Goal: Transaction & Acquisition: Book appointment/travel/reservation

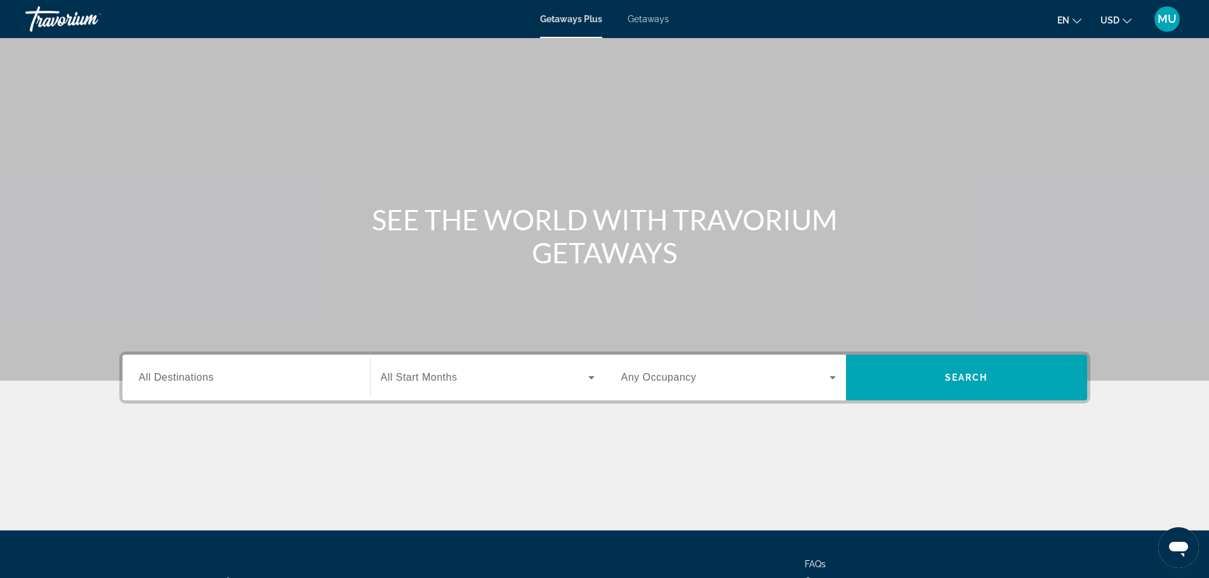
click at [656, 18] on span "Getaways" at bounding box center [648, 19] width 41 height 10
click at [181, 373] on span "All Destinations" at bounding box center [176, 377] width 75 height 11
click at [181, 373] on input "Destination All Destinations" at bounding box center [246, 378] width 214 height 15
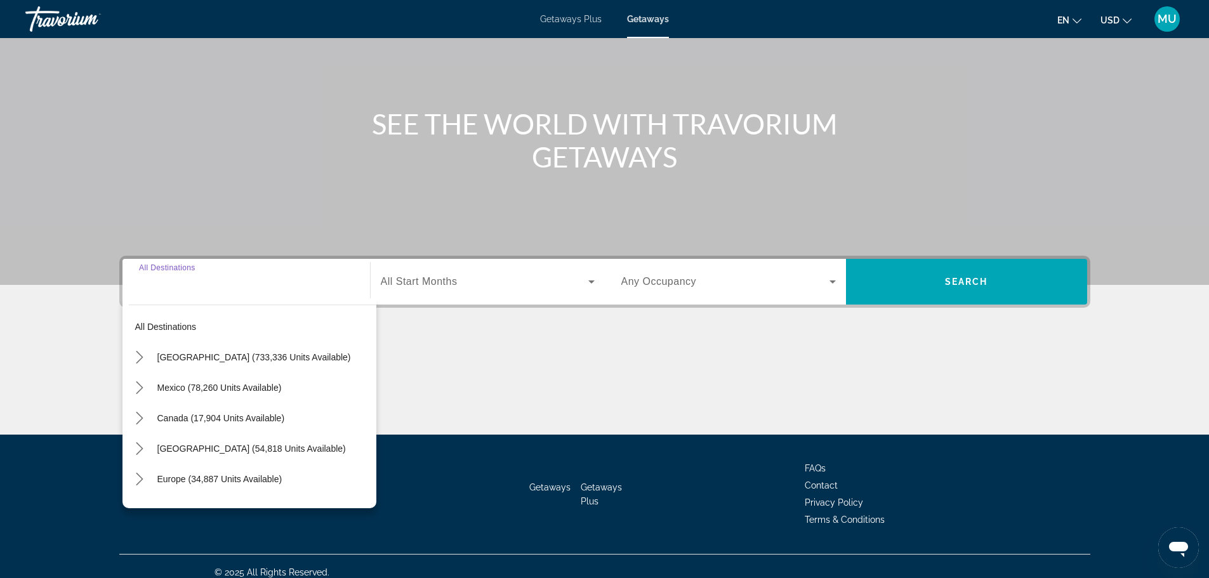
scroll to position [108, 0]
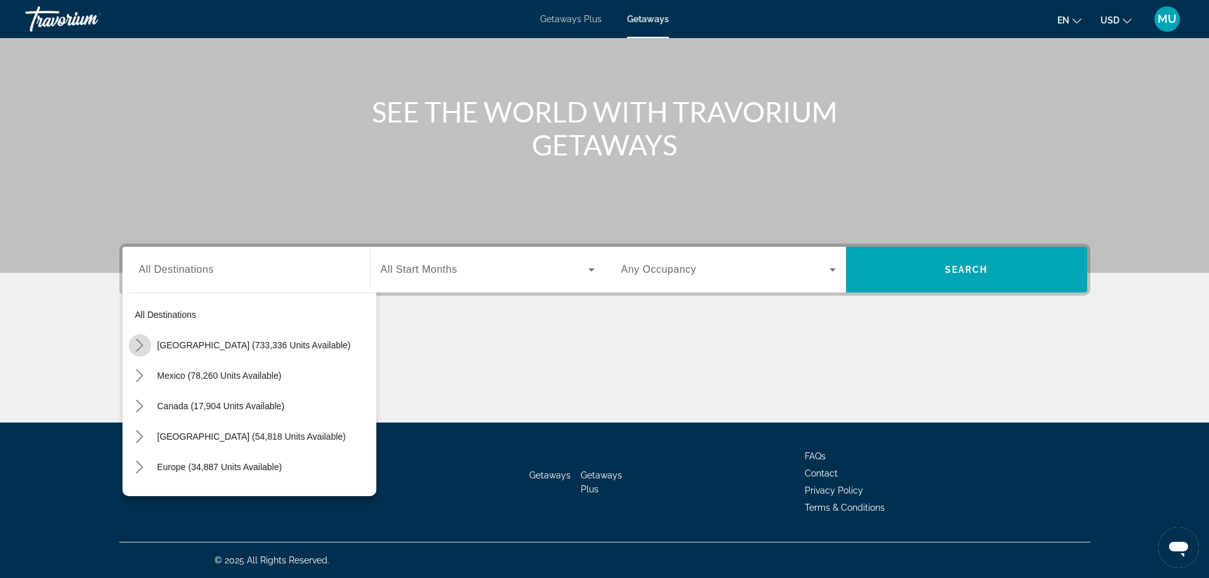
click at [143, 345] on icon "Toggle United States (733,336 units available) submenu" at bounding box center [139, 345] width 13 height 13
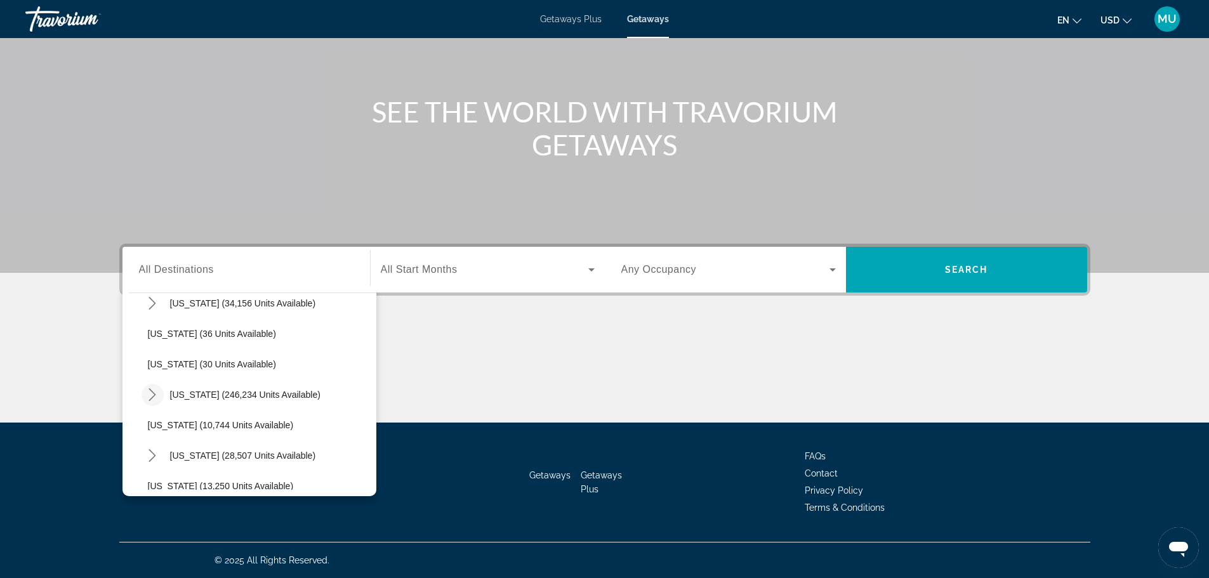
click at [154, 398] on icon "Toggle Florida (246,234 units available) submenu" at bounding box center [152, 394] width 13 height 13
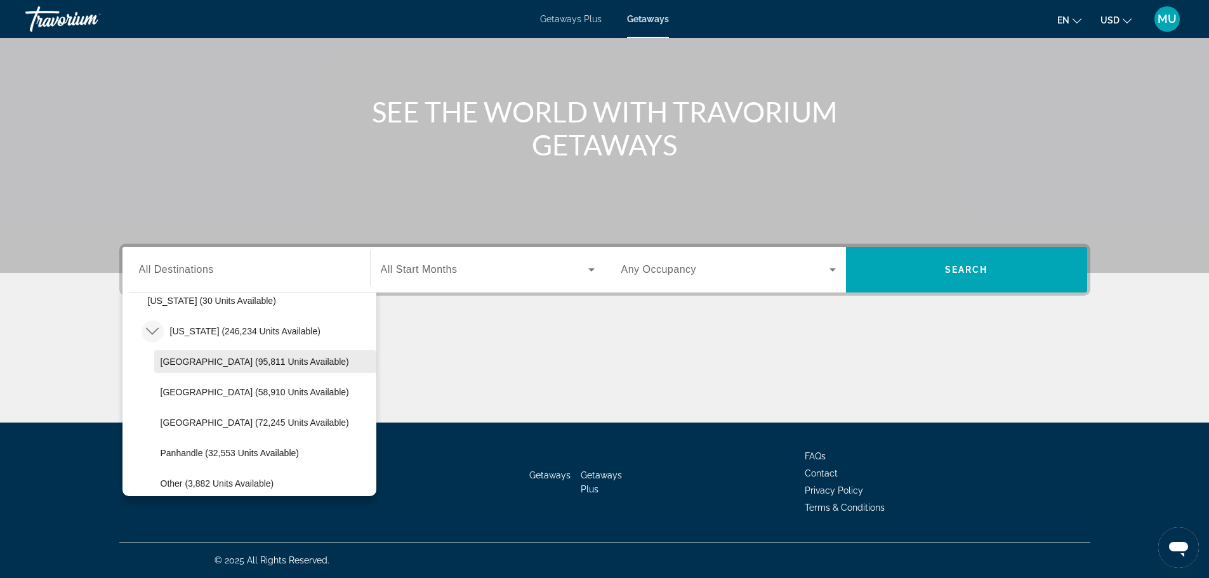
click at [251, 360] on span "Orlando & Disney Area (95,811 units available)" at bounding box center [255, 362] width 188 height 10
type input "**********"
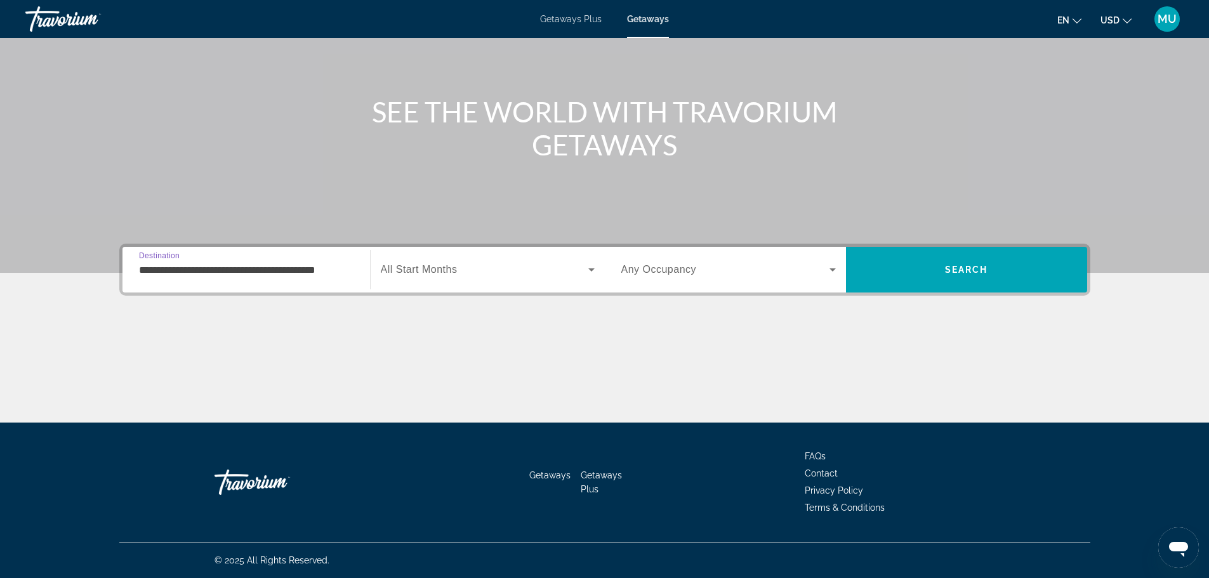
click at [571, 267] on span "Search widget" at bounding box center [485, 269] width 208 height 15
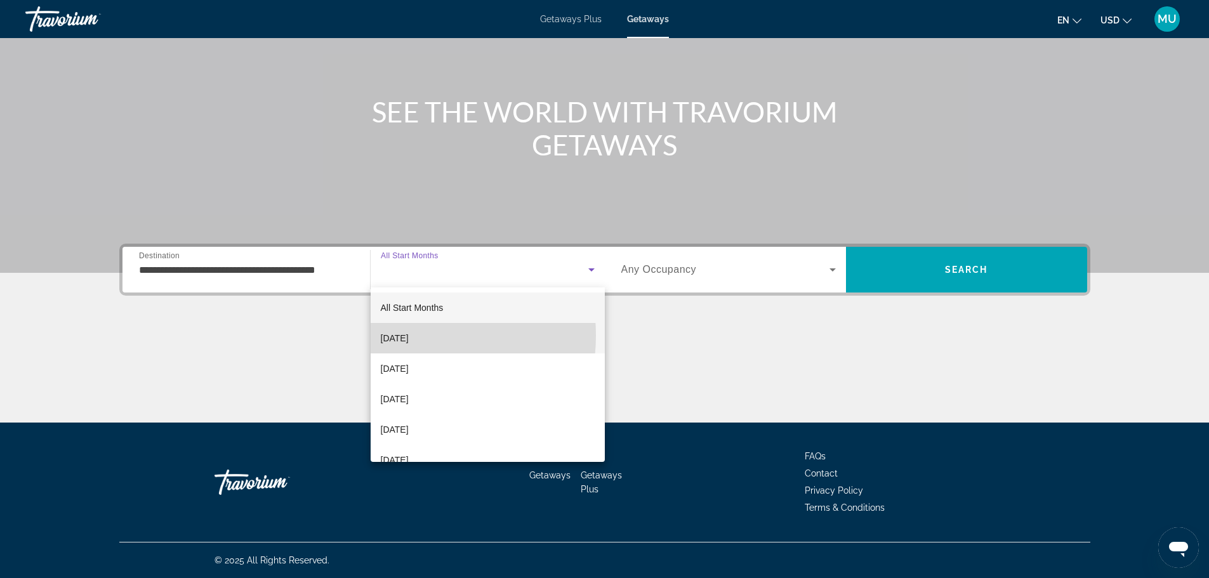
click at [402, 336] on span "October 2025" at bounding box center [395, 338] width 28 height 15
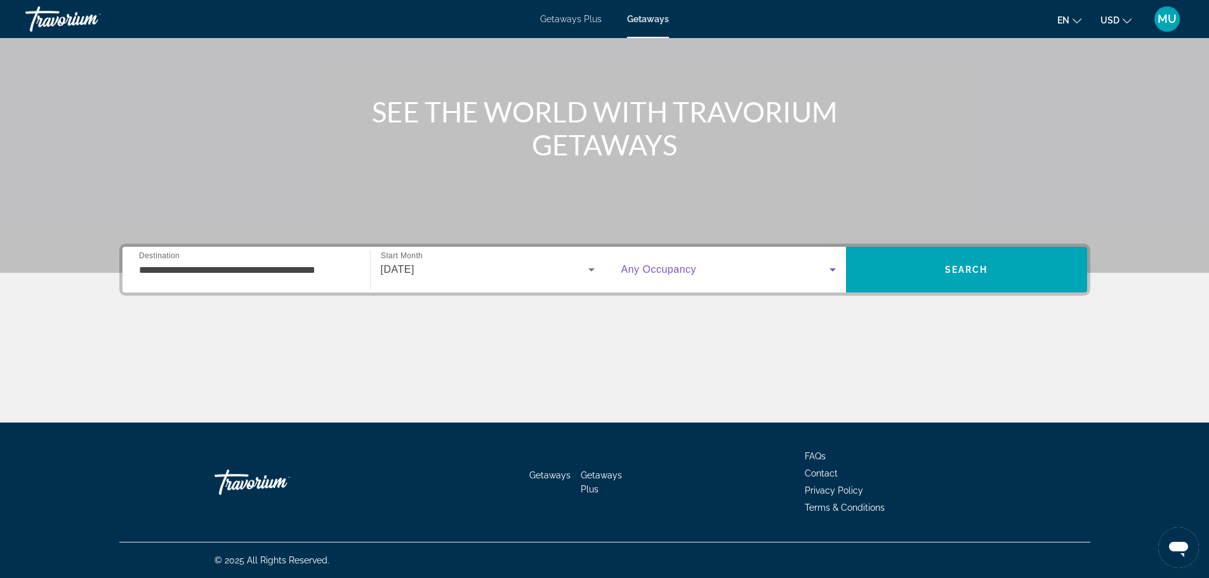
click at [734, 268] on span "Search widget" at bounding box center [725, 269] width 208 height 15
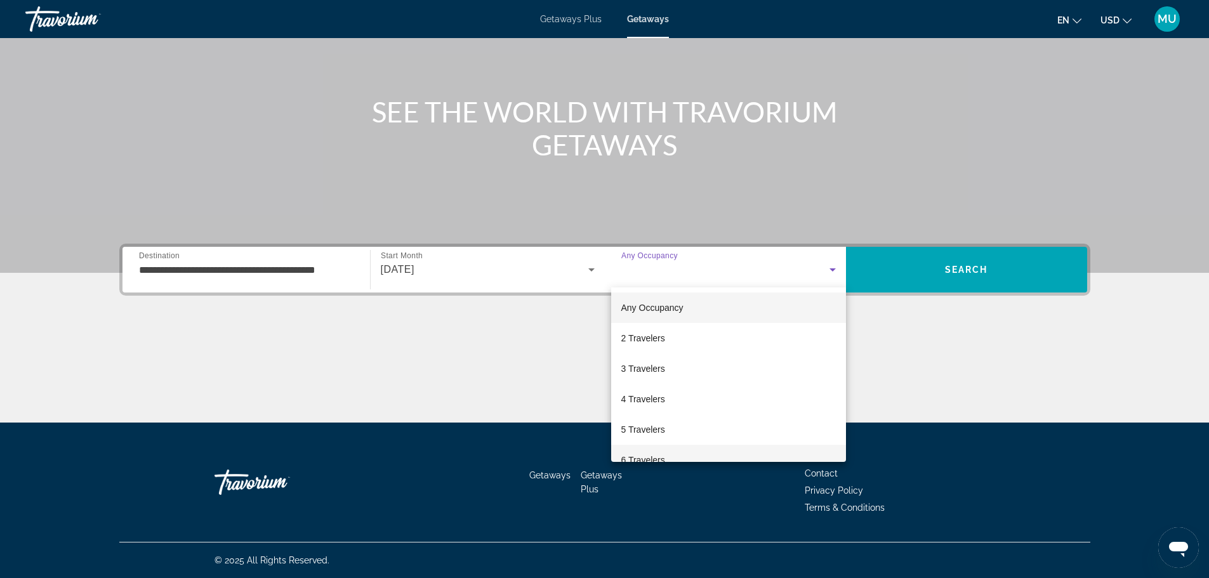
scroll to position [63, 0]
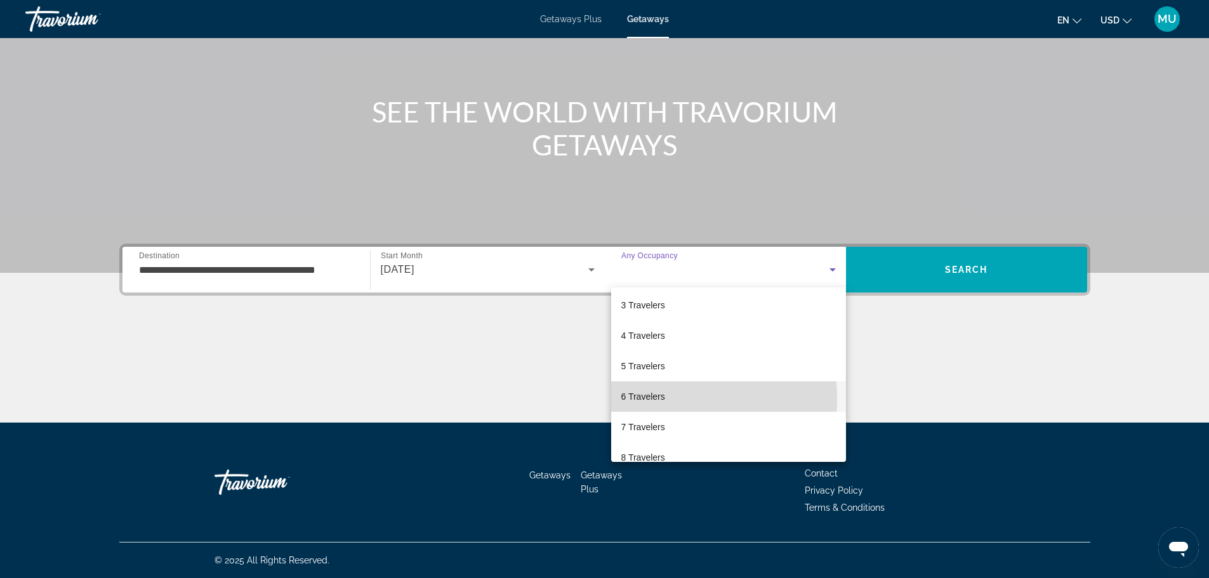
click at [630, 399] on span "6 Travelers" at bounding box center [643, 396] width 44 height 15
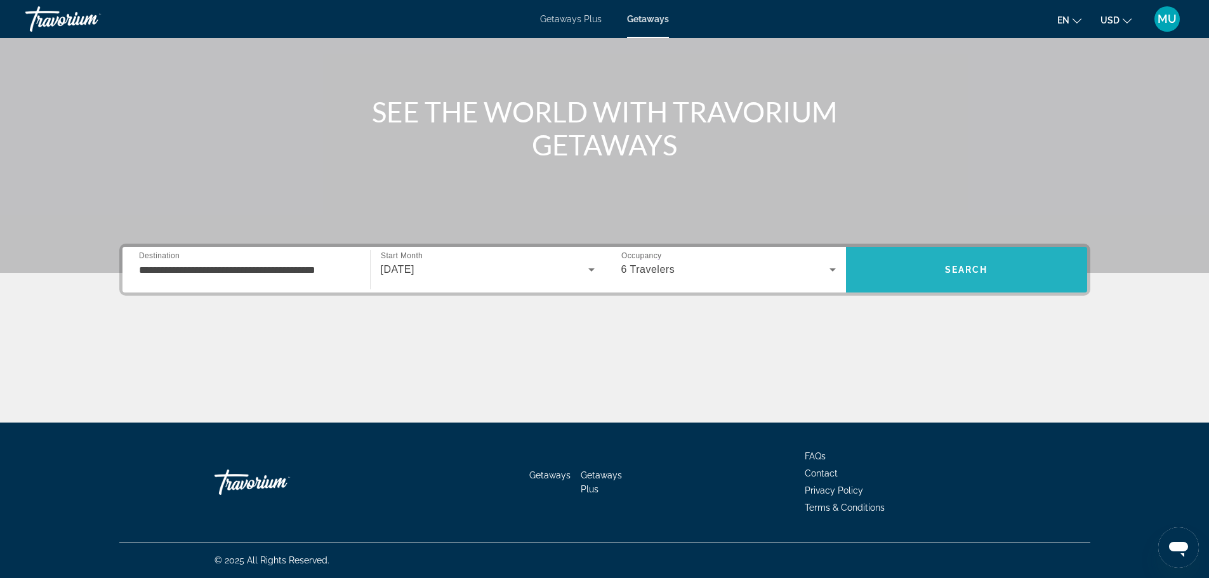
click at [934, 270] on span "Search" at bounding box center [966, 269] width 241 height 30
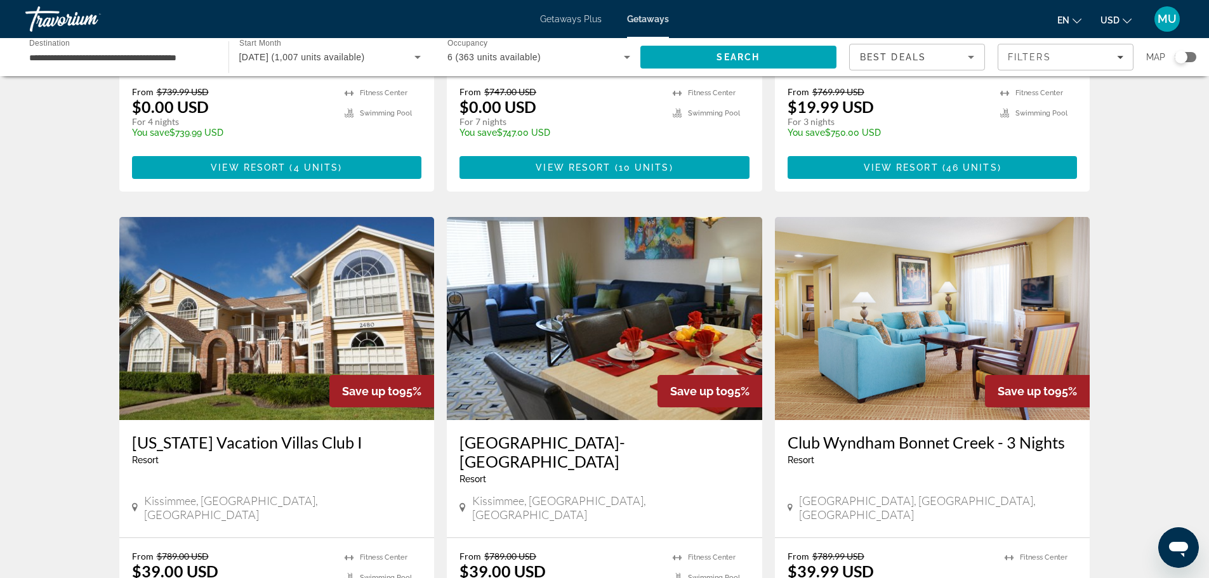
scroll to position [1513, 0]
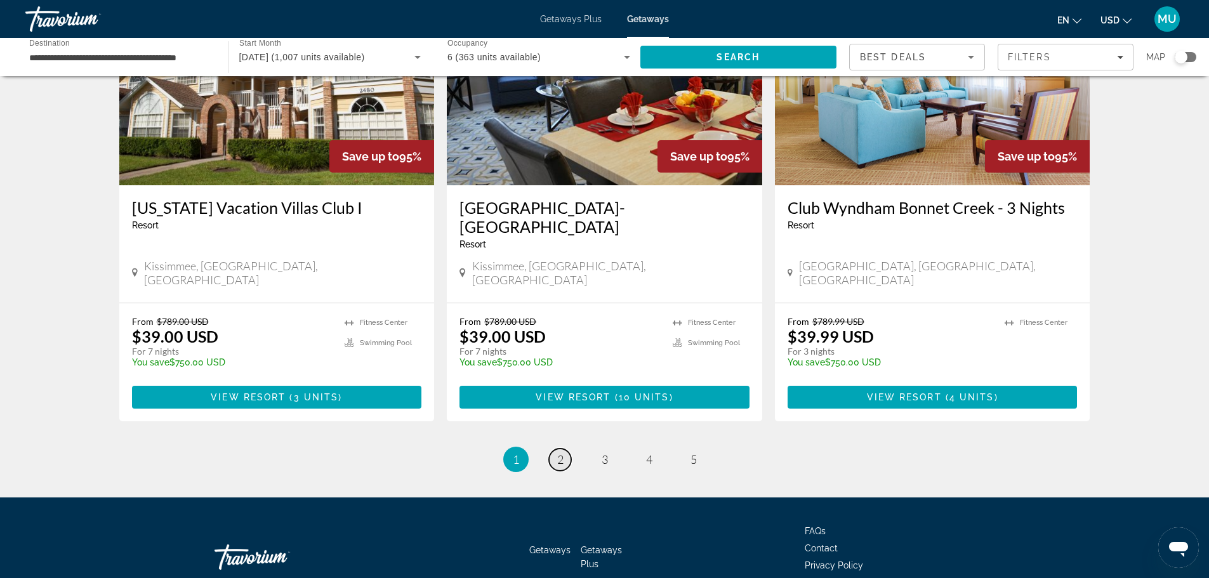
click at [556, 449] on link "page 2" at bounding box center [560, 460] width 22 height 22
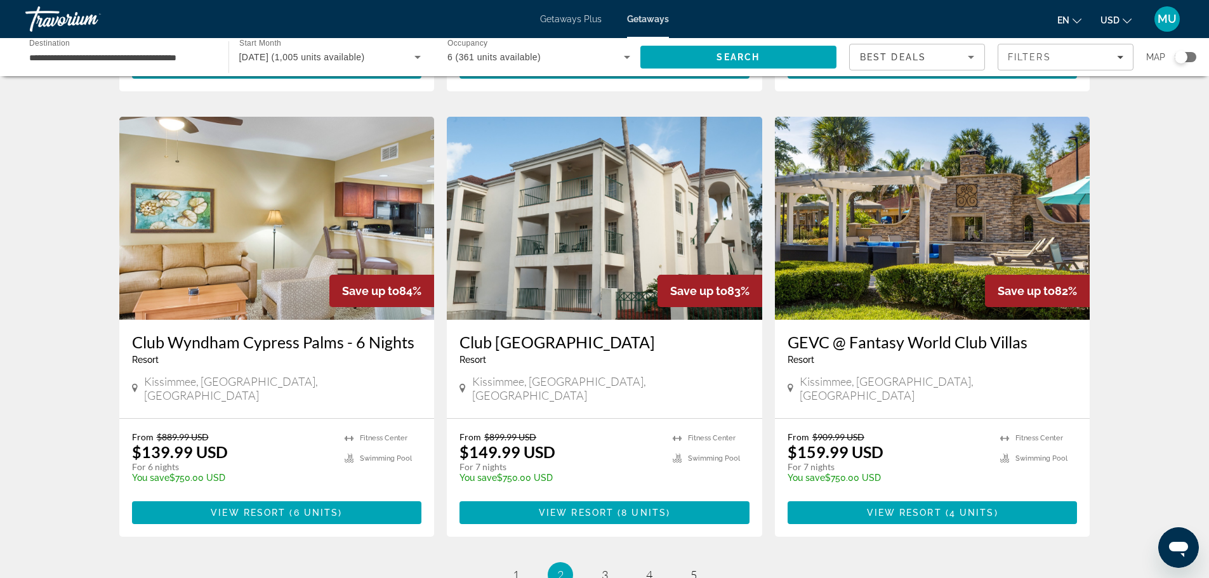
scroll to position [1396, 0]
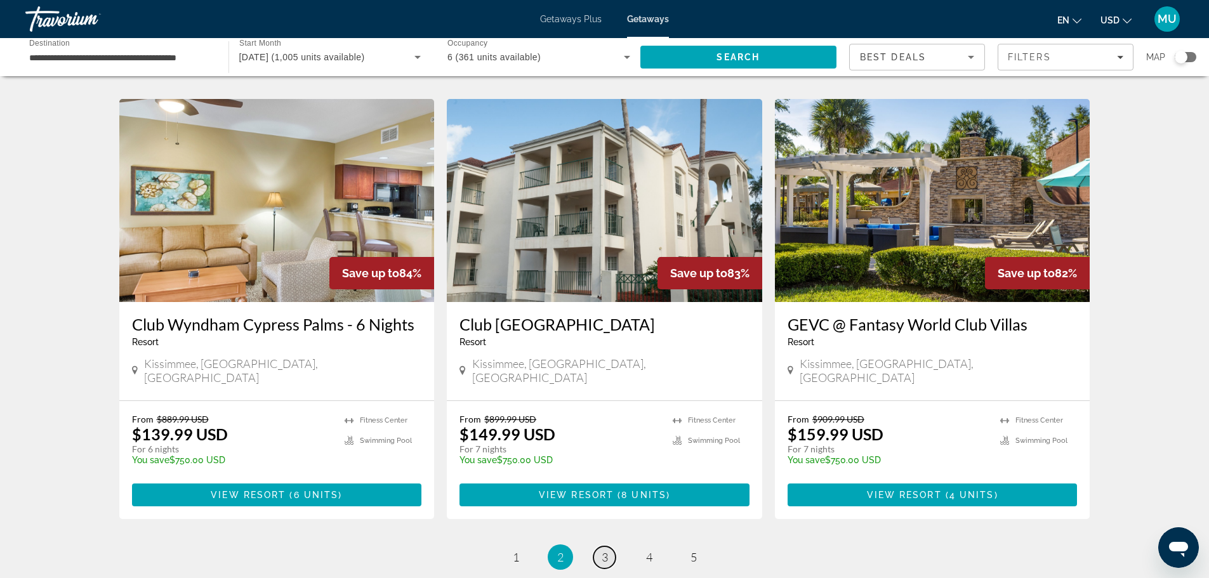
click at [605, 550] on span "3" at bounding box center [605, 557] width 6 height 14
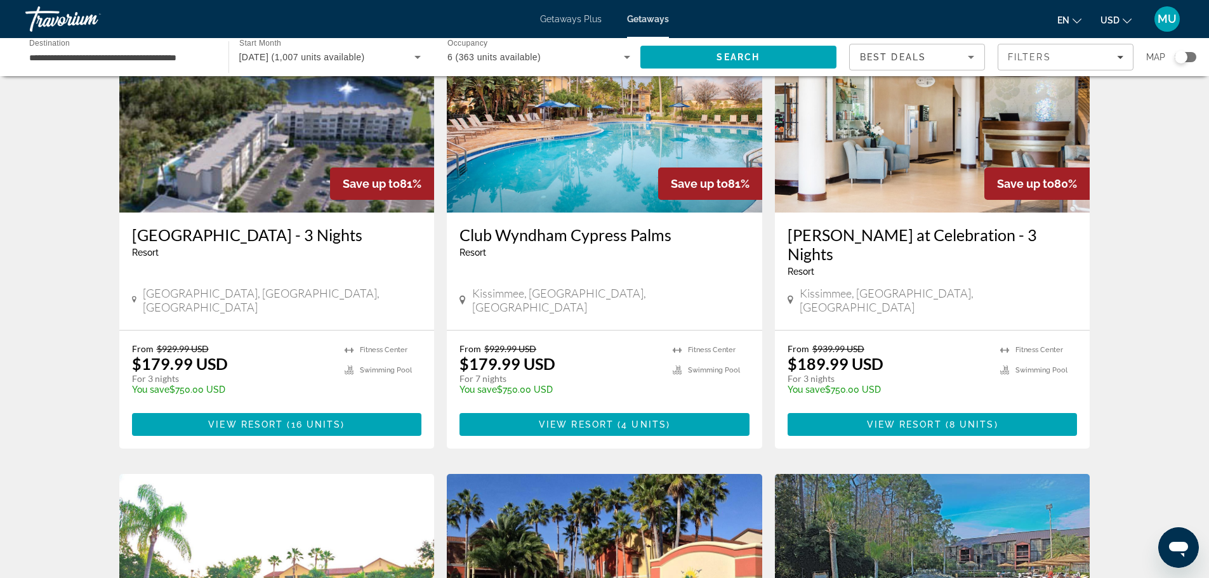
scroll to position [571, 0]
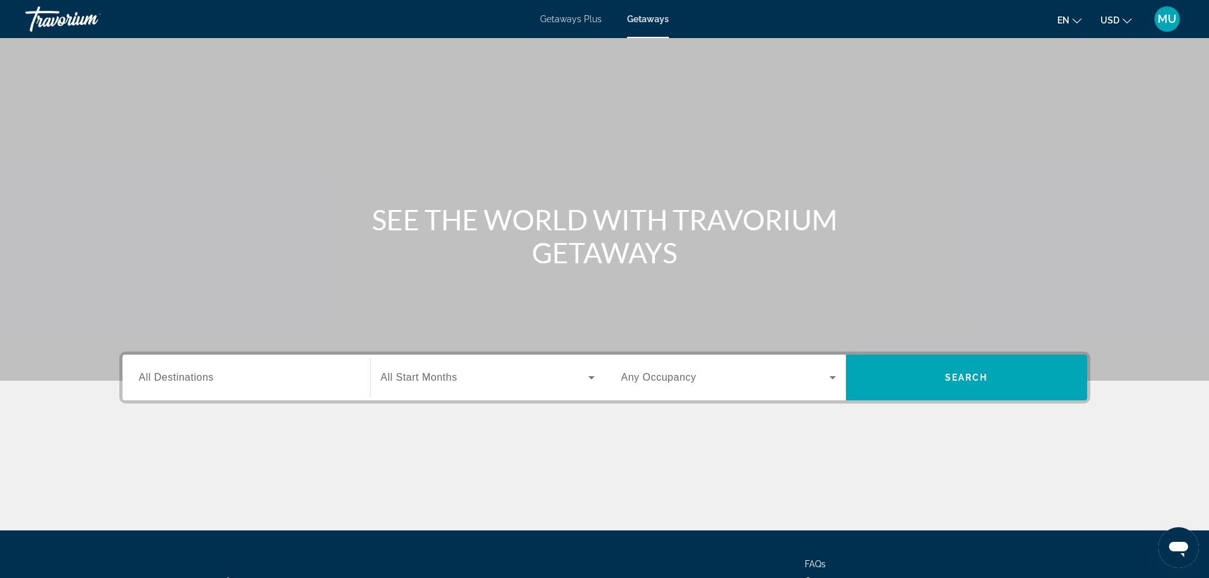
click at [187, 378] on span "All Destinations" at bounding box center [176, 377] width 75 height 11
click at [187, 378] on input "Destination All Destinations" at bounding box center [246, 378] width 214 height 15
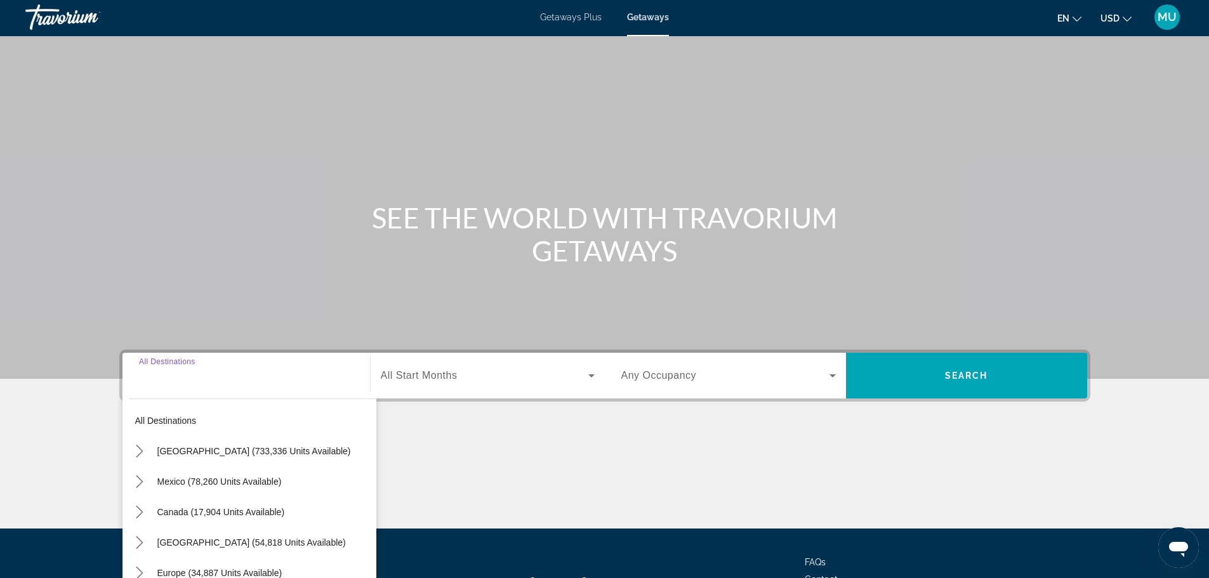
scroll to position [108, 0]
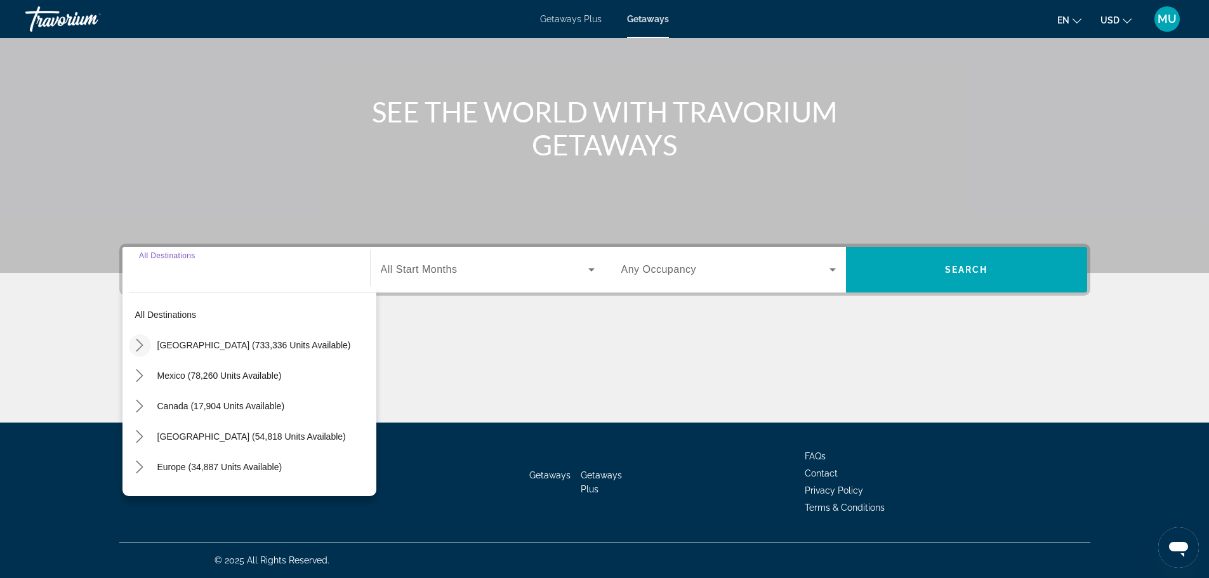
click at [135, 348] on icon "Toggle United States (733,336 units available) submenu" at bounding box center [139, 345] width 13 height 13
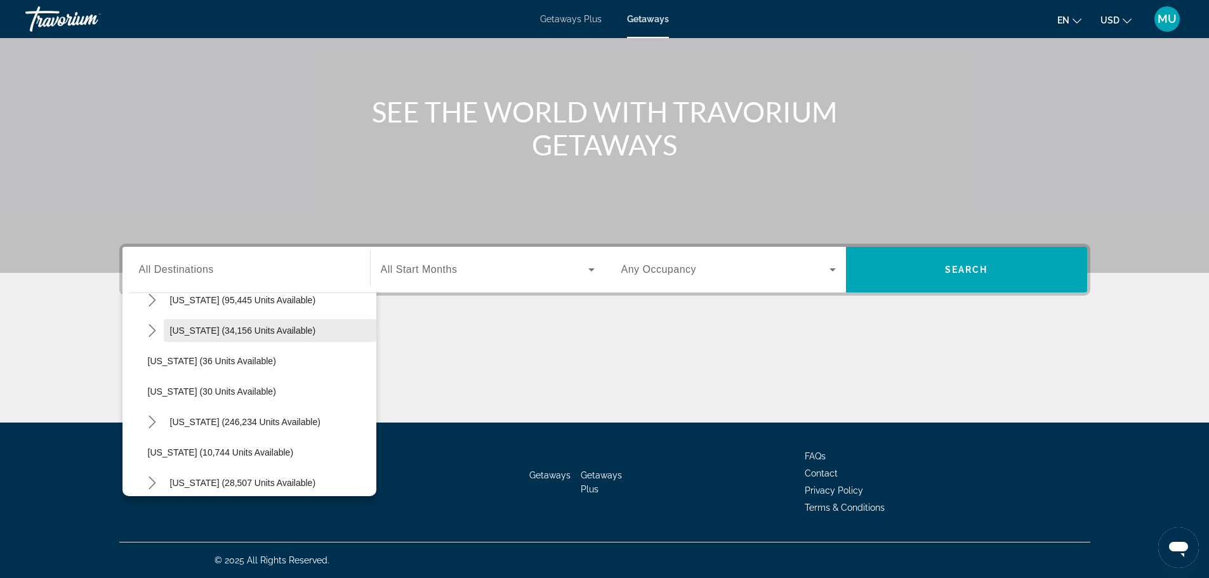
scroll to position [164, 0]
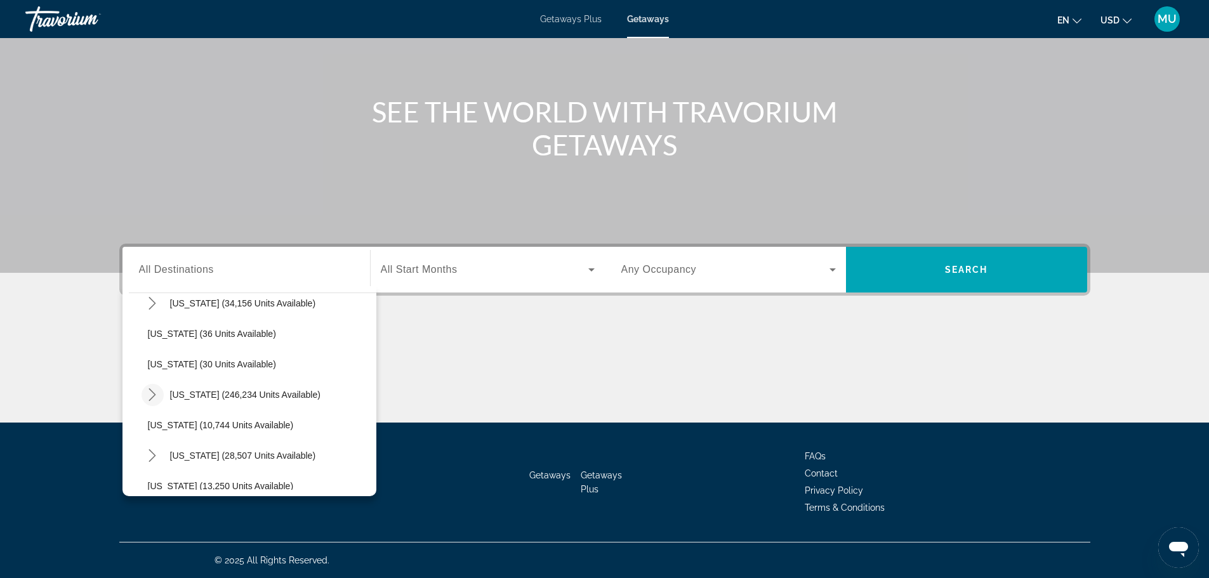
click at [150, 395] on icon "Toggle Florida (246,234 units available) submenu" at bounding box center [152, 394] width 13 height 13
click at [220, 425] on span "Orlando & Disney Area (95,811 units available)" at bounding box center [255, 425] width 188 height 10
type input "**********"
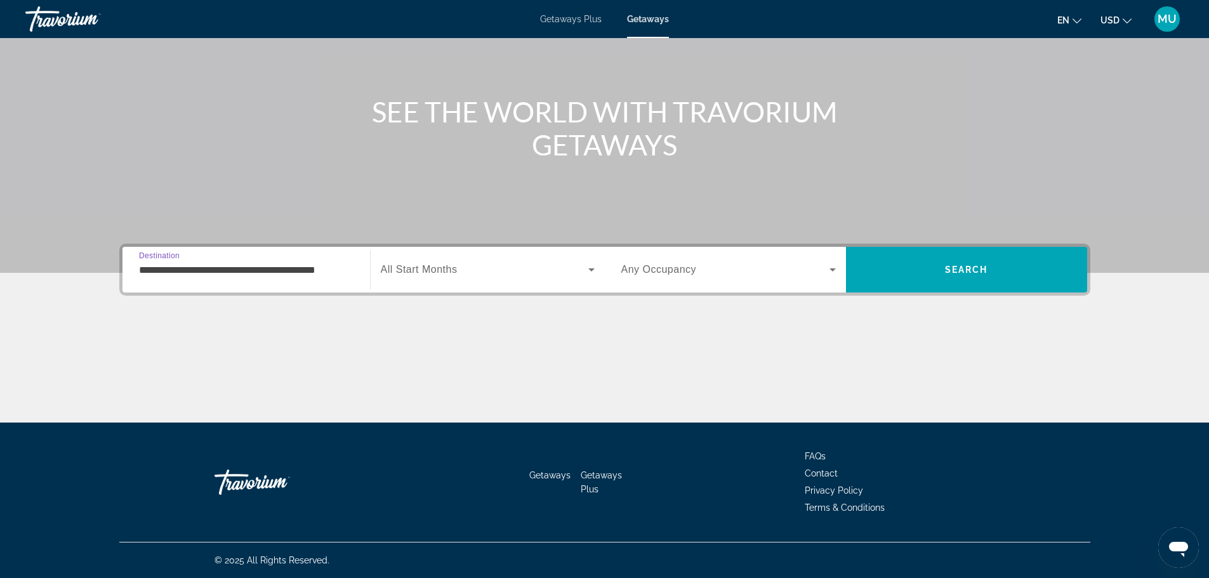
click at [587, 270] on icon "Search widget" at bounding box center [591, 269] width 15 height 15
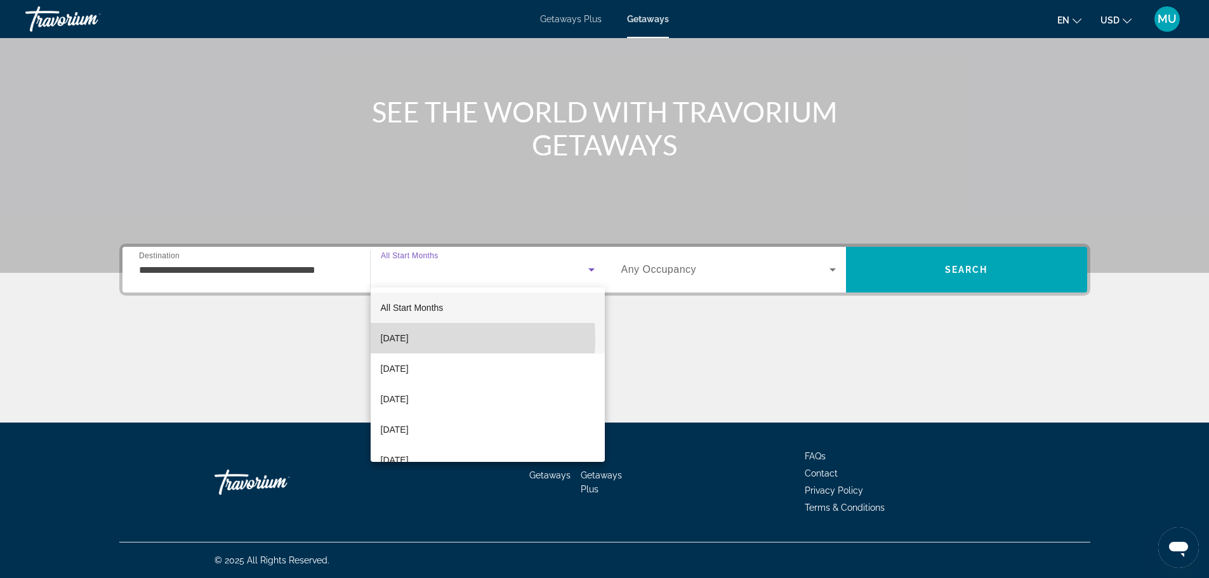
click at [397, 338] on span "October 2025" at bounding box center [395, 338] width 28 height 15
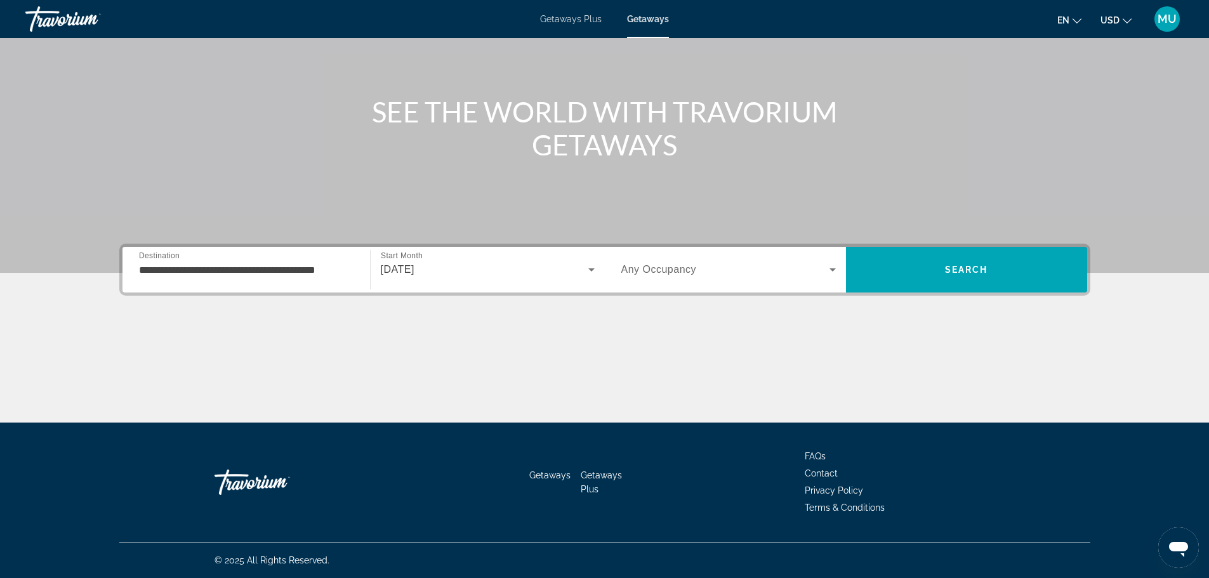
click at [657, 272] on span "Any Occupancy" at bounding box center [659, 269] width 76 height 11
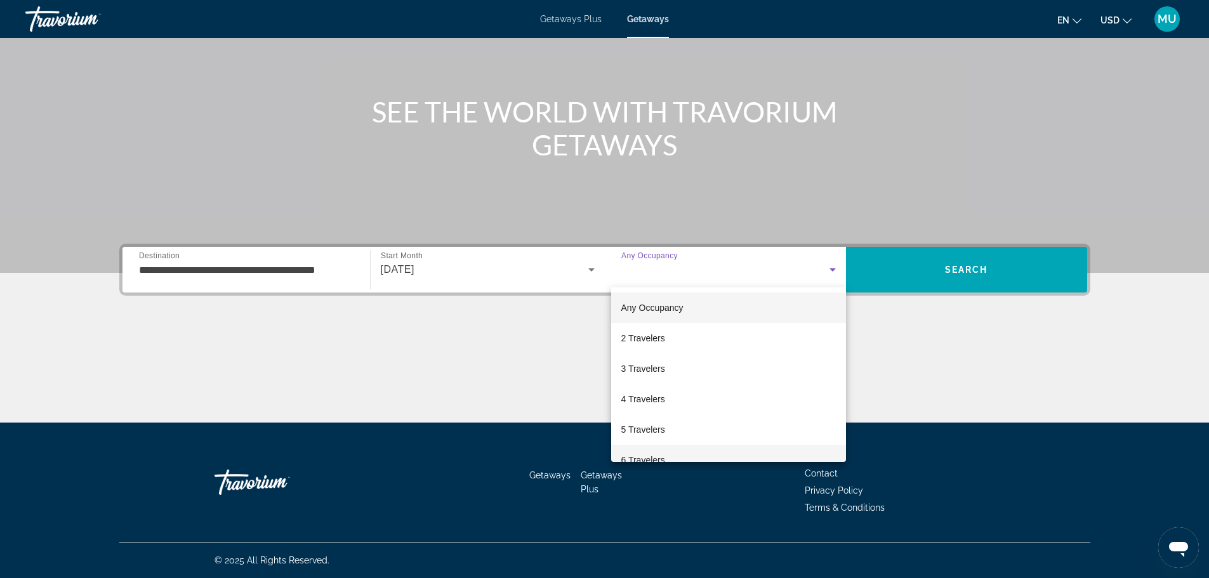
click at [680, 458] on mat-option "6 Travelers" at bounding box center [728, 460] width 235 height 30
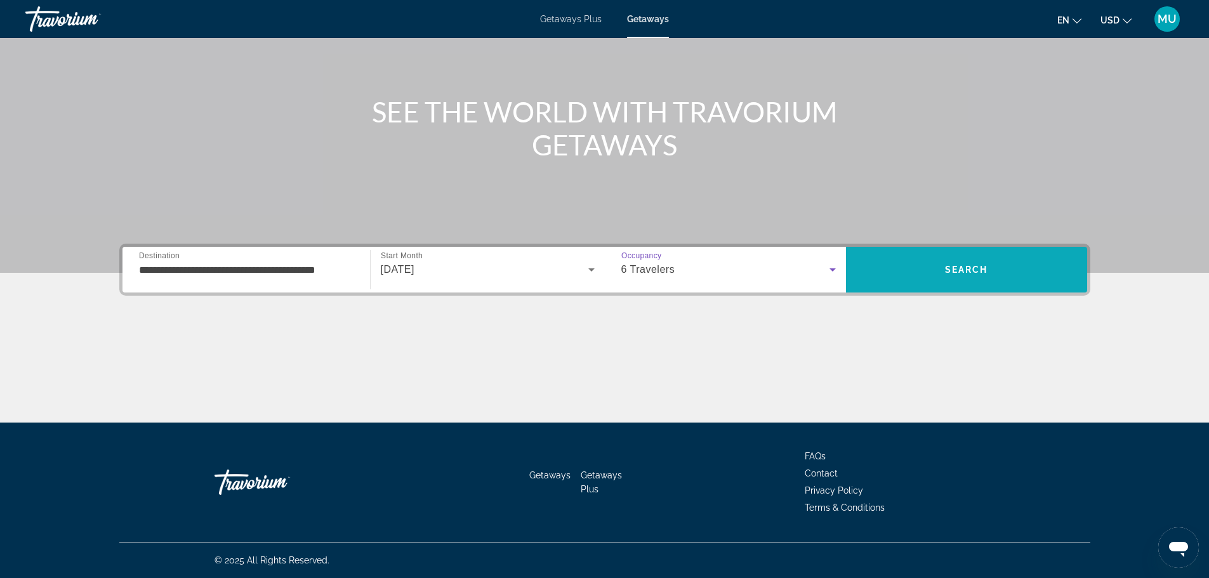
click at [948, 264] on span "Search" at bounding box center [966, 269] width 241 height 30
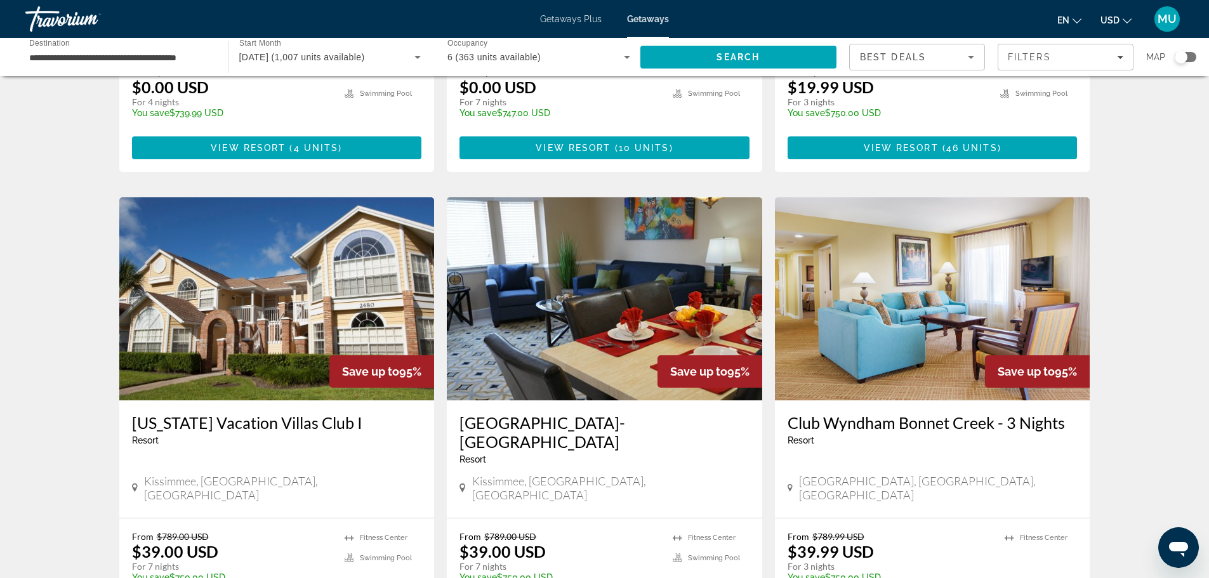
scroll to position [1333, 0]
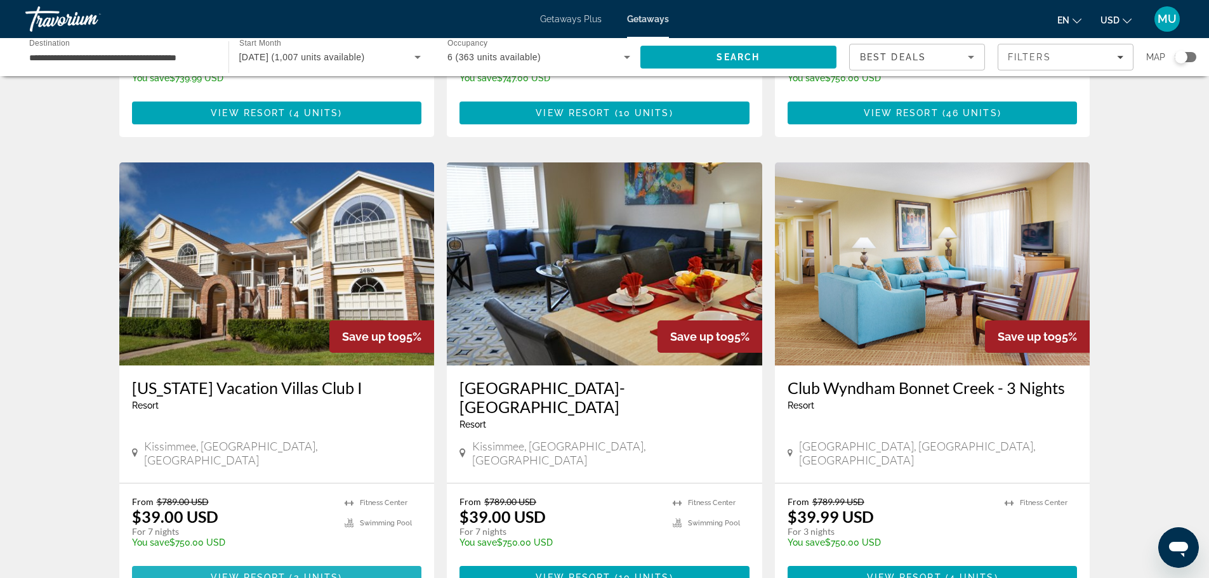
click at [238, 572] on span "View Resort" at bounding box center [248, 577] width 75 height 10
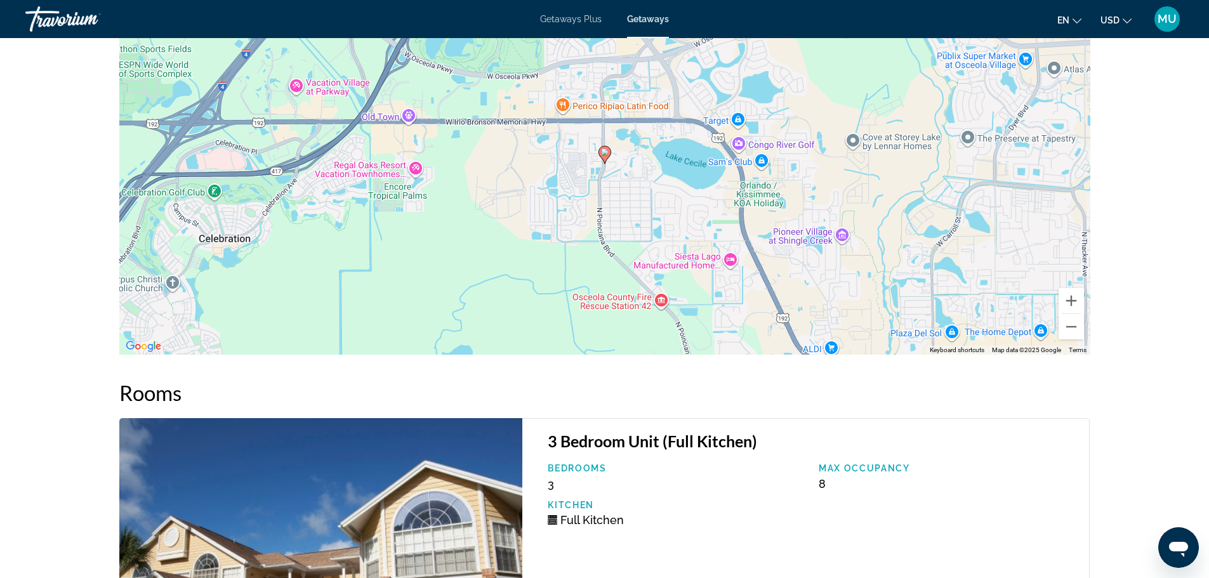
scroll to position [2031, 0]
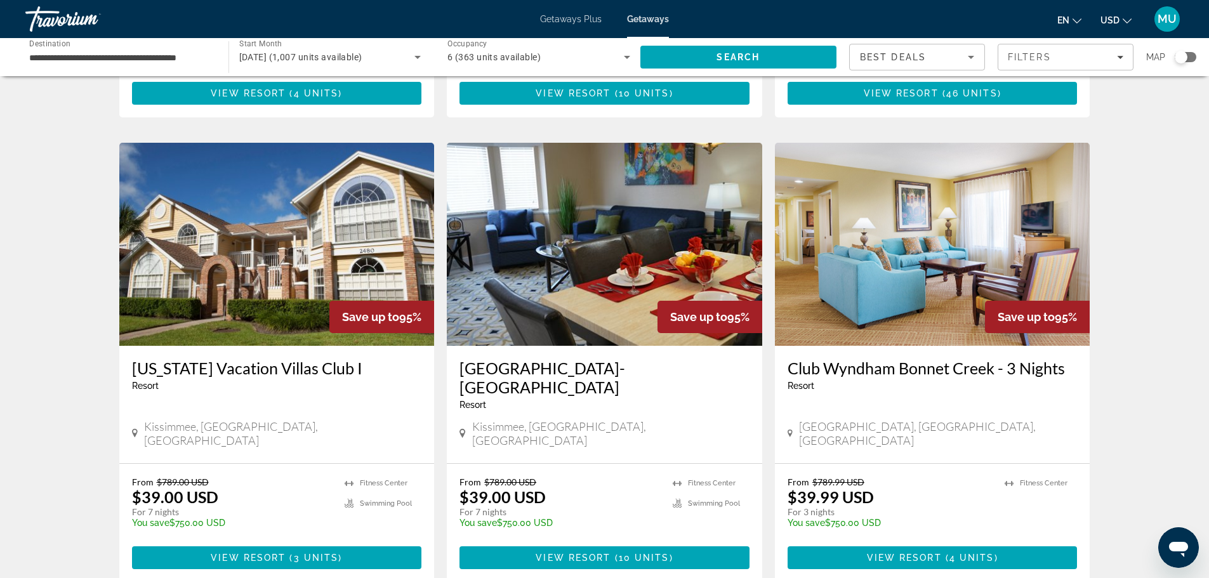
scroll to position [1396, 0]
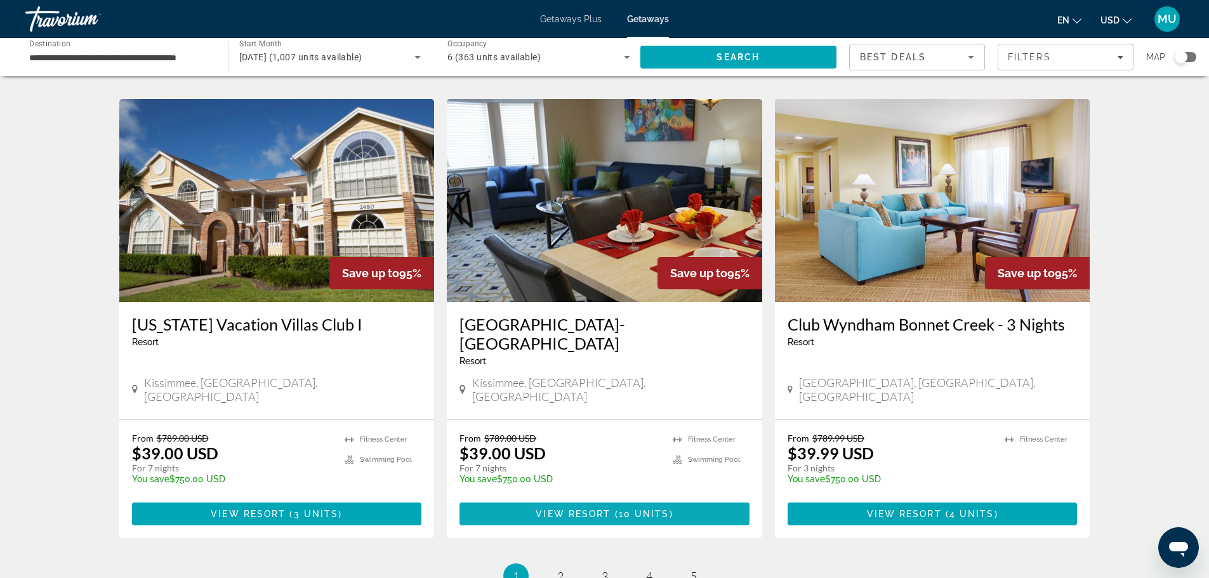
click at [573, 509] on span "View Resort" at bounding box center [573, 514] width 75 height 10
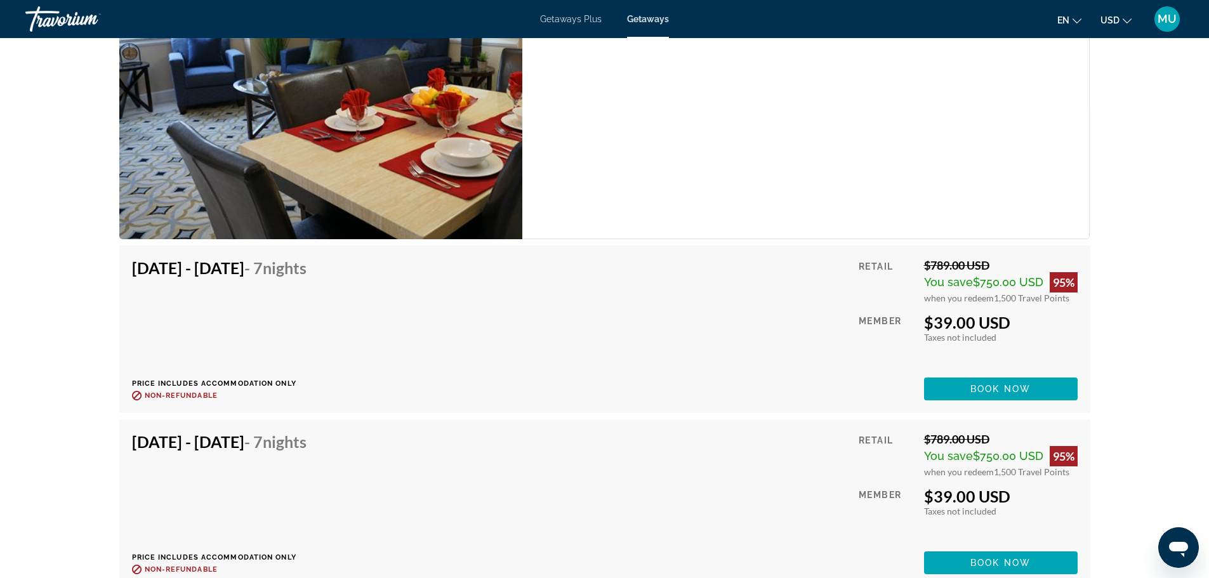
scroll to position [2665, 0]
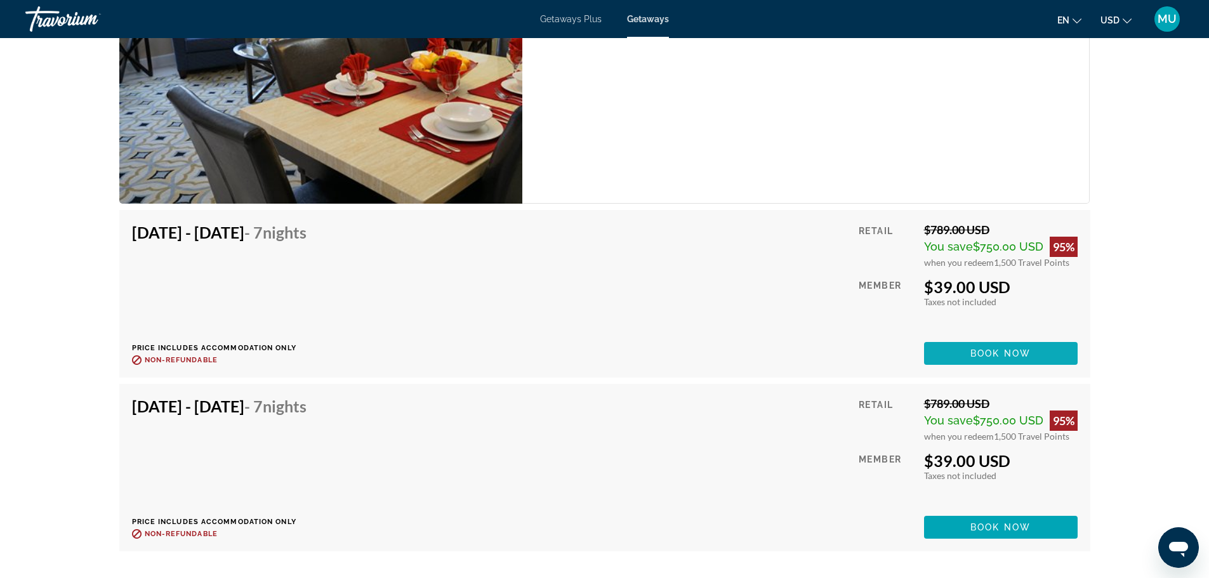
click at [960, 341] on span "Main content" at bounding box center [1001, 353] width 154 height 30
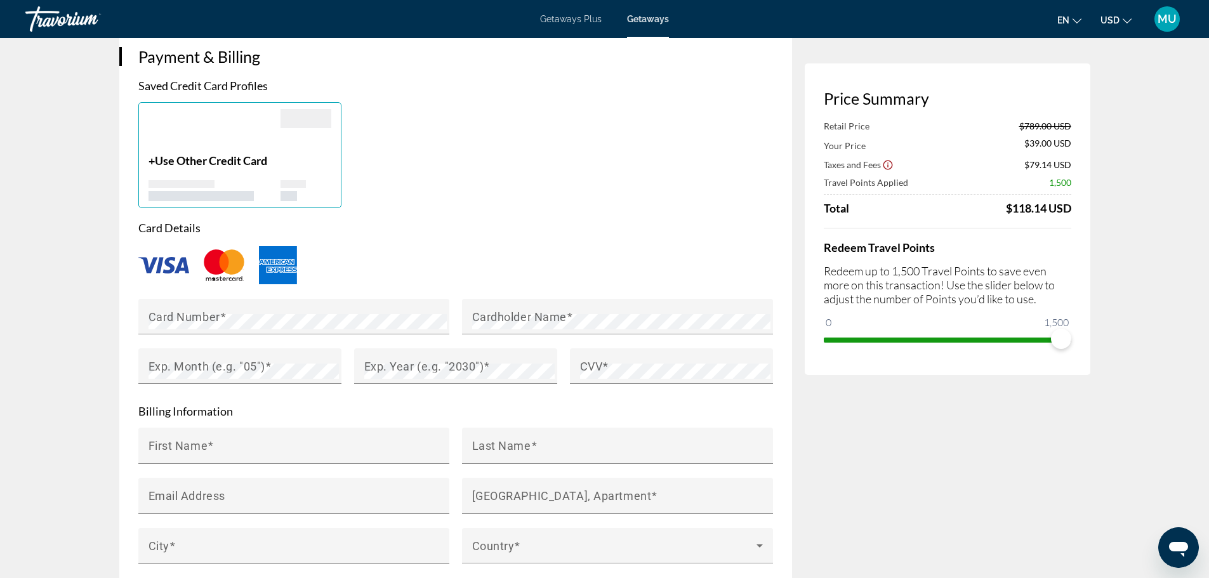
scroll to position [952, 0]
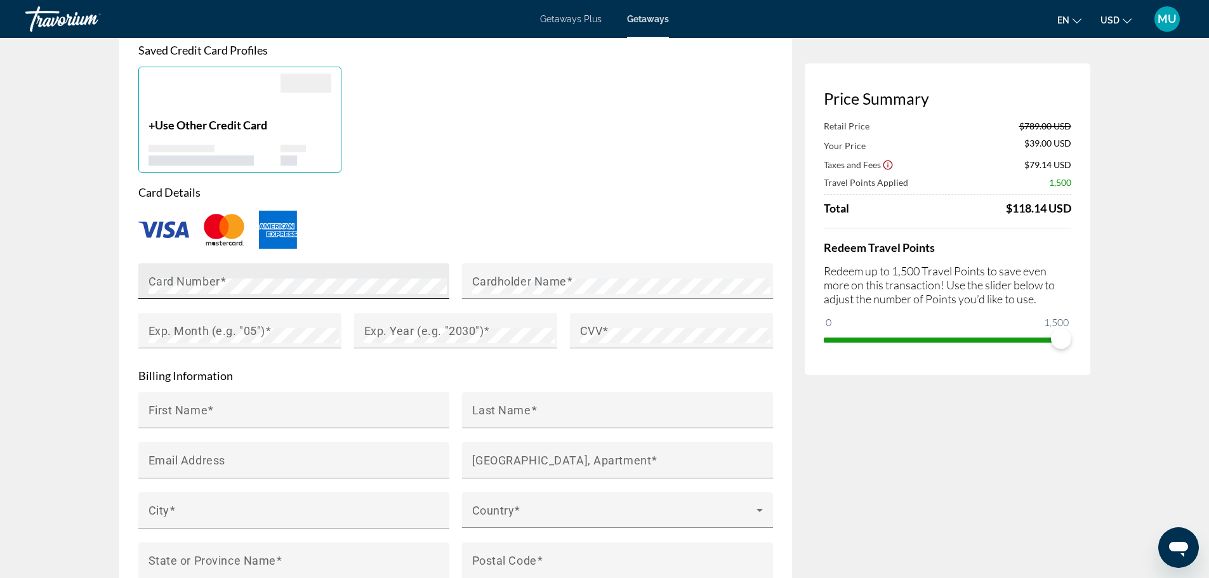
click at [174, 274] on mat-label "Card Number" at bounding box center [184, 280] width 72 height 13
click at [439, 324] on mat-label "Exp. Year (e.g. "2030")" at bounding box center [424, 330] width 120 height 13
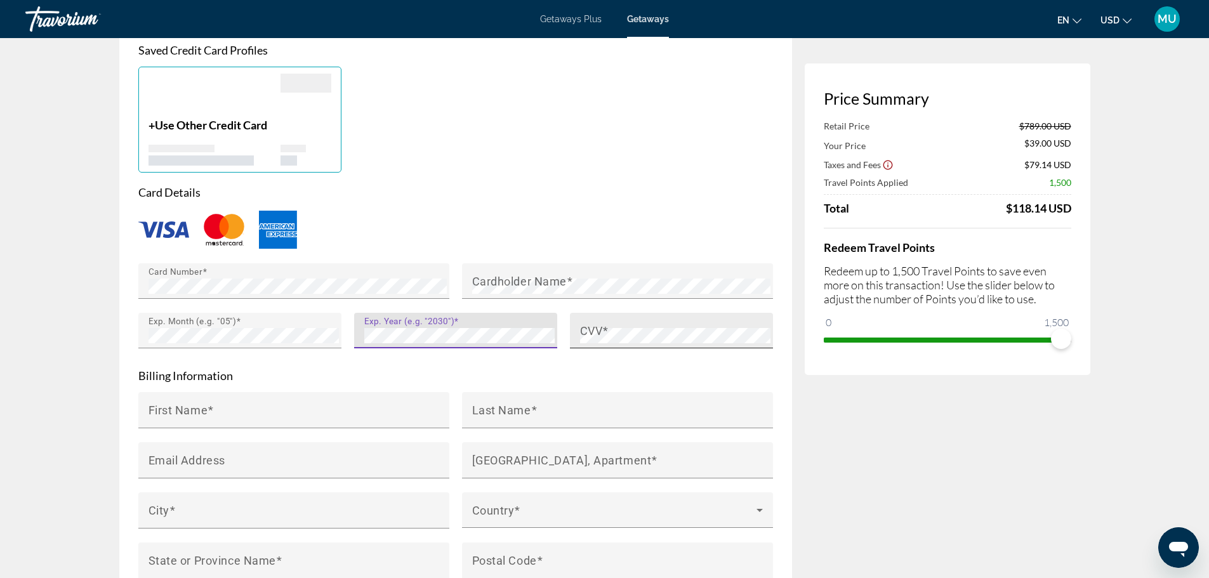
click at [598, 324] on mat-label "CVV" at bounding box center [591, 330] width 23 height 13
click at [492, 274] on mat-label "Cardholder Name" at bounding box center [519, 280] width 95 height 13
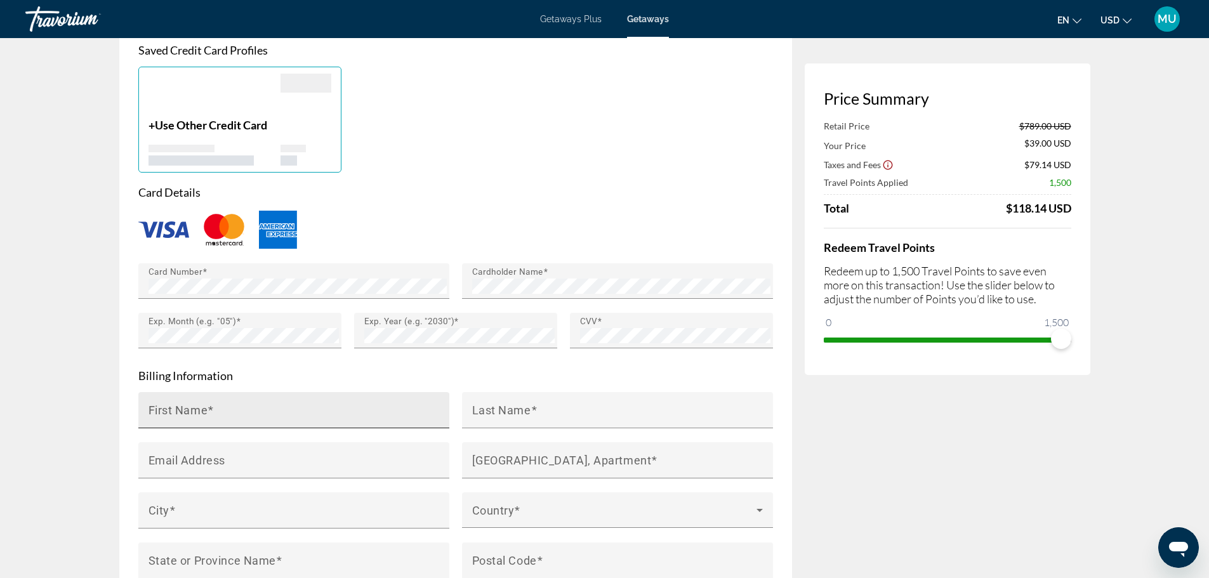
click at [193, 403] on mat-label "First Name" at bounding box center [178, 409] width 60 height 13
click at [193, 408] on input "First Name" at bounding box center [297, 415] width 298 height 15
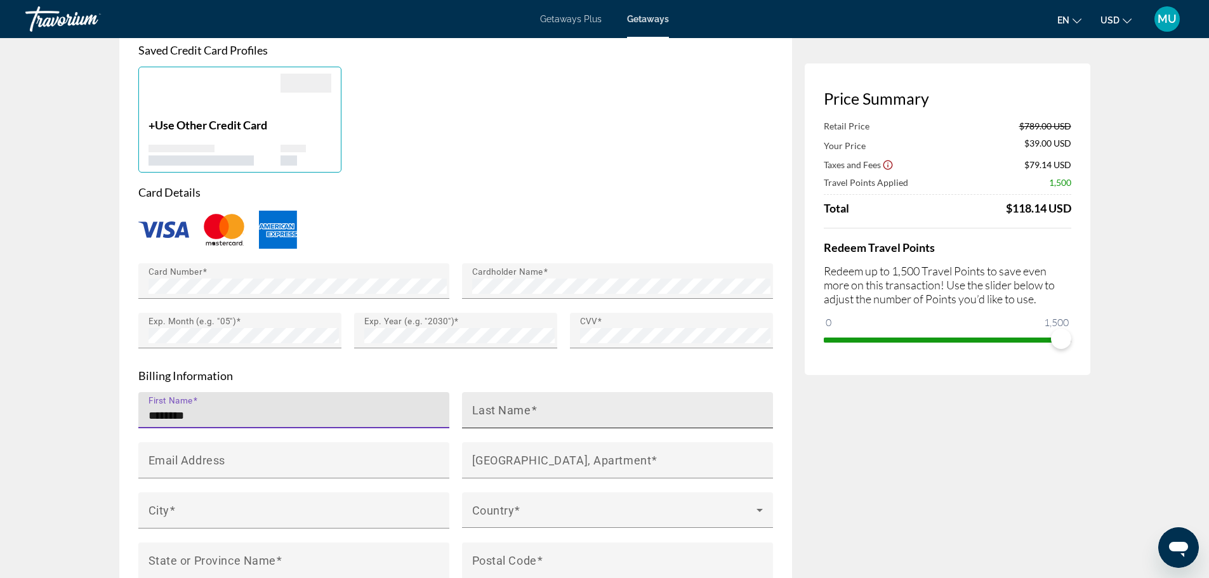
type input "*******"
click at [483, 403] on mat-label "Last Name" at bounding box center [501, 409] width 59 height 13
click at [483, 408] on input "Last Name" at bounding box center [621, 415] width 298 height 15
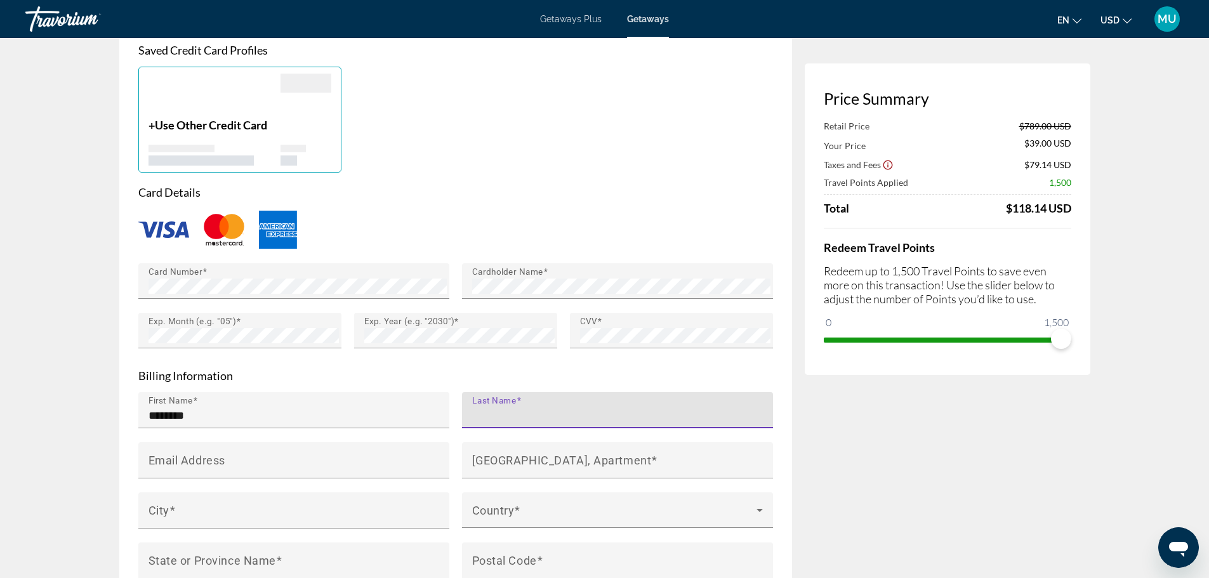
type input "*"
type input "*****"
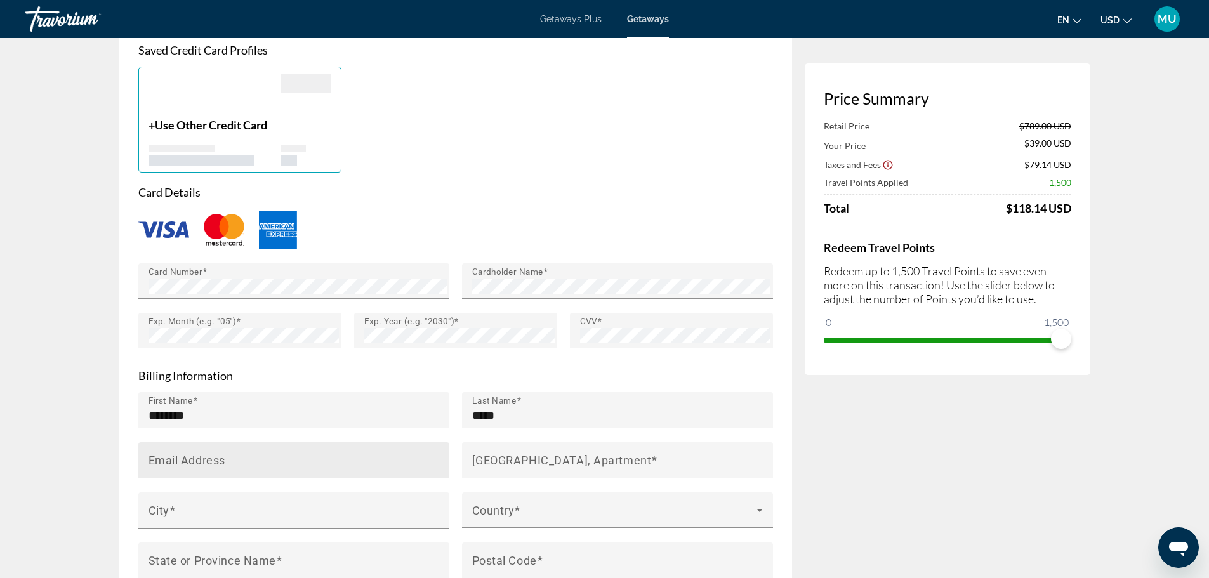
click at [207, 453] on mat-label "Email Address" at bounding box center [186, 459] width 77 height 13
click at [207, 458] on input "Email Address" at bounding box center [297, 465] width 298 height 15
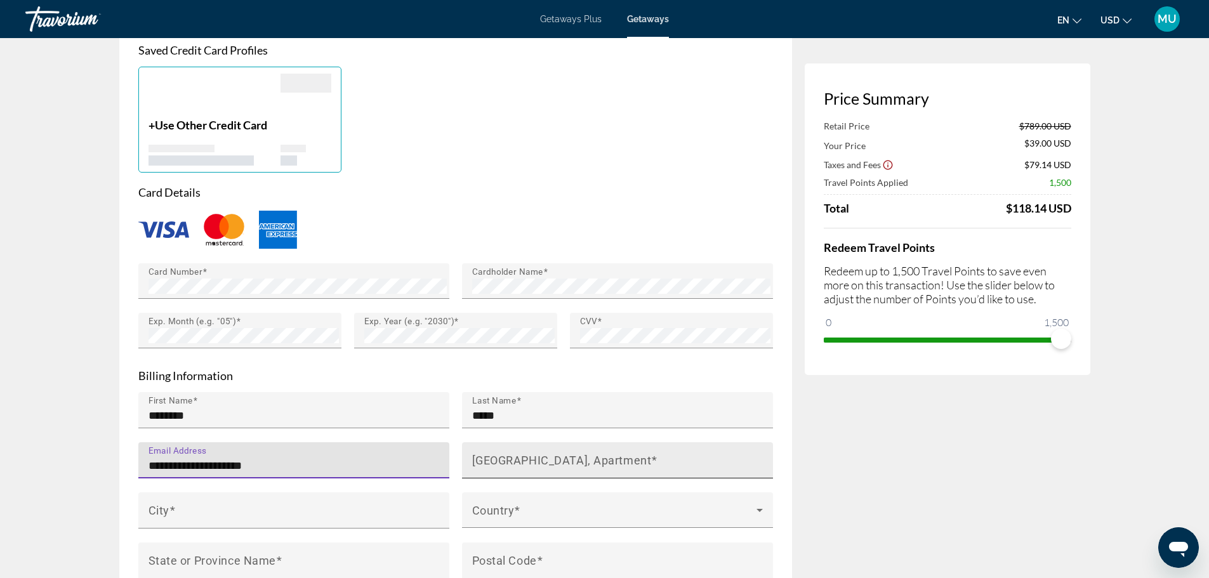
type input "**********"
click at [505, 453] on mat-label "House Number, Street, Apartment" at bounding box center [562, 459] width 180 height 13
click at [505, 458] on input "House Number, Street, Apartment" at bounding box center [621, 465] width 298 height 15
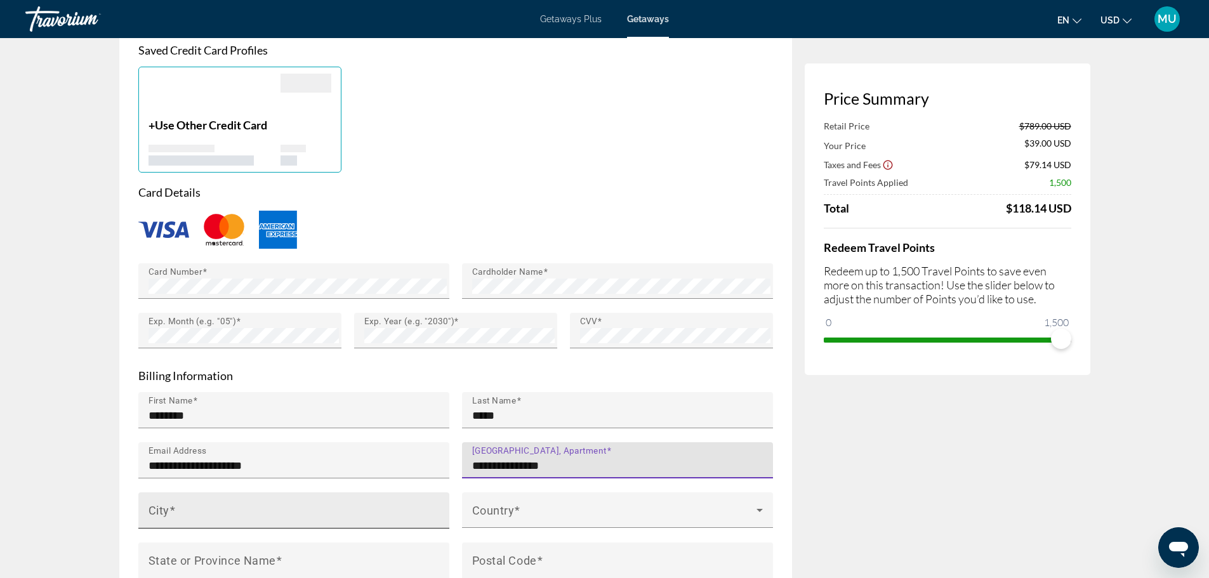
type input "**********"
click at [237, 508] on input "City" at bounding box center [297, 515] width 298 height 15
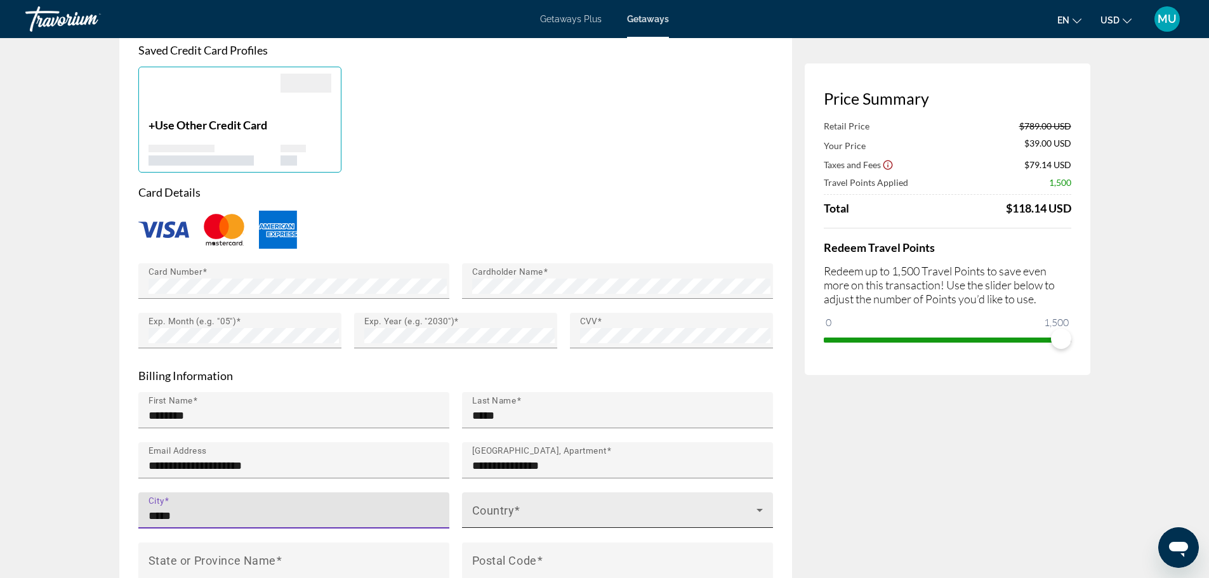
type input "*****"
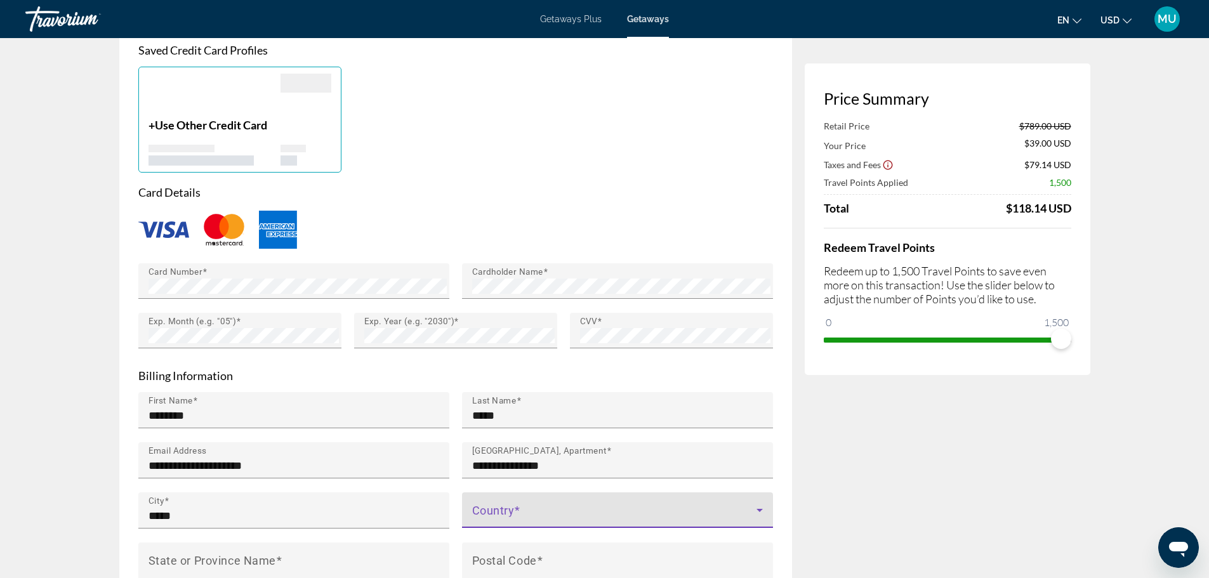
click at [513, 508] on span "Main content" at bounding box center [614, 515] width 284 height 15
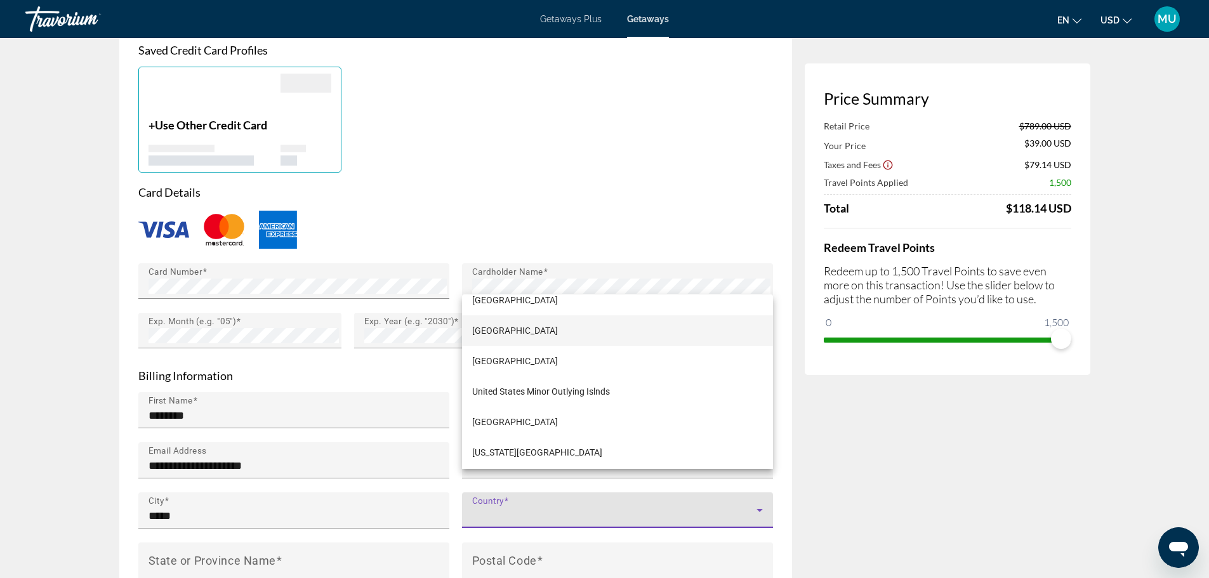
scroll to position [7361, 0]
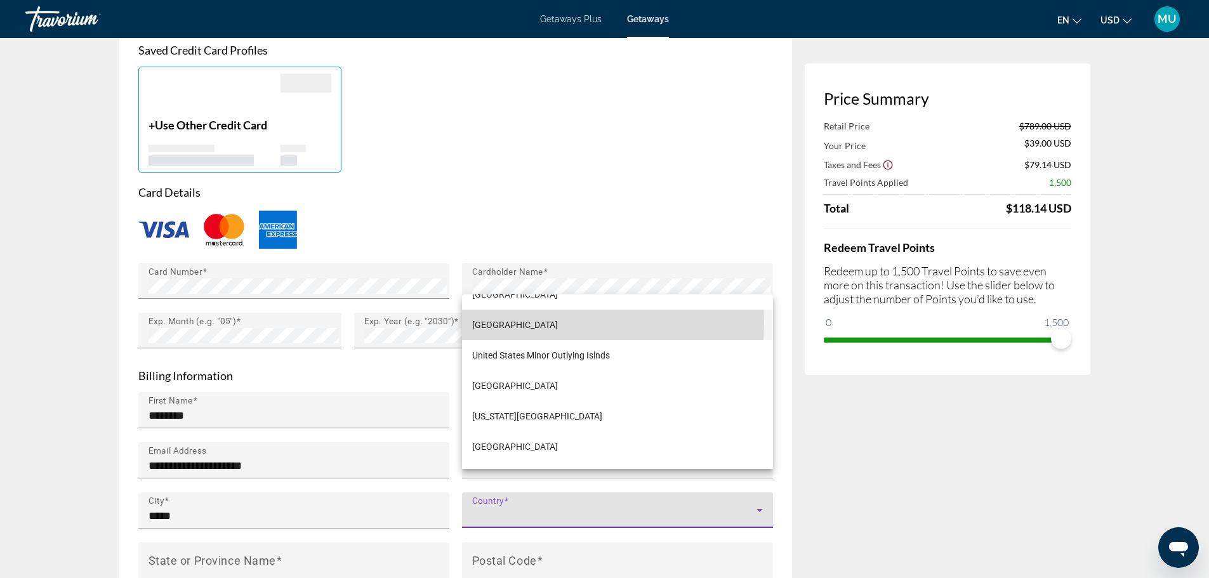
click at [543, 322] on span "United States of America" at bounding box center [515, 324] width 86 height 15
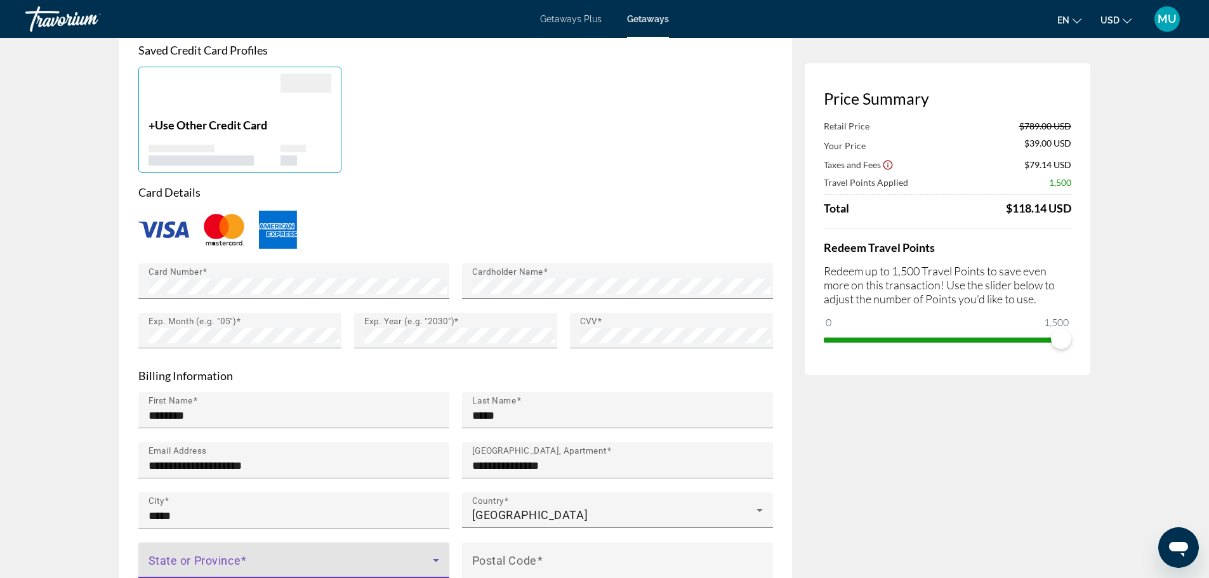
click at [213, 558] on span "Main content" at bounding box center [290, 565] width 284 height 15
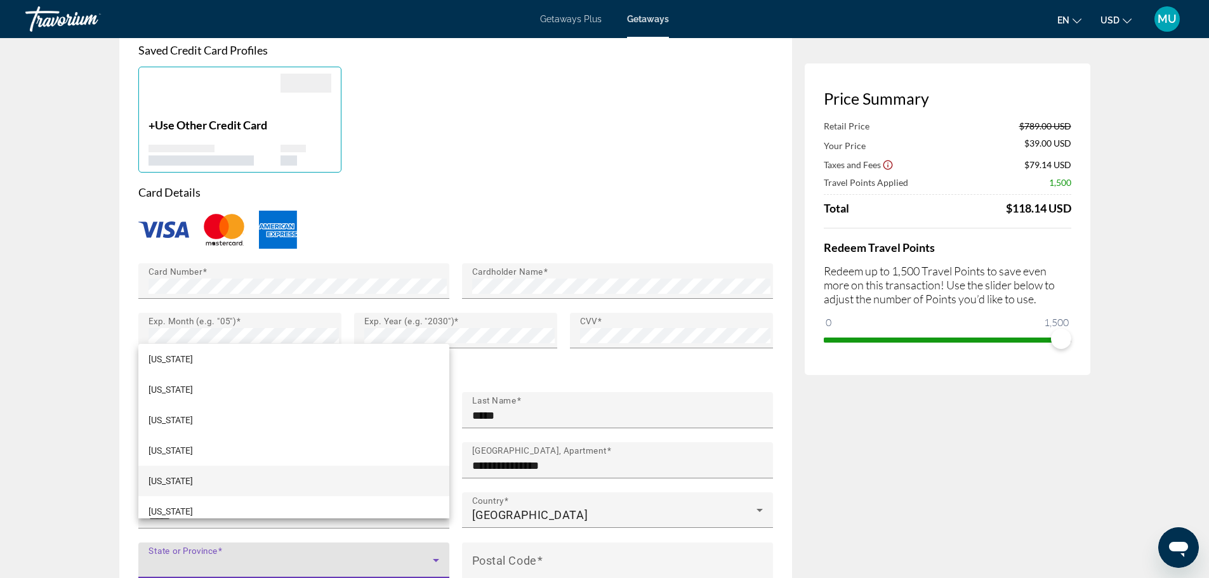
scroll to position [190, 0]
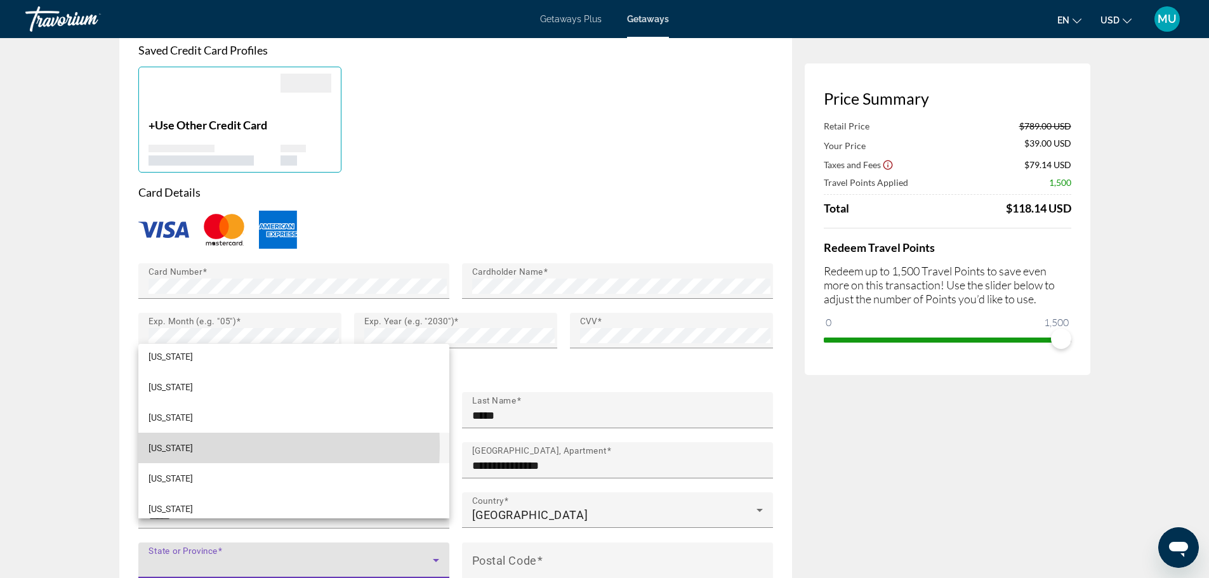
click at [175, 446] on span "Florida" at bounding box center [170, 447] width 44 height 15
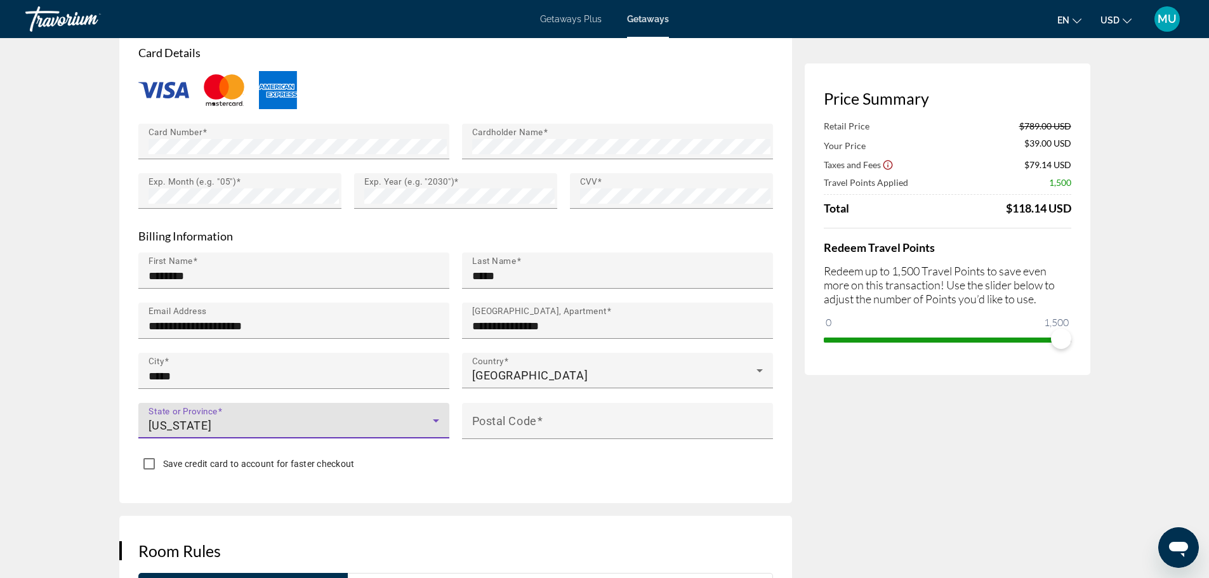
scroll to position [1142, 0]
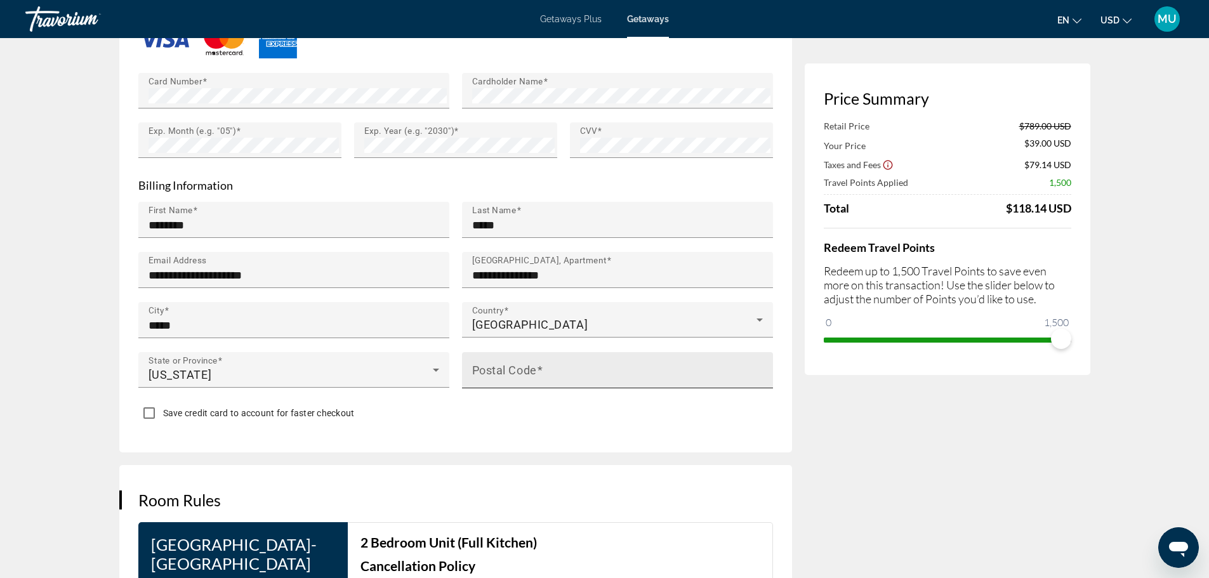
click at [487, 363] on mat-label "Postal Code" at bounding box center [504, 369] width 65 height 13
click at [487, 368] on input "Postal Code" at bounding box center [621, 375] width 298 height 15
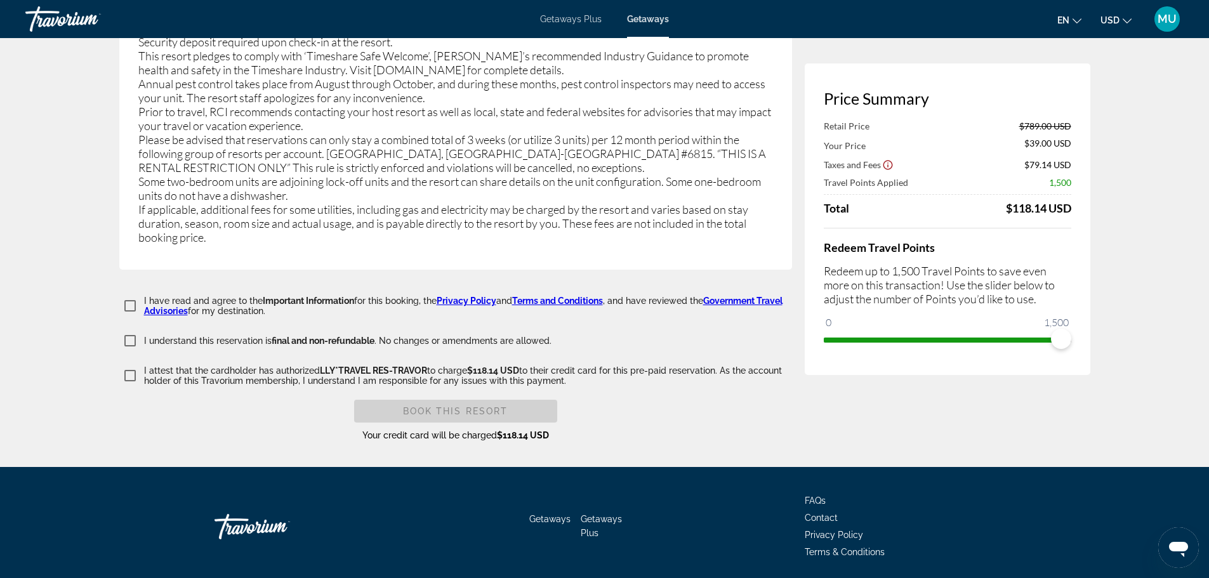
scroll to position [2530, 0]
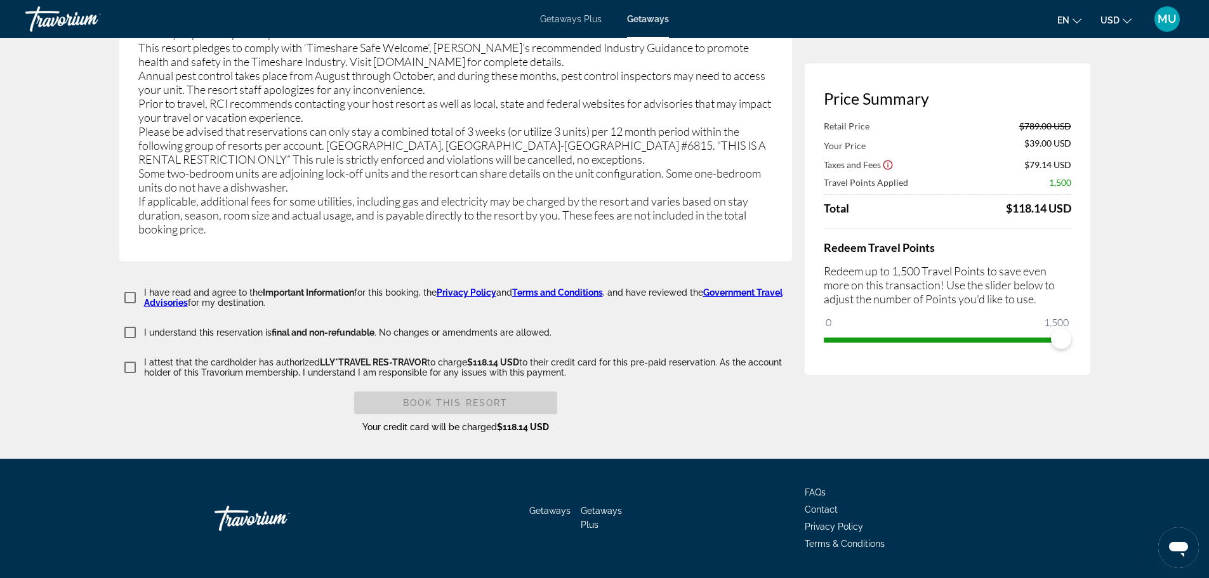
type input "*****"
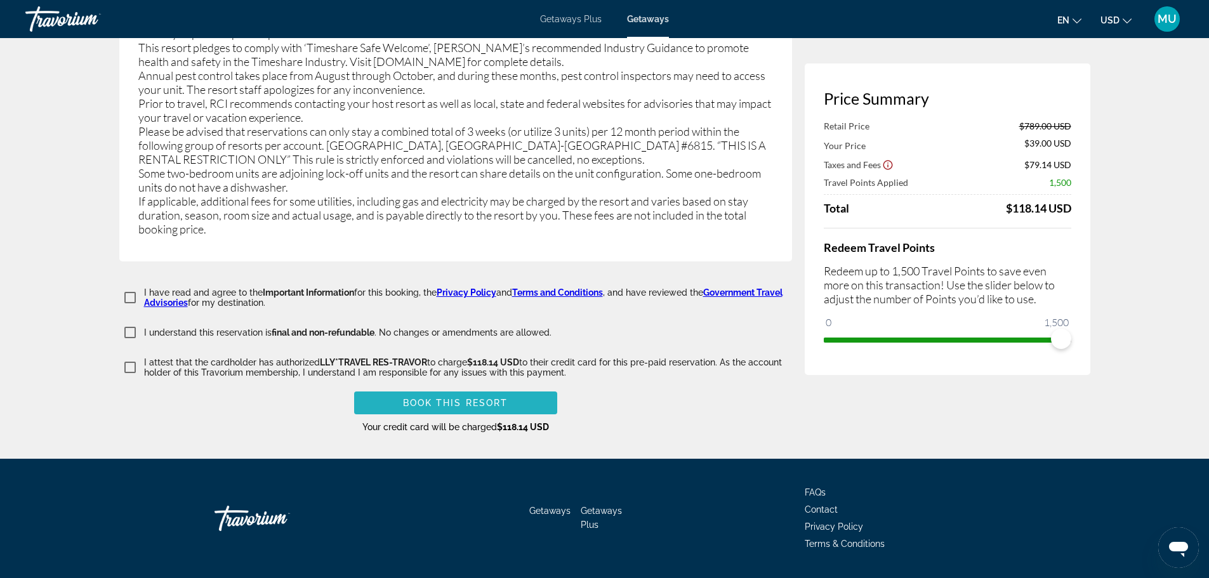
click at [443, 398] on span "Book this Resort" at bounding box center [455, 403] width 105 height 10
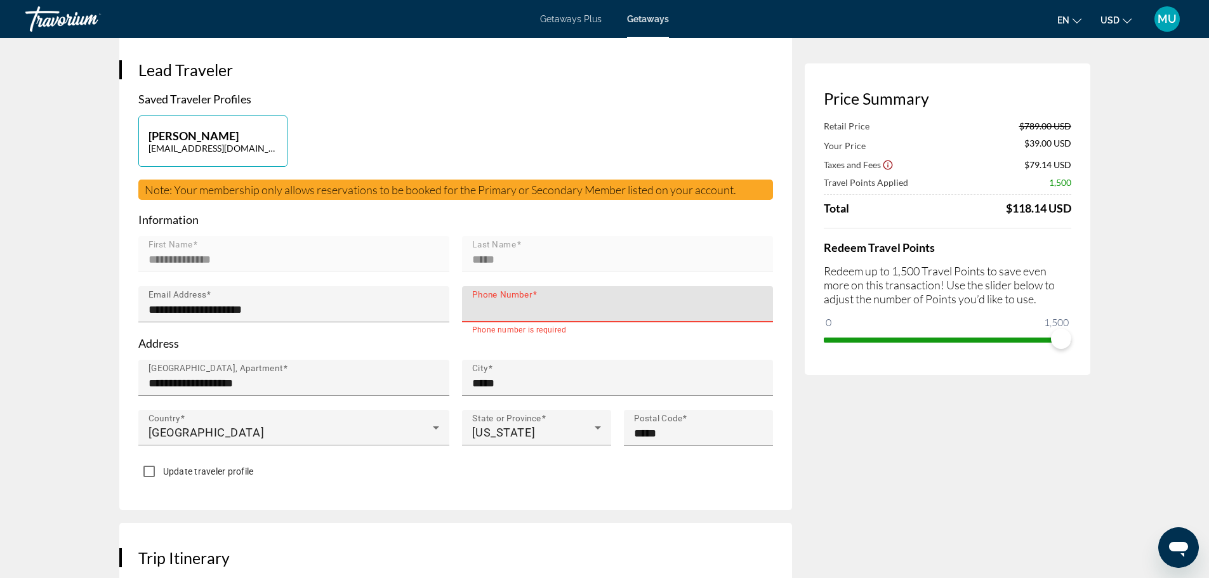
click at [508, 302] on input "Phone Number" at bounding box center [621, 309] width 298 height 15
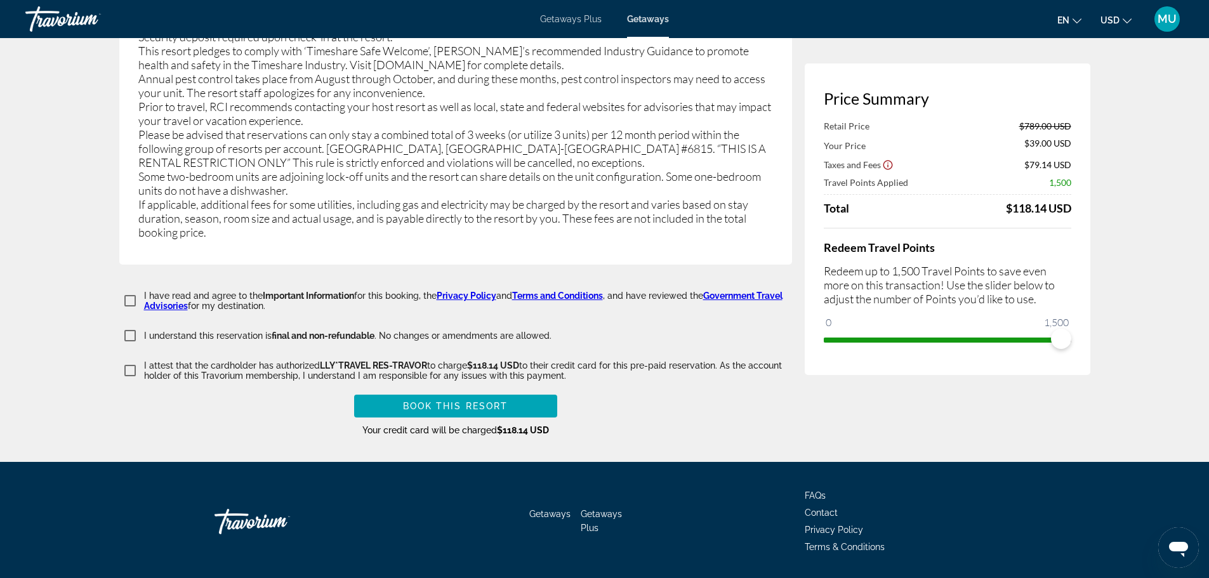
scroll to position [2530, 0]
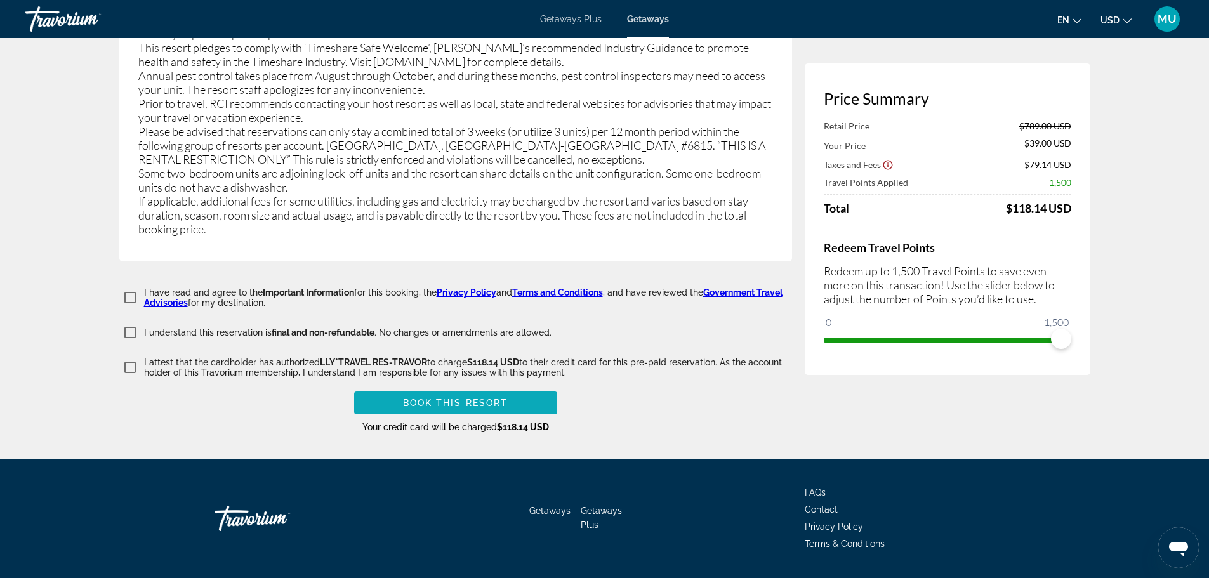
type input "**********"
click at [445, 398] on span "Book this Resort" at bounding box center [455, 403] width 105 height 10
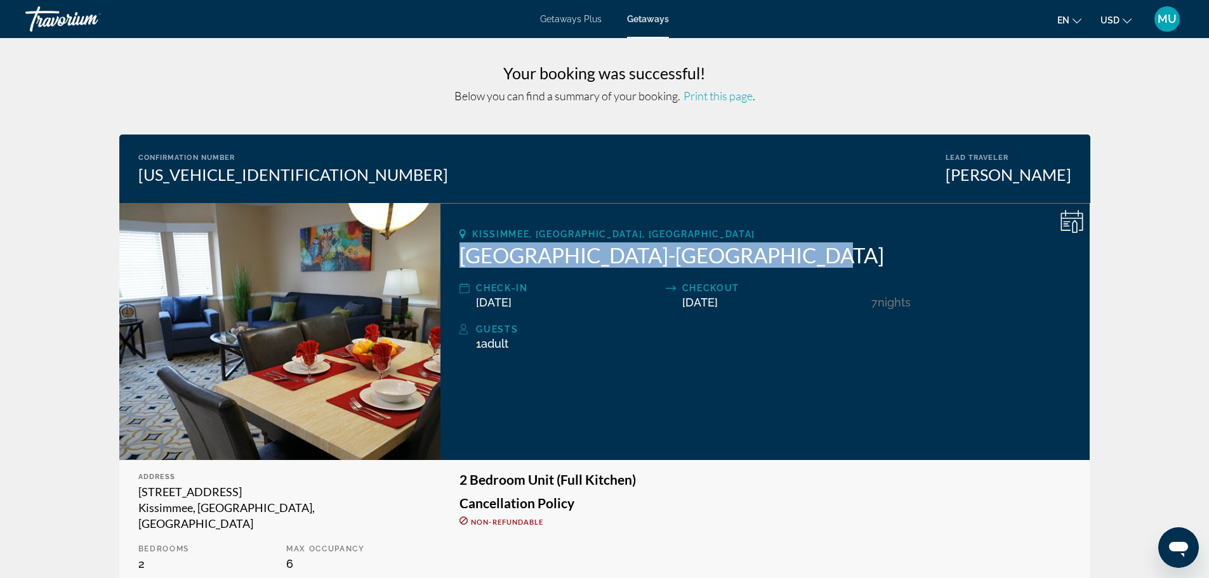
drag, startPoint x: 742, startPoint y: 256, endPoint x: 457, endPoint y: 257, distance: 284.9
click at [457, 257] on div "Kissimmee, FL, USA Silver Lake Resort-Silver Points Check-In 10/24/2025 Checkou…" at bounding box center [764, 331] width 649 height 257
copy h2 "Silver Lake Resort-Silver Points"
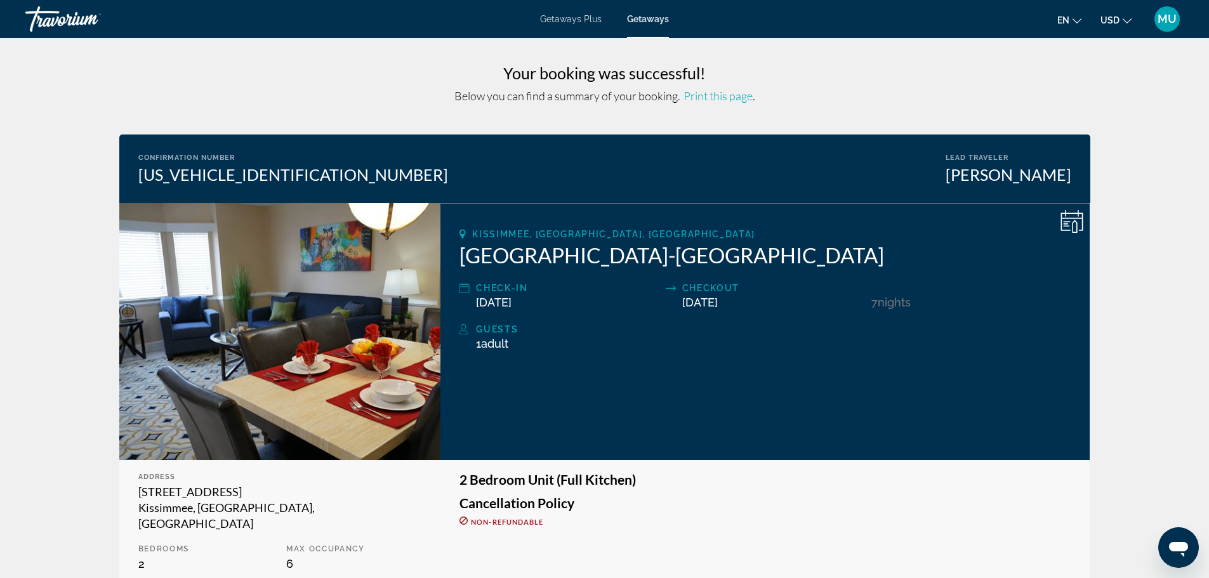
drag, startPoint x: 729, startPoint y: 322, endPoint x: 1007, endPoint y: 223, distance: 295.1
click at [743, 322] on div "Guests" at bounding box center [773, 329] width 595 height 15
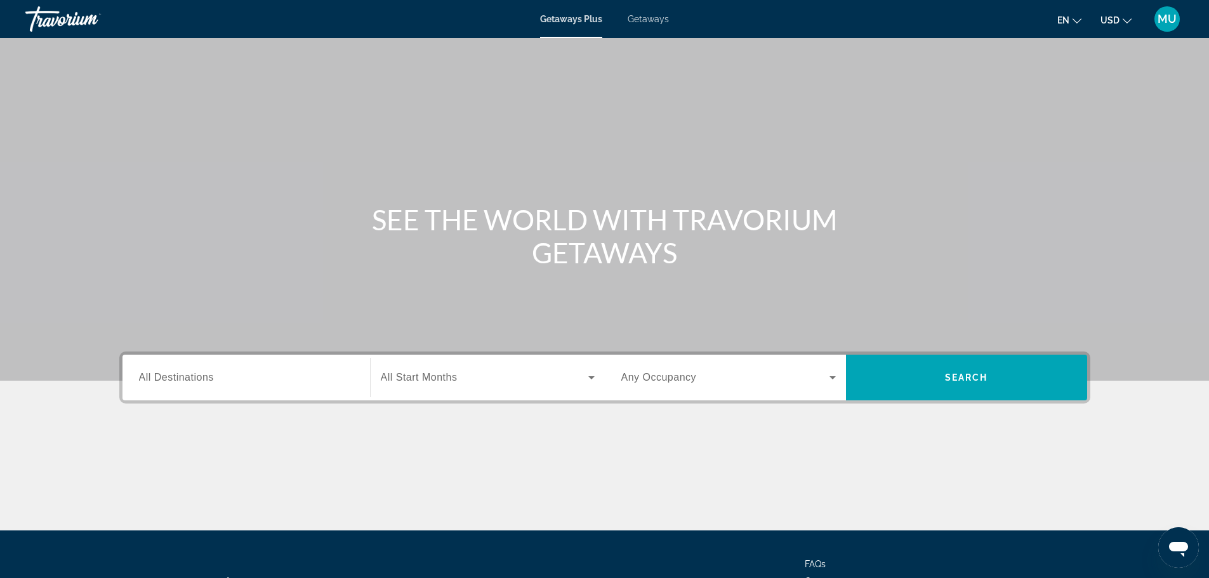
click at [652, 18] on span "Getaways" at bounding box center [648, 19] width 41 height 10
click at [226, 376] on input "Destination All Destinations" at bounding box center [246, 378] width 214 height 15
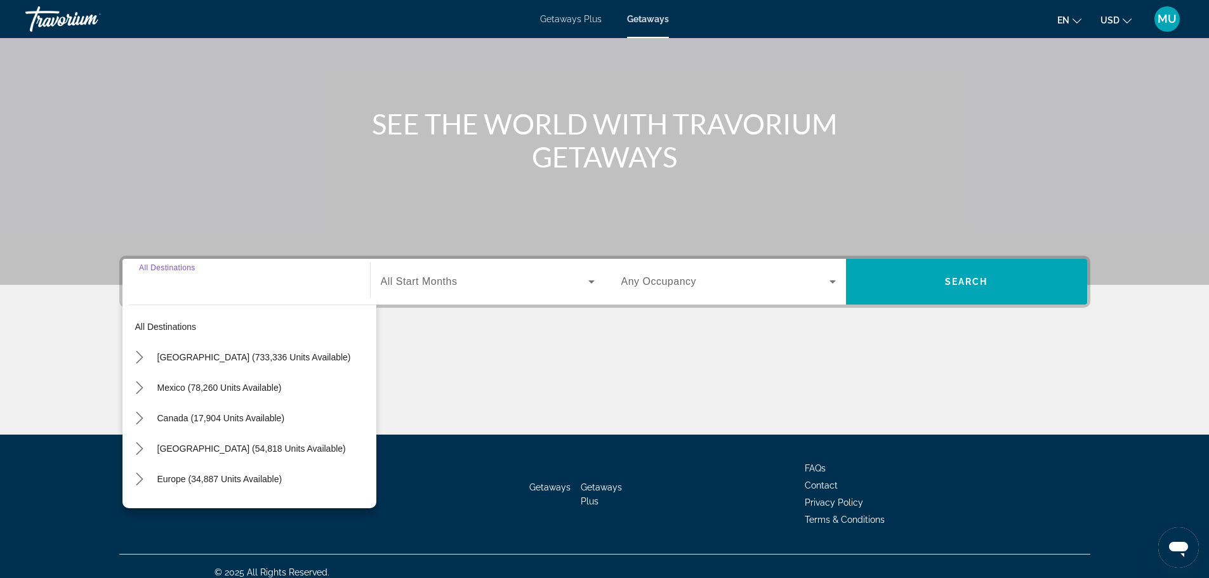
scroll to position [108, 0]
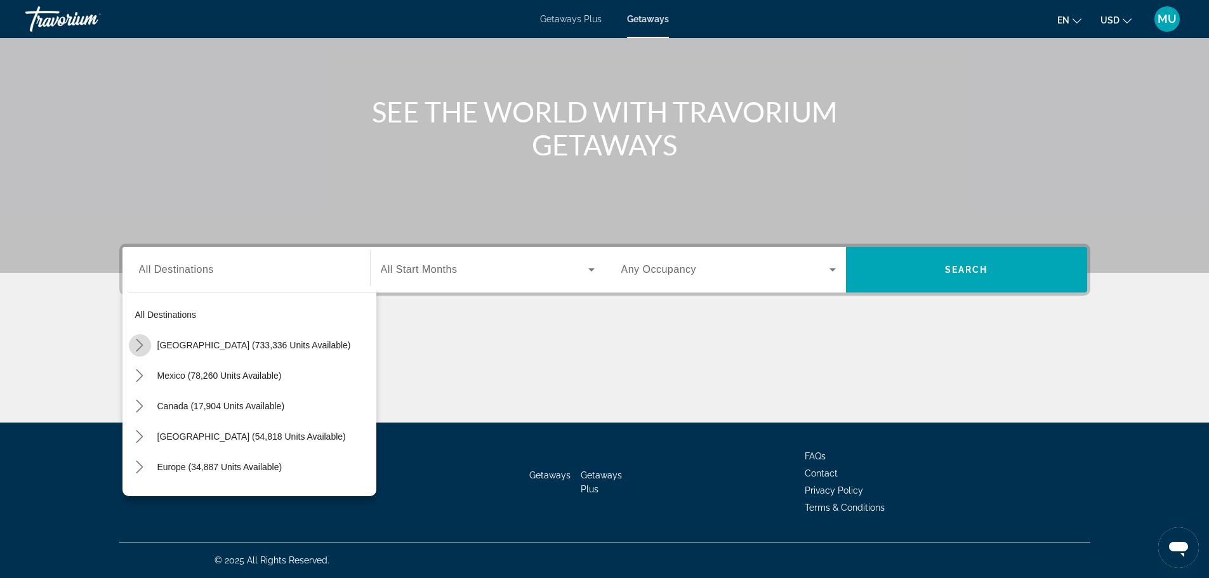
click at [140, 347] on icon "Toggle United States (733,336 units available) submenu" at bounding box center [139, 345] width 7 height 13
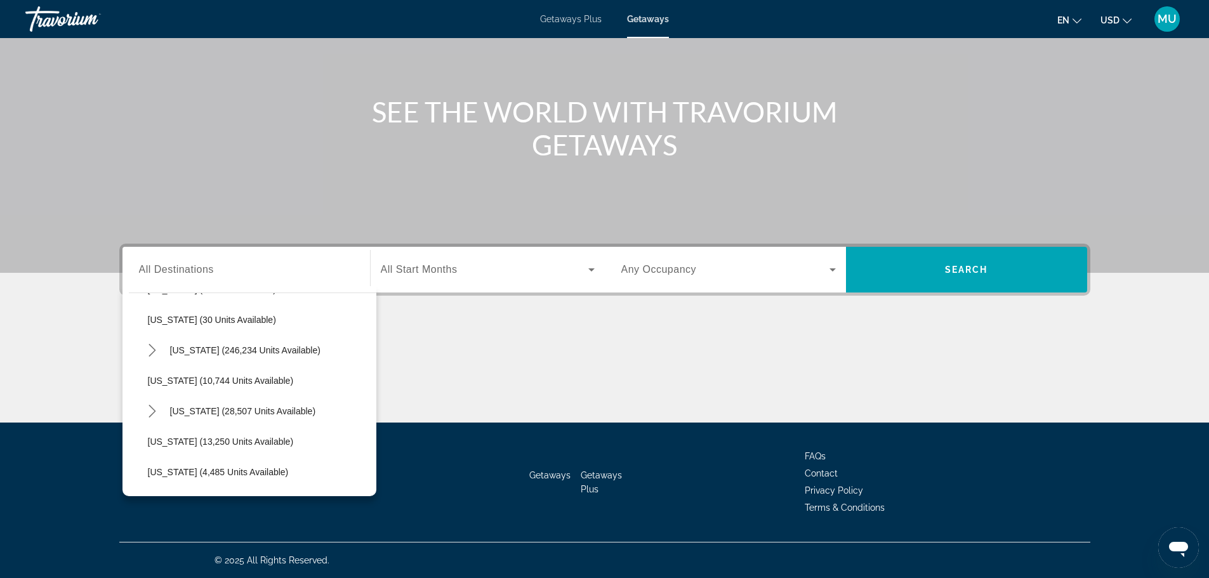
scroll to position [227, 0]
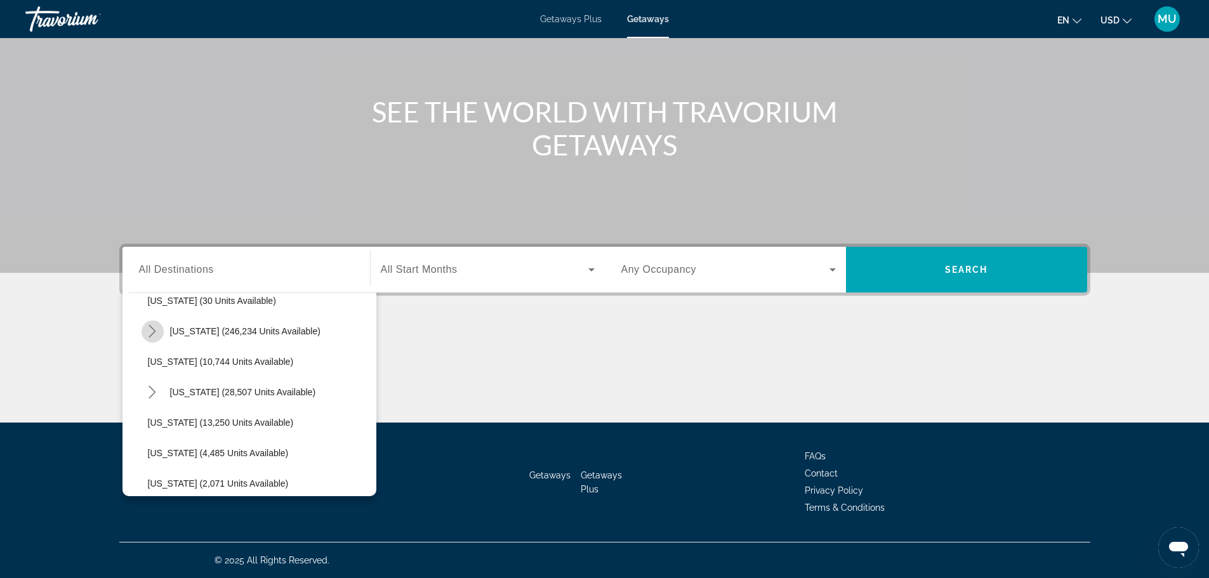
click at [148, 337] on icon "Toggle Florida (246,234 units available) submenu" at bounding box center [152, 331] width 13 height 13
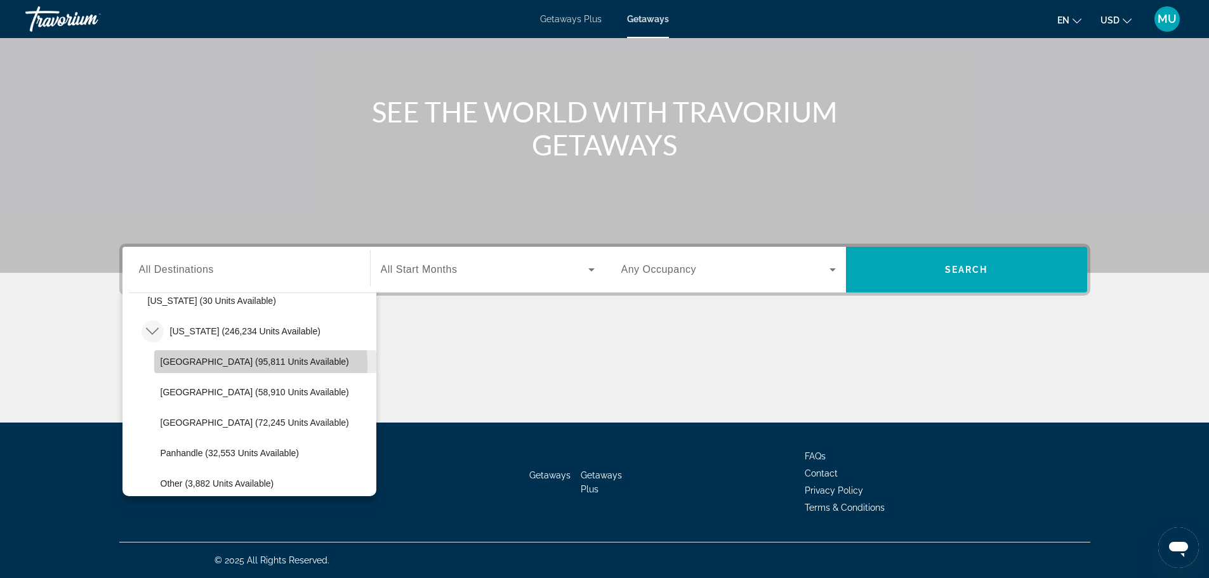
click at [240, 365] on span "Orlando & Disney Area (95,811 units available)" at bounding box center [255, 362] width 188 height 10
type input "**********"
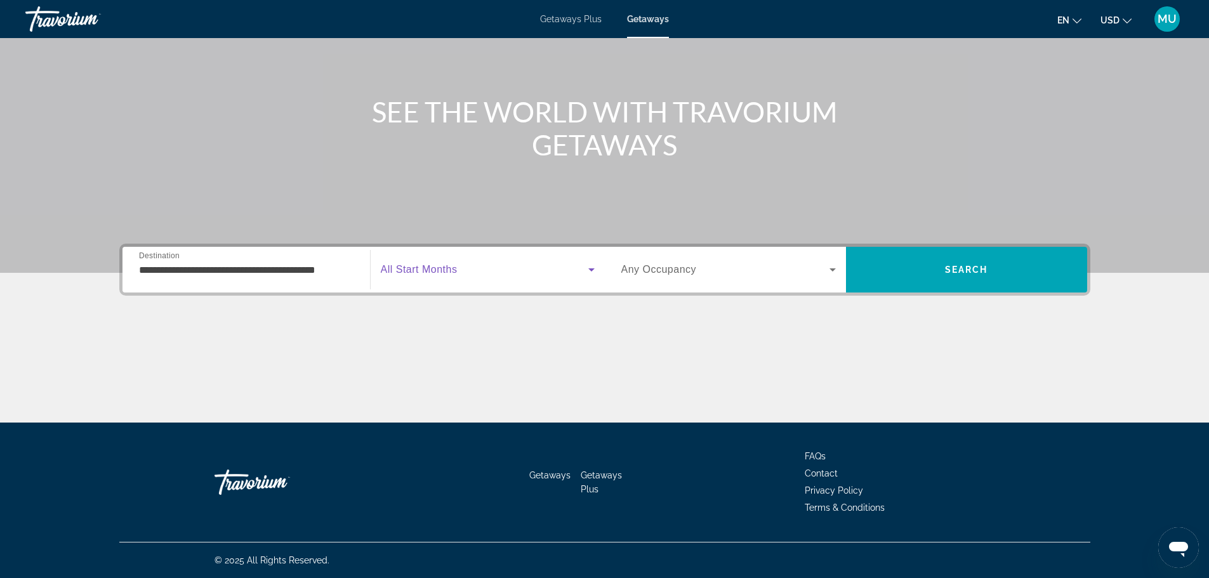
click at [501, 274] on span "Search widget" at bounding box center [485, 269] width 208 height 15
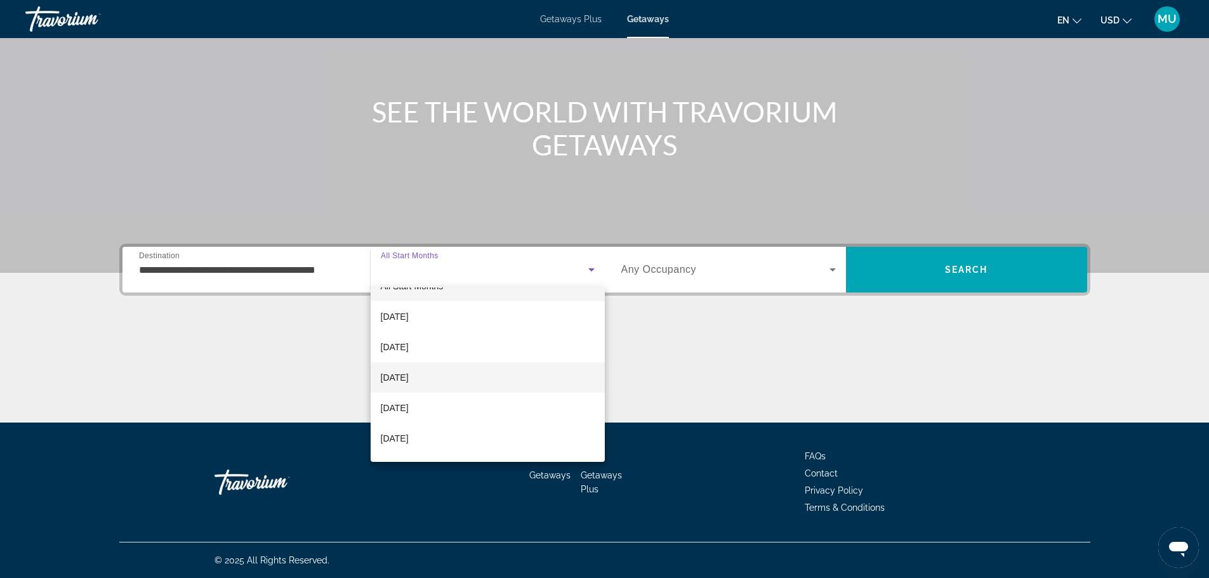
scroll to position [0, 0]
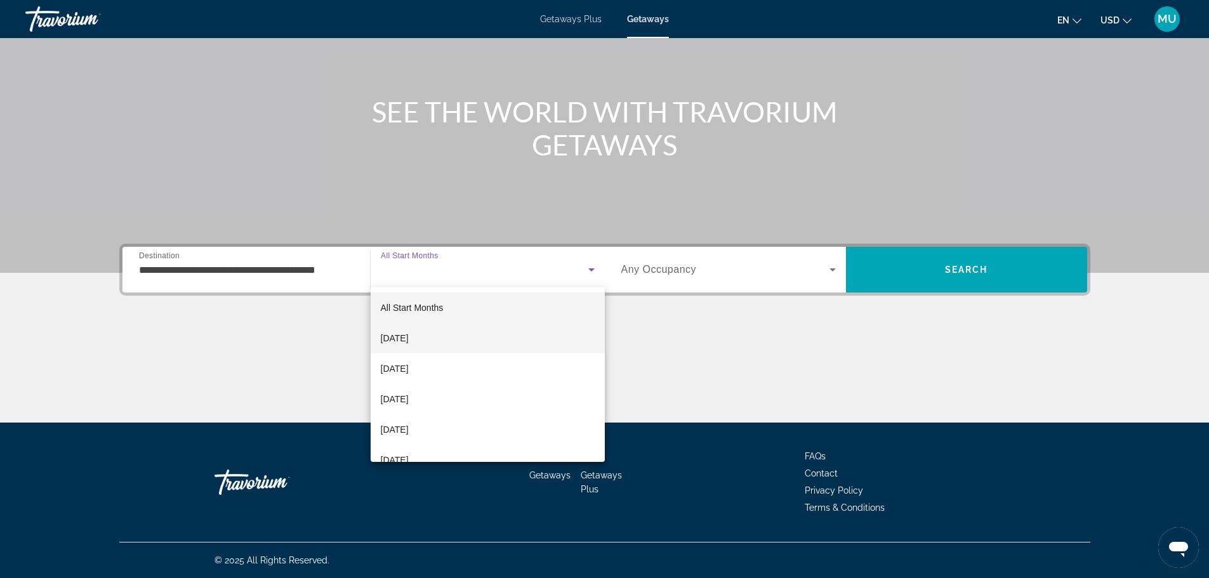
click at [402, 335] on span "October 2025" at bounding box center [395, 338] width 28 height 15
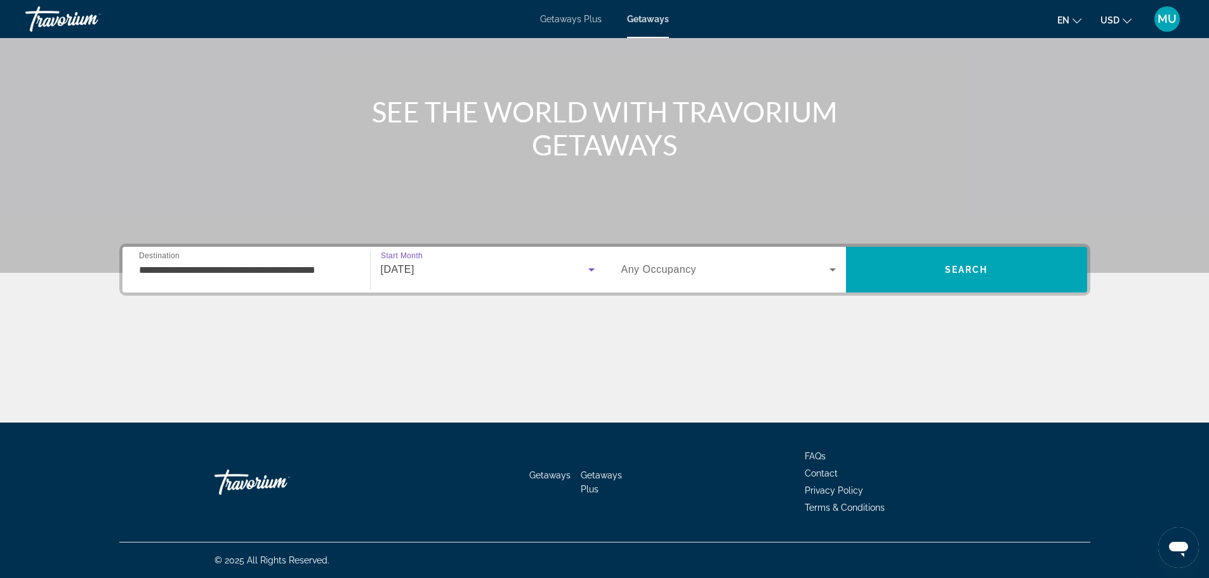
click at [822, 264] on span "Search widget" at bounding box center [725, 269] width 208 height 15
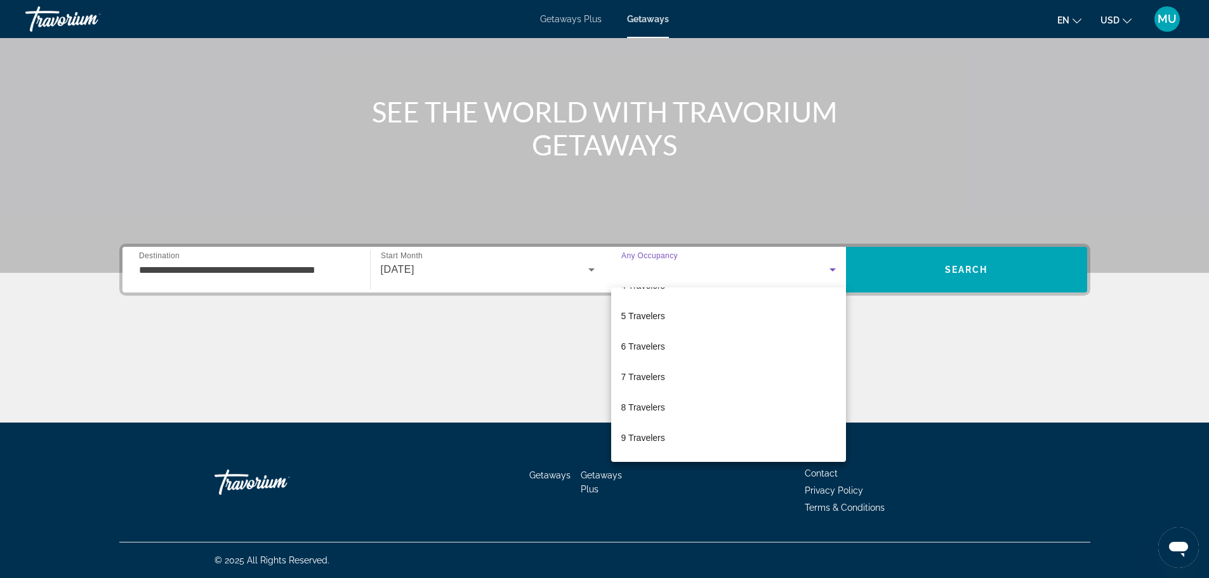
scroll to position [127, 0]
click at [666, 331] on mat-option "6 Travelers" at bounding box center [728, 333] width 235 height 30
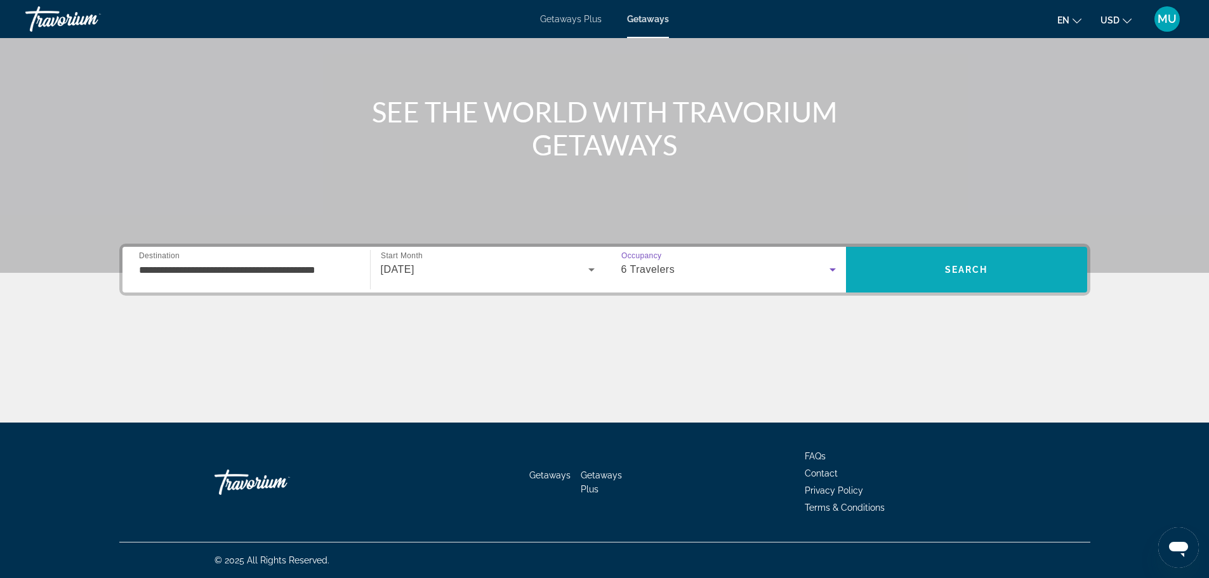
click at [956, 267] on span "Search" at bounding box center [966, 270] width 43 height 10
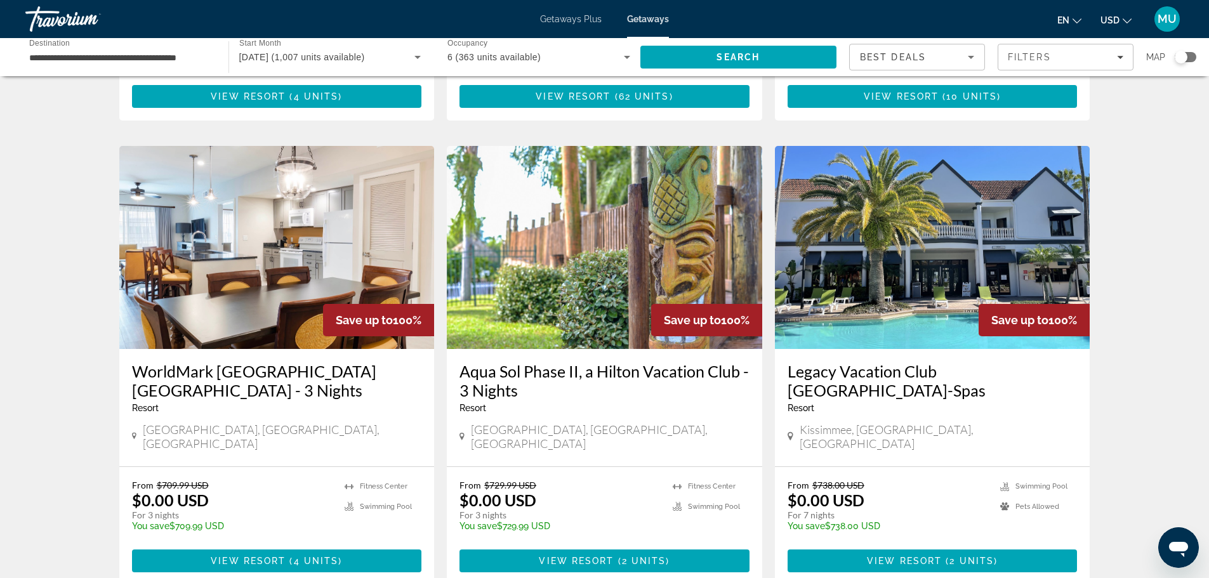
scroll to position [444, 0]
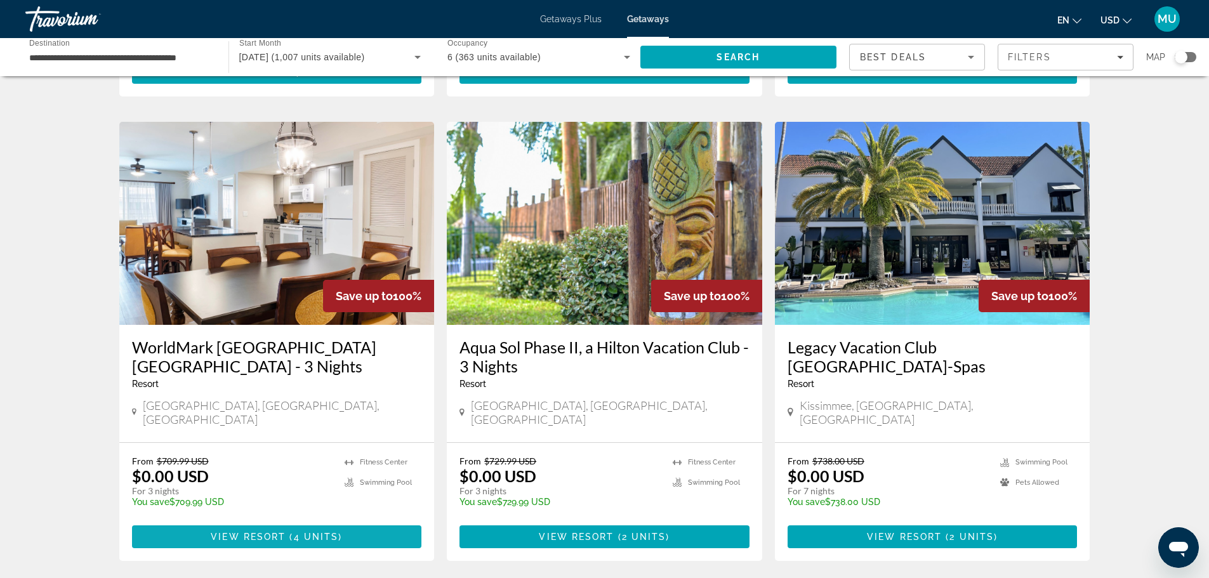
click at [253, 532] on span "View Resort" at bounding box center [248, 537] width 75 height 10
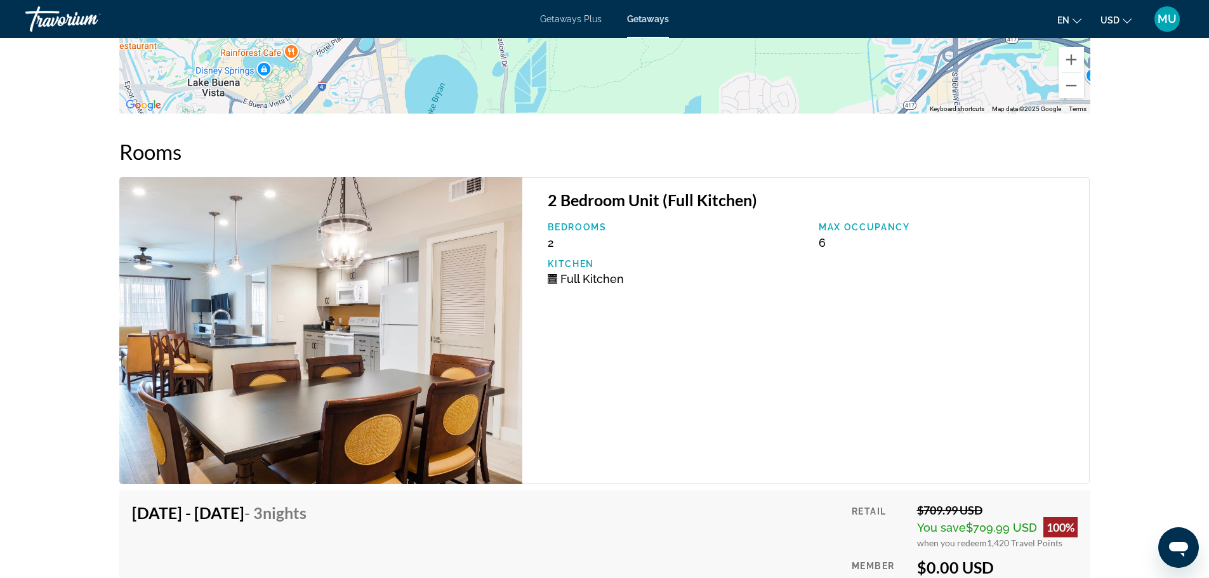
scroll to position [2283, 0]
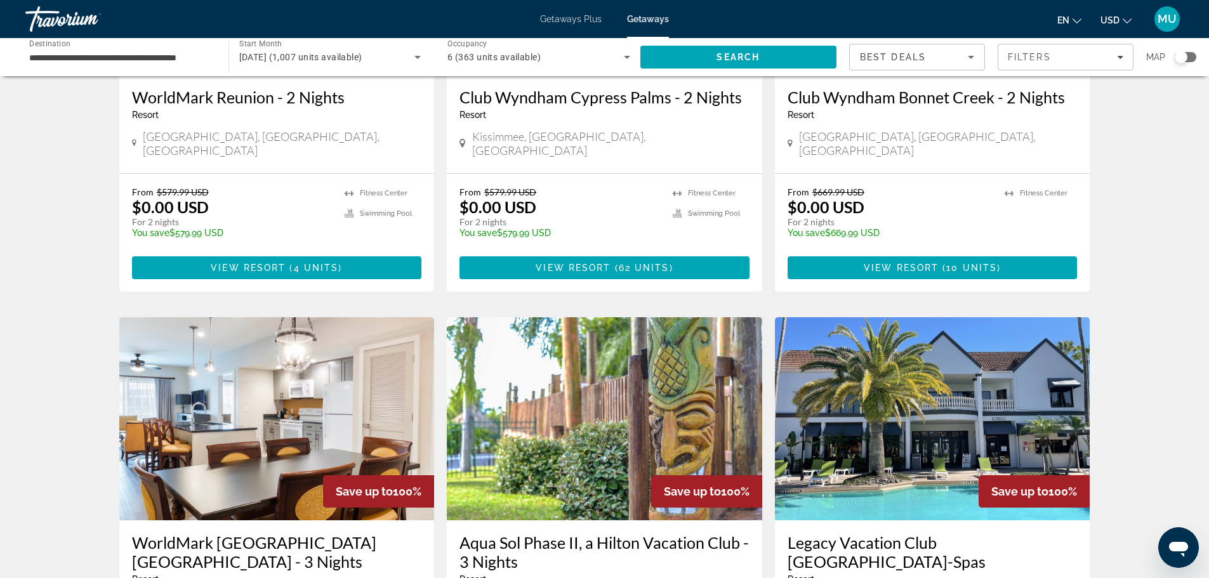
scroll to position [254, 0]
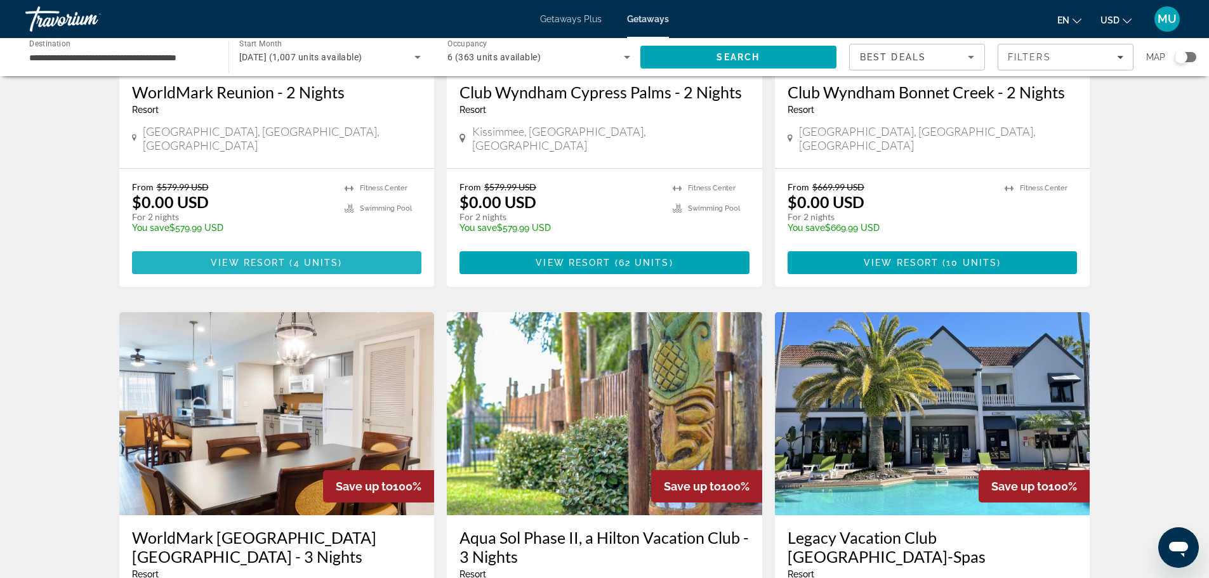
click at [275, 258] on span "View Resort" at bounding box center [248, 263] width 75 height 10
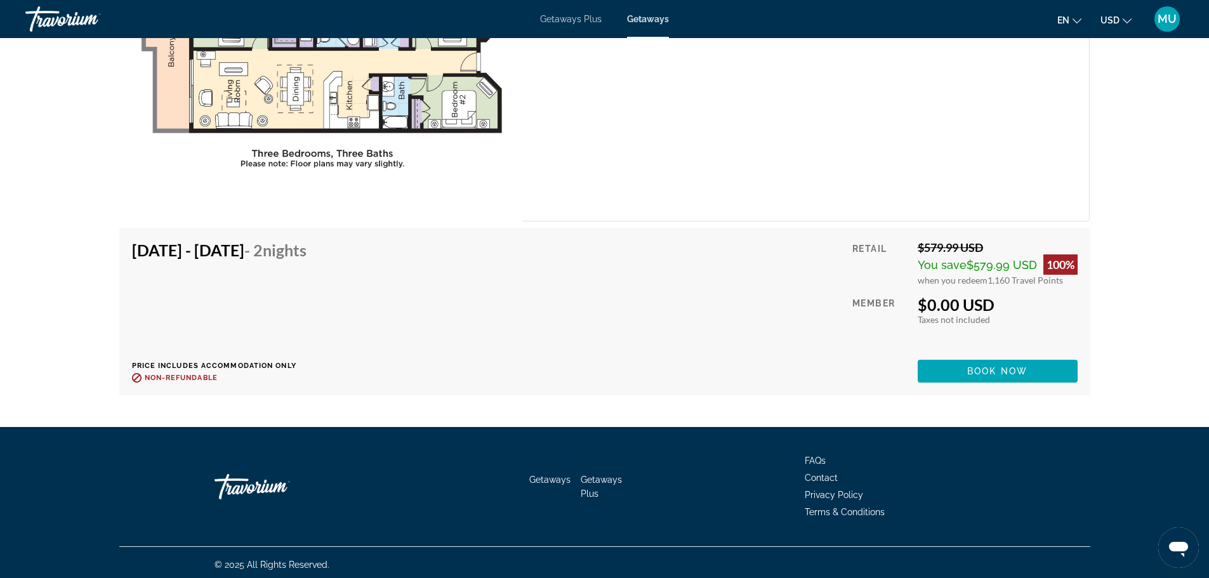
scroll to position [2396, 0]
click at [991, 366] on span "Book now" at bounding box center [997, 371] width 60 height 10
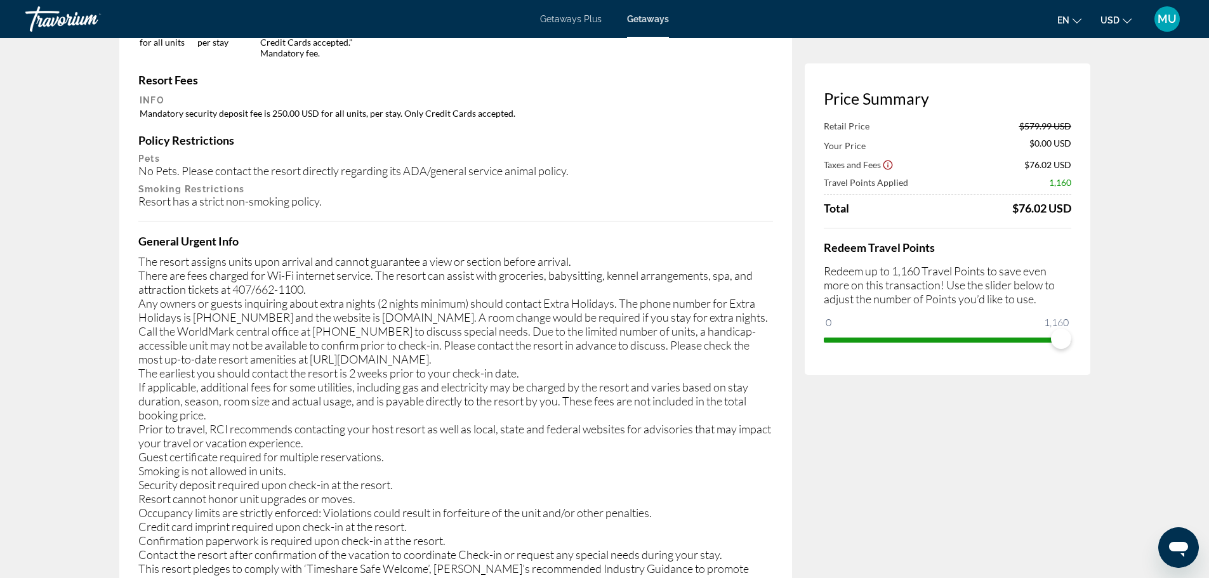
scroll to position [1904, 0]
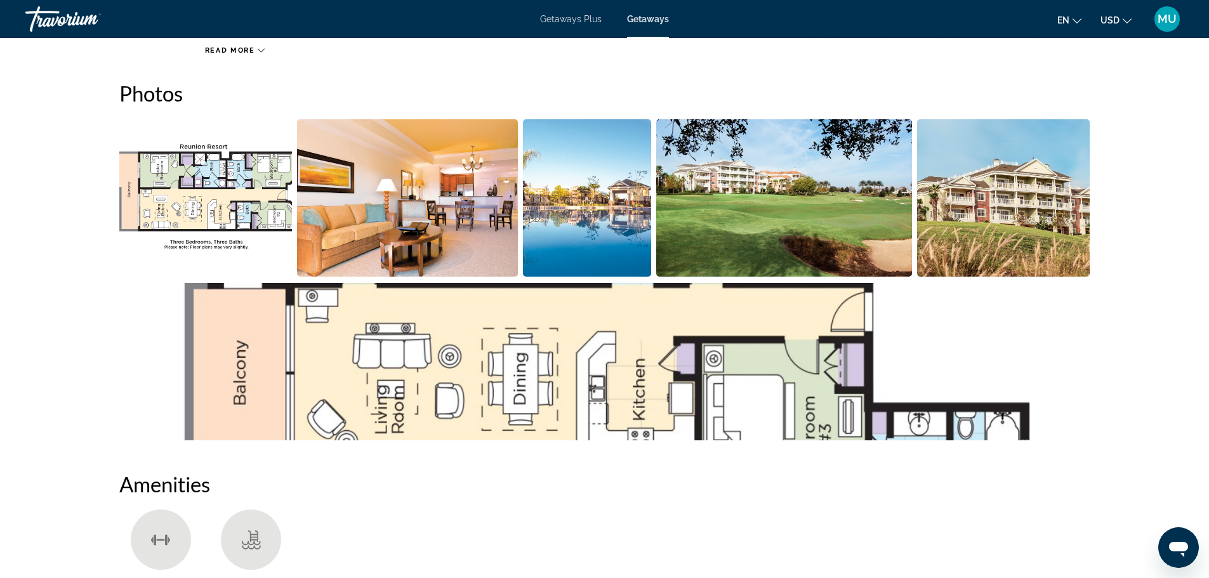
scroll to position [825, 0]
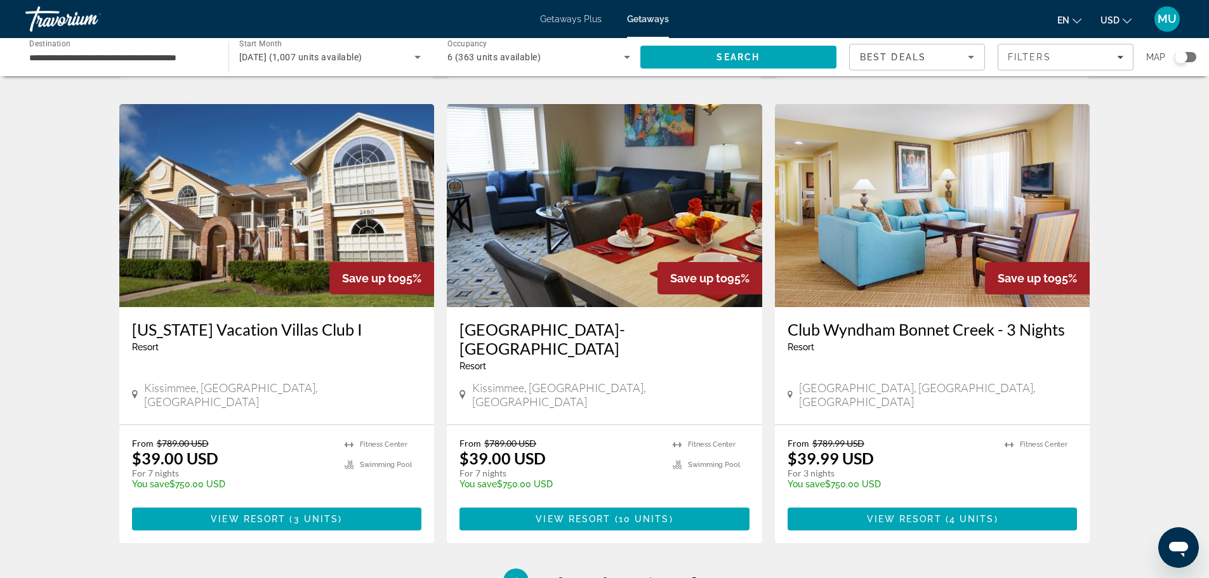
scroll to position [1396, 0]
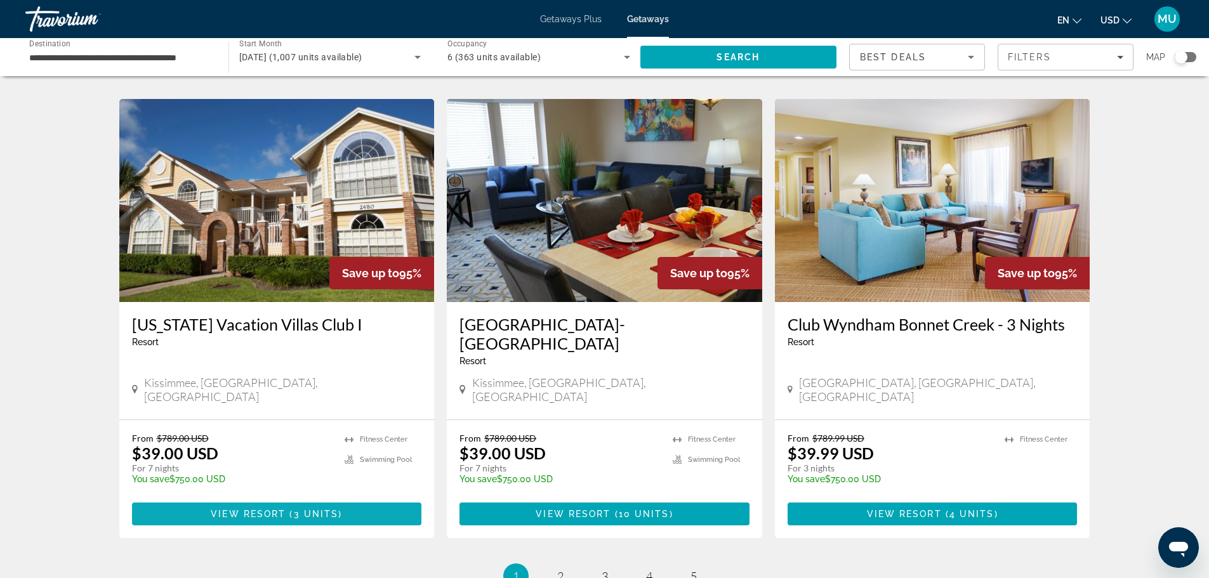
click at [254, 509] on span "View Resort" at bounding box center [248, 514] width 75 height 10
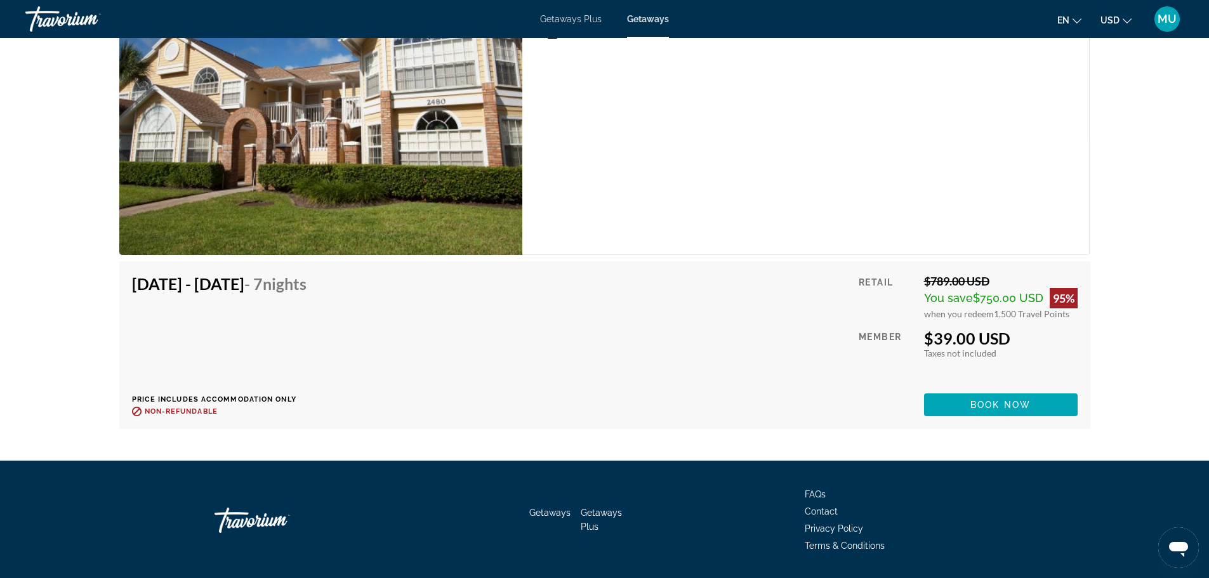
scroll to position [2602, 0]
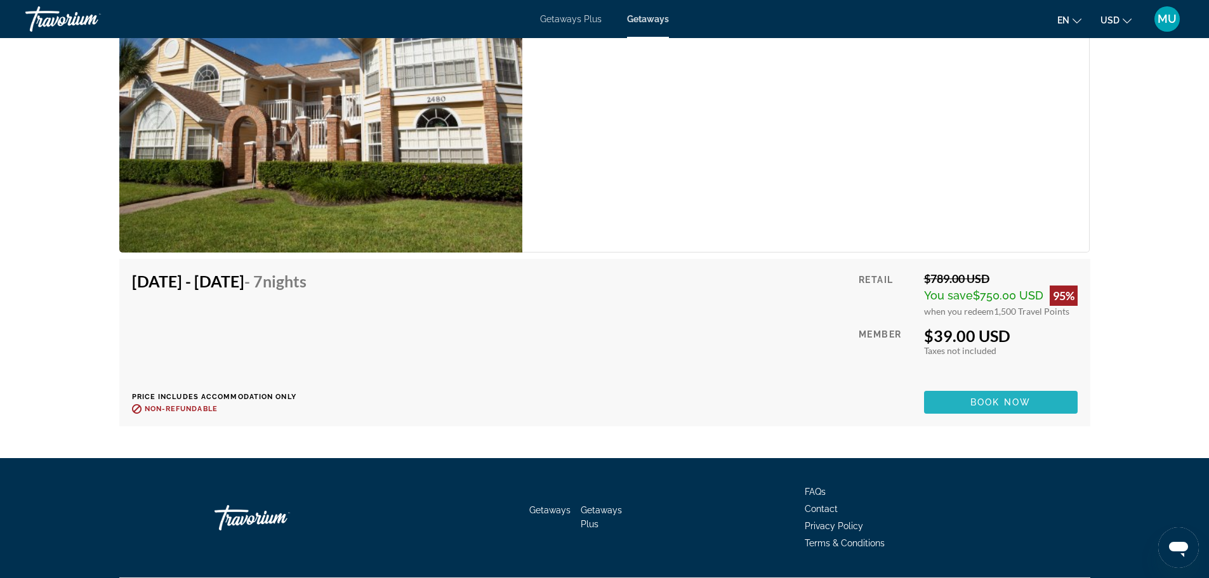
click at [987, 399] on span "Book now" at bounding box center [1000, 402] width 60 height 10
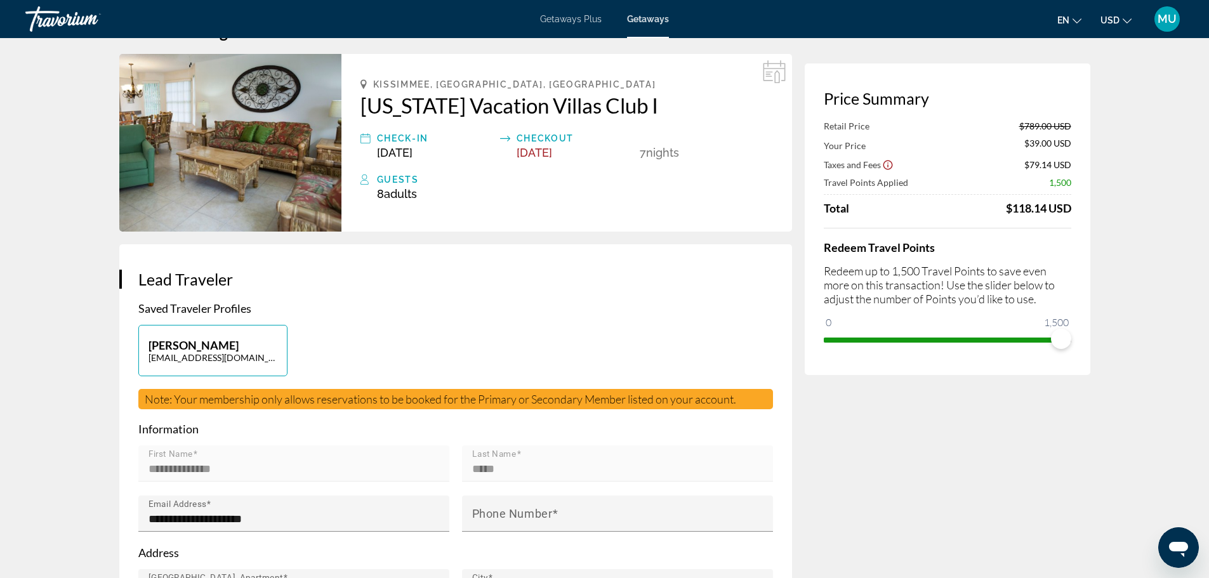
scroll to position [63, 0]
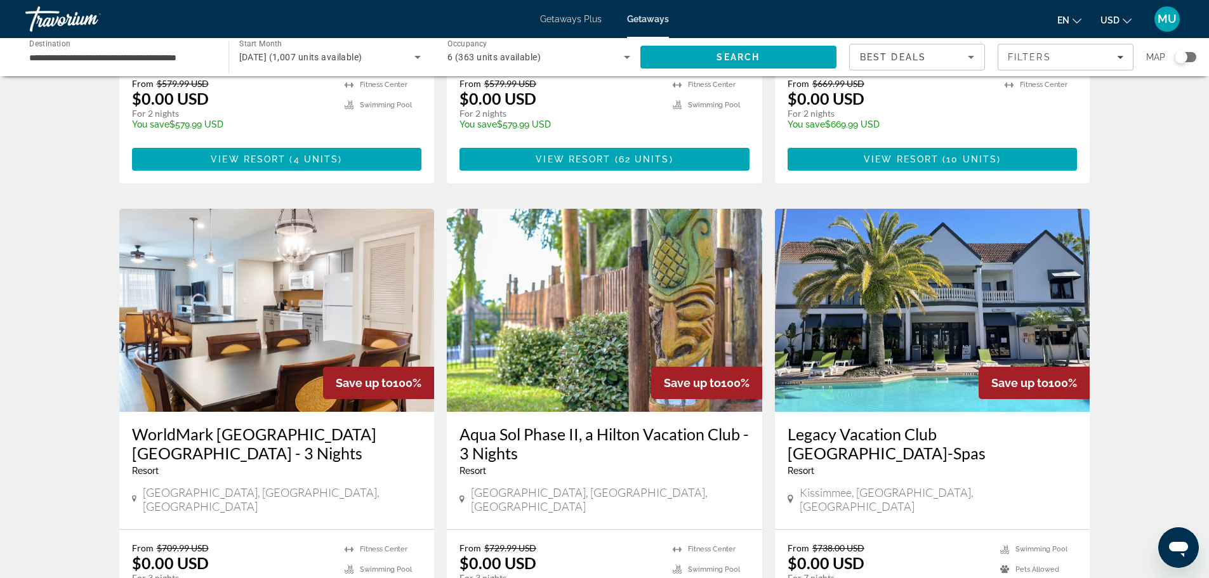
scroll to position [444, 0]
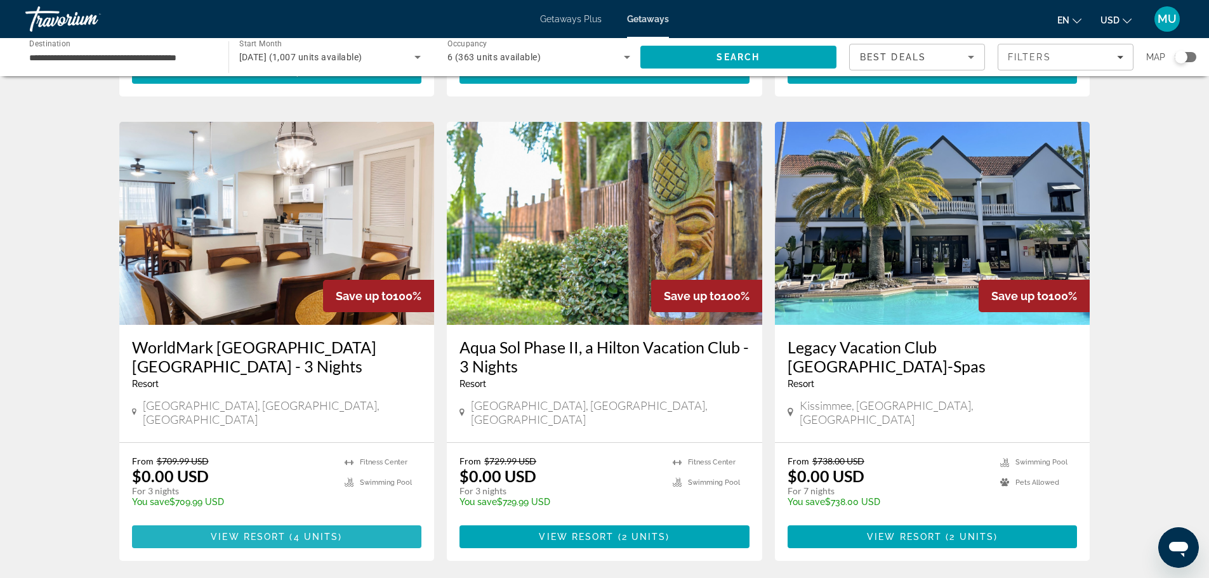
click at [246, 532] on span "View Resort" at bounding box center [248, 537] width 75 height 10
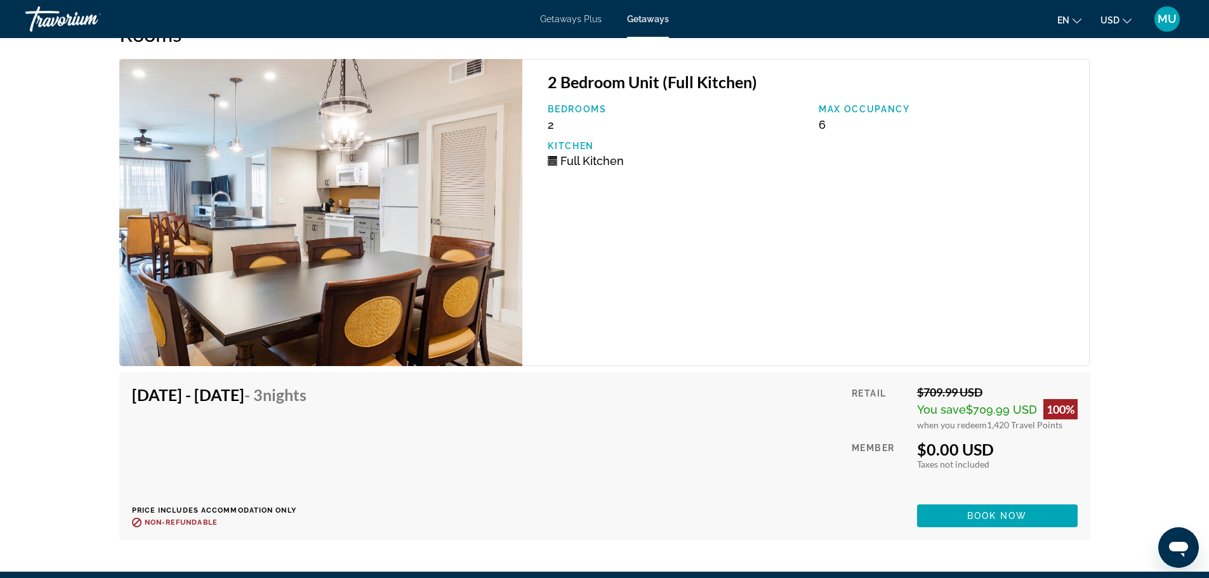
scroll to position [2475, 0]
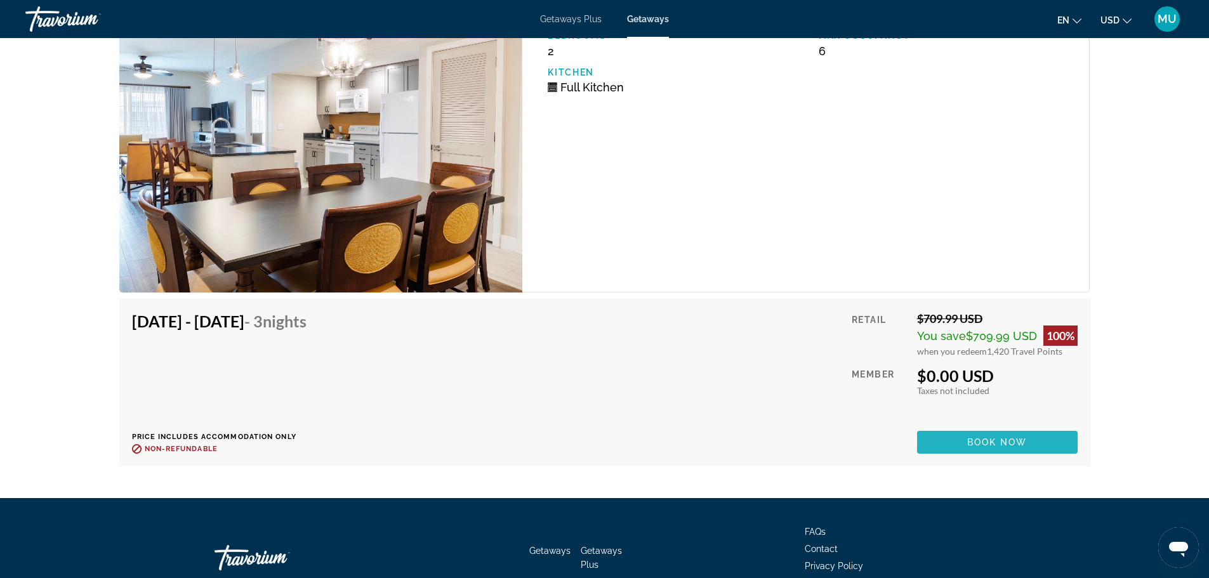
click at [969, 437] on span "Book now" at bounding box center [997, 442] width 60 height 10
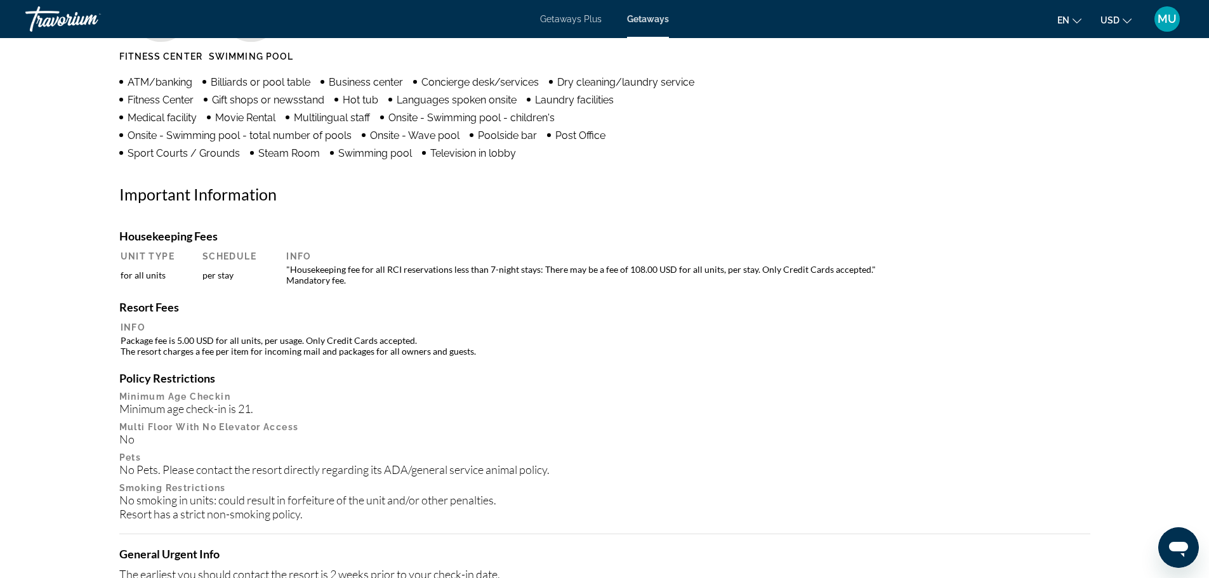
scroll to position [1015, 0]
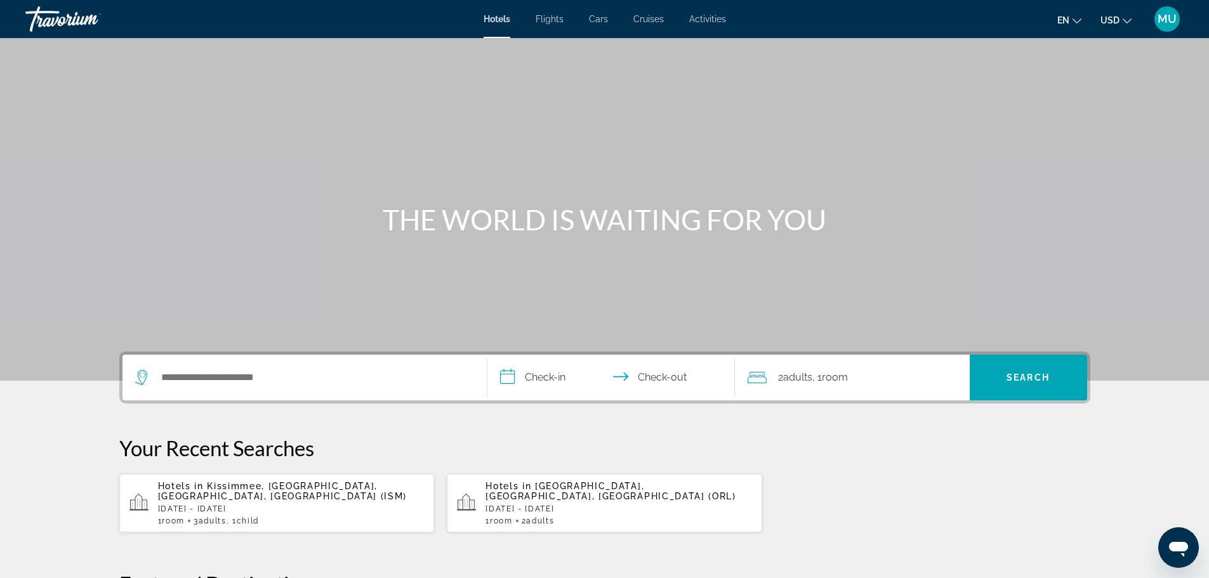
click at [701, 18] on span "Activities" at bounding box center [707, 19] width 37 height 10
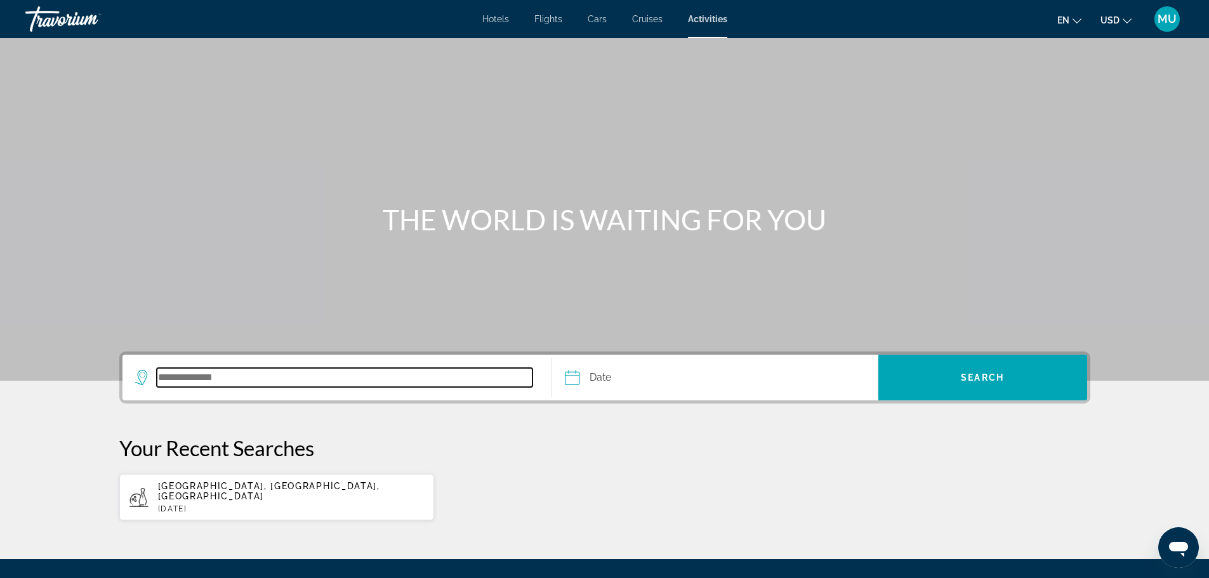
click at [254, 379] on input "Search destination" at bounding box center [345, 377] width 376 height 19
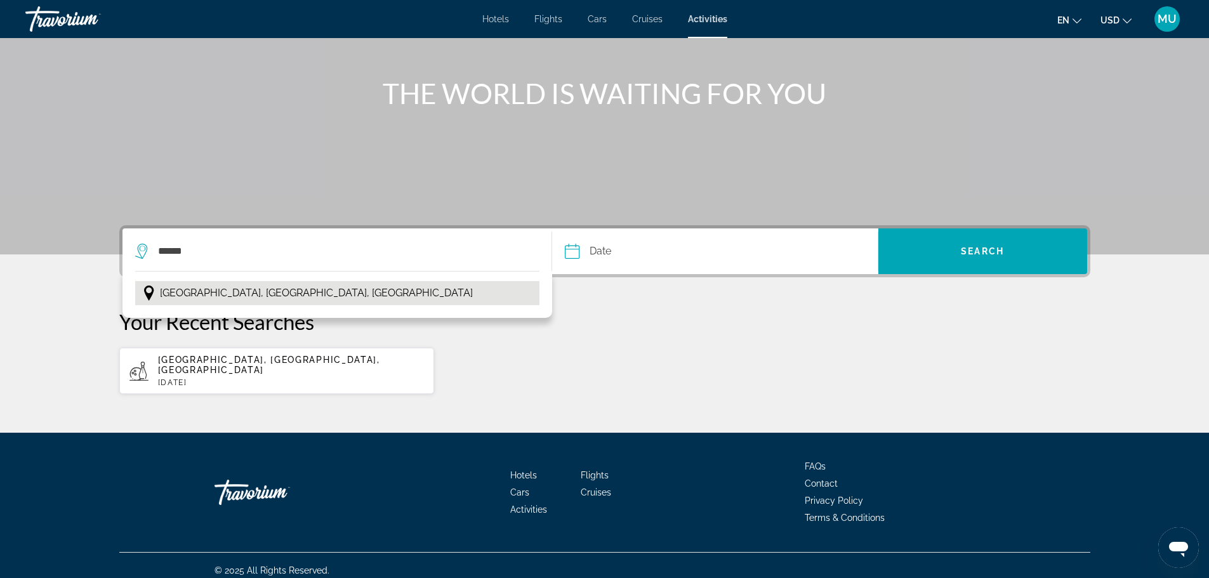
click at [268, 294] on span "Malaga, Andalucia, Spain" at bounding box center [316, 293] width 313 height 18
type input "**********"
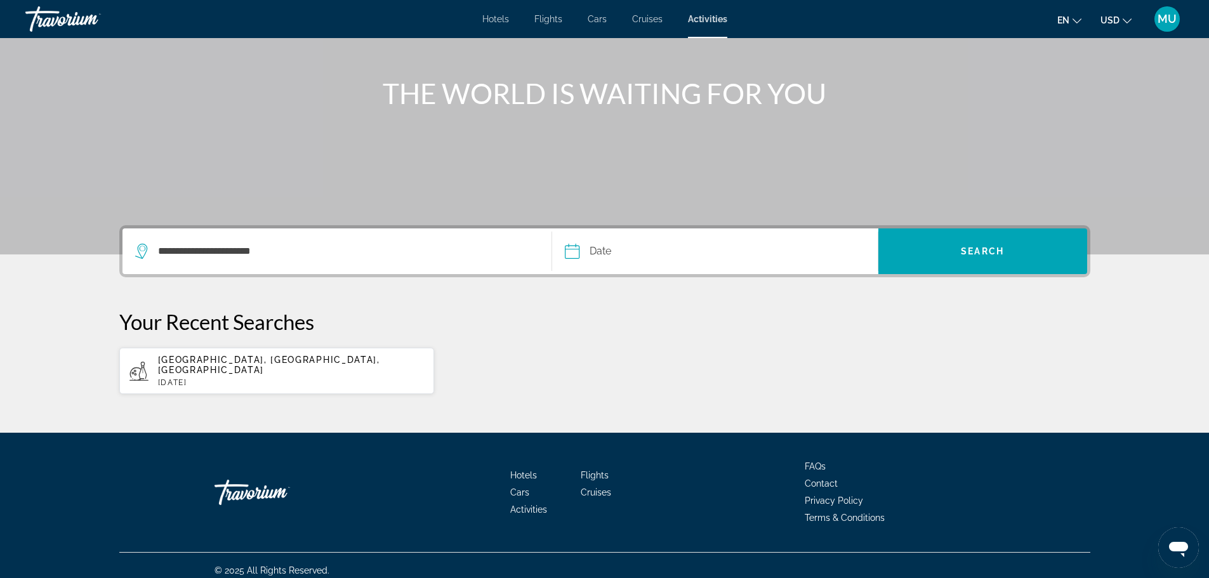
click at [574, 254] on input "Date" at bounding box center [642, 252] width 161 height 49
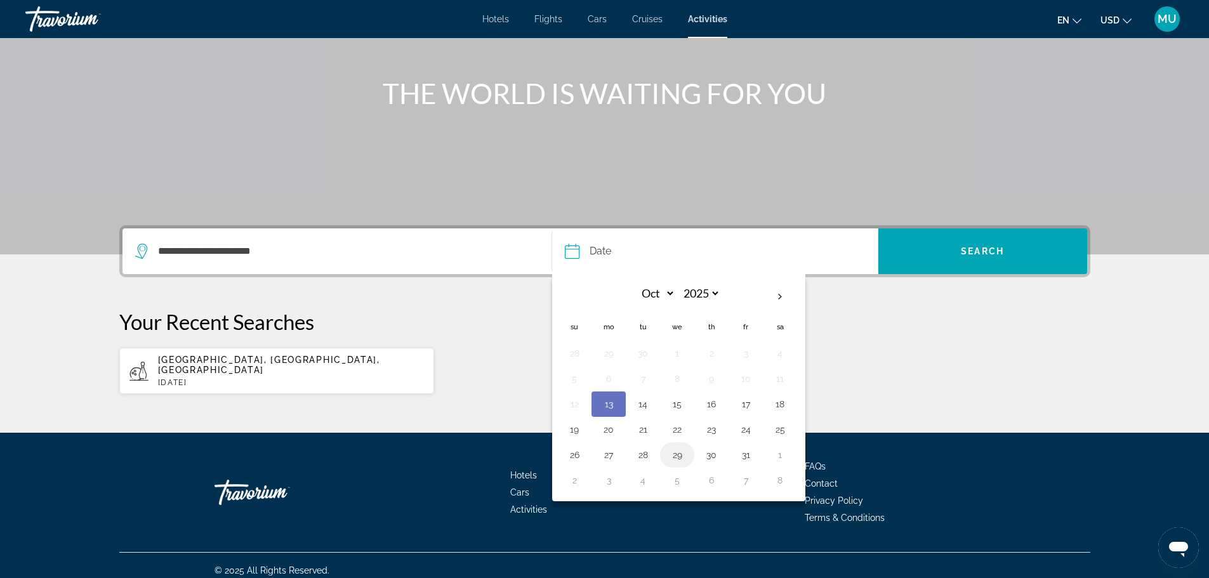
click at [680, 456] on button "29" at bounding box center [677, 455] width 20 height 18
type input "**********"
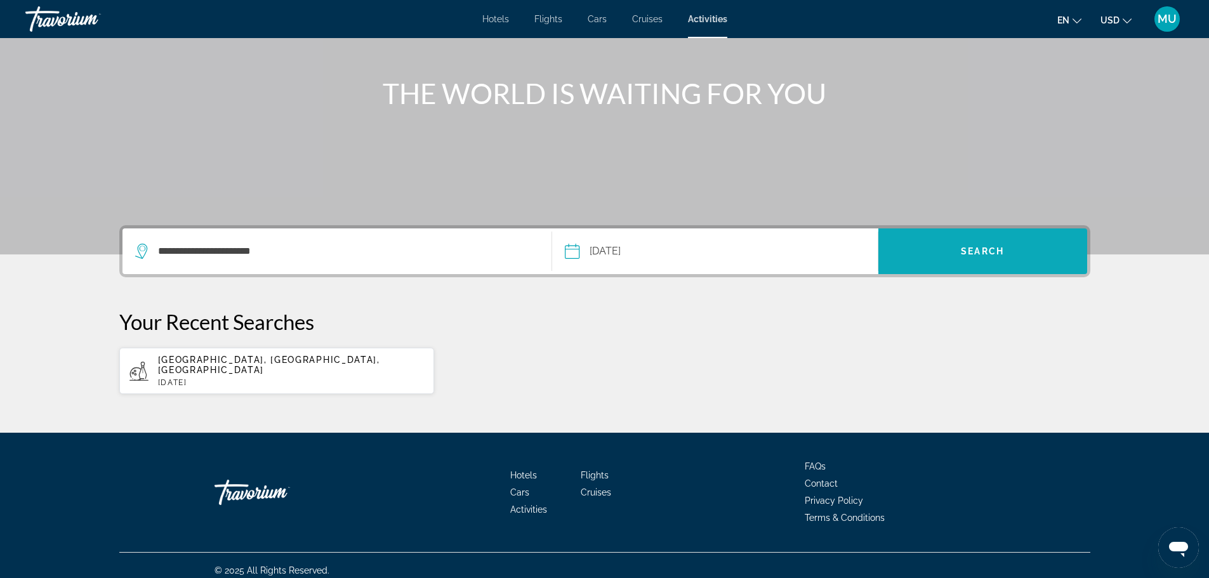
click at [991, 248] on span "Search" at bounding box center [982, 251] width 43 height 10
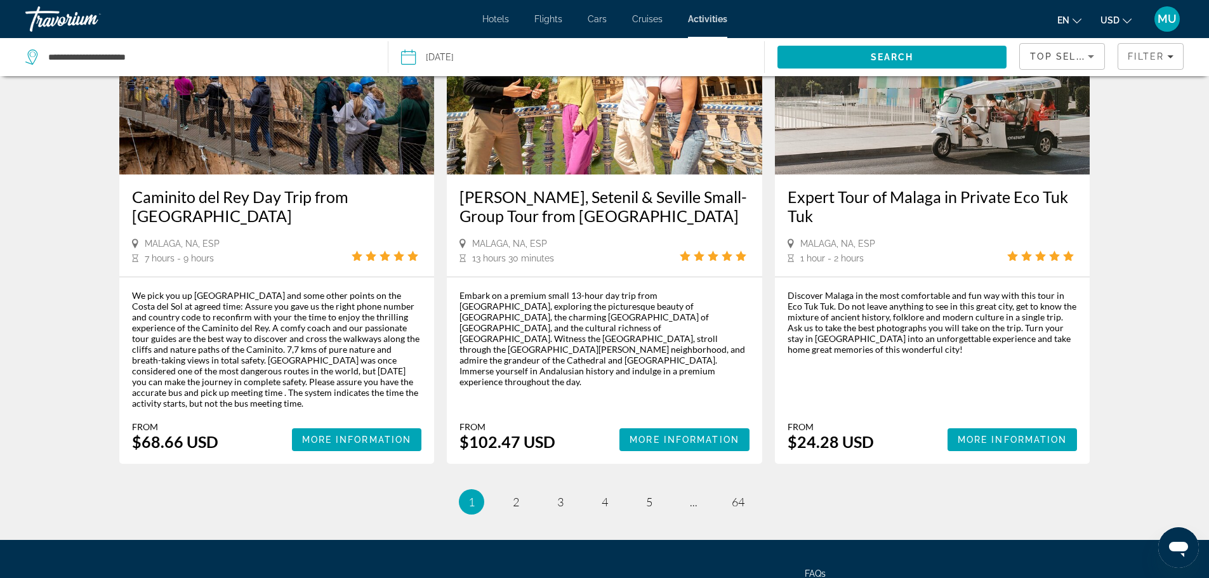
scroll to position [1887, 0]
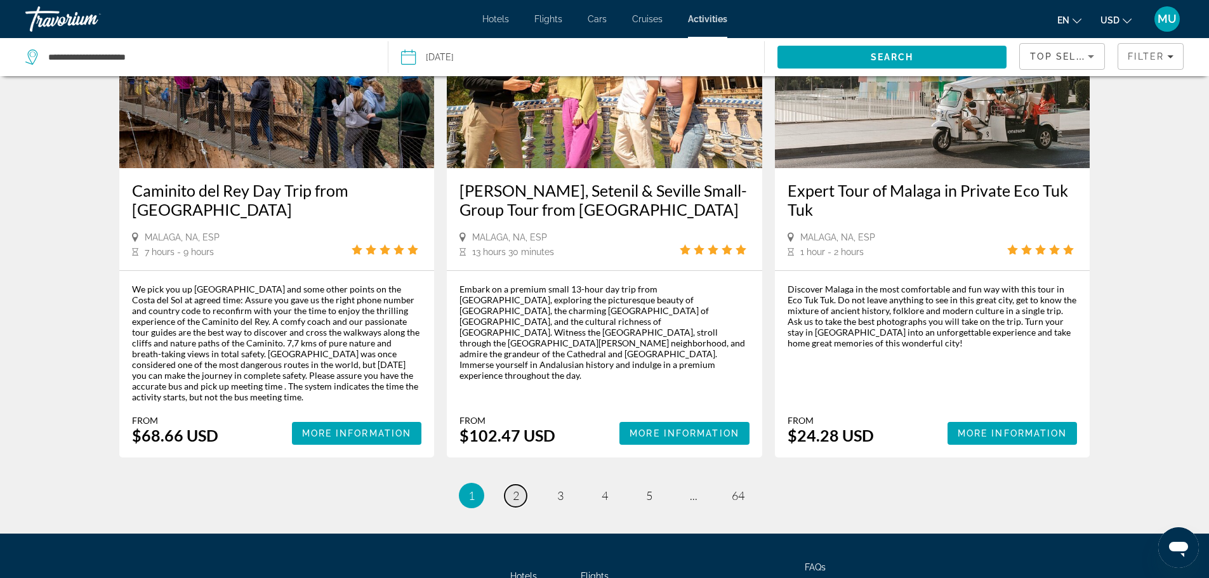
click at [511, 485] on link "page 2" at bounding box center [516, 496] width 22 height 22
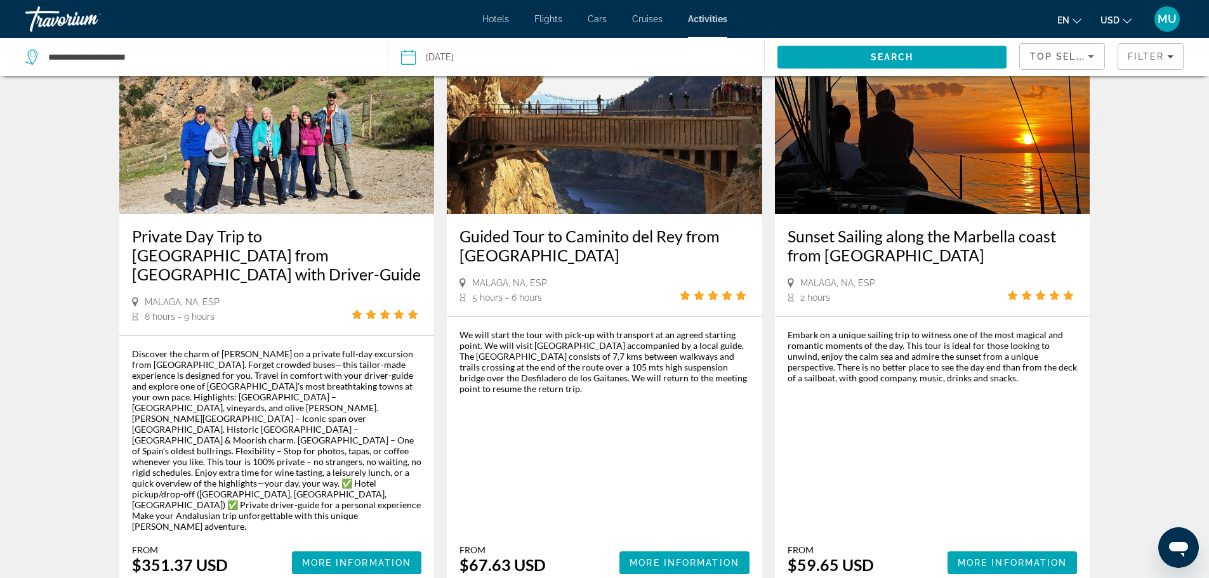
scroll to position [1777, 0]
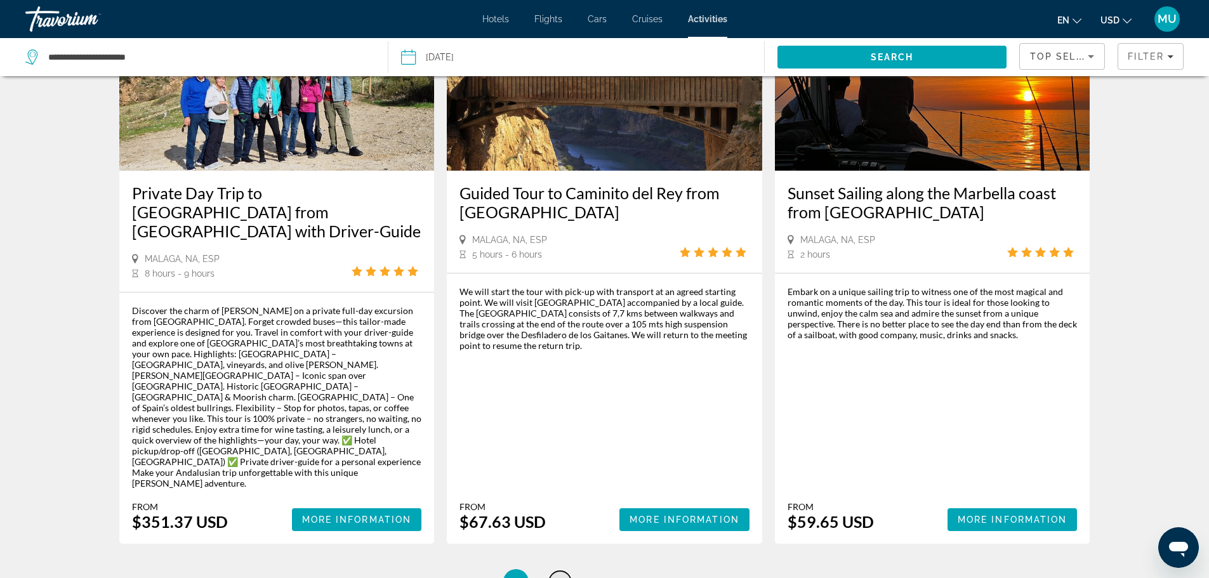
click at [557, 575] on span "3" at bounding box center [560, 582] width 6 height 14
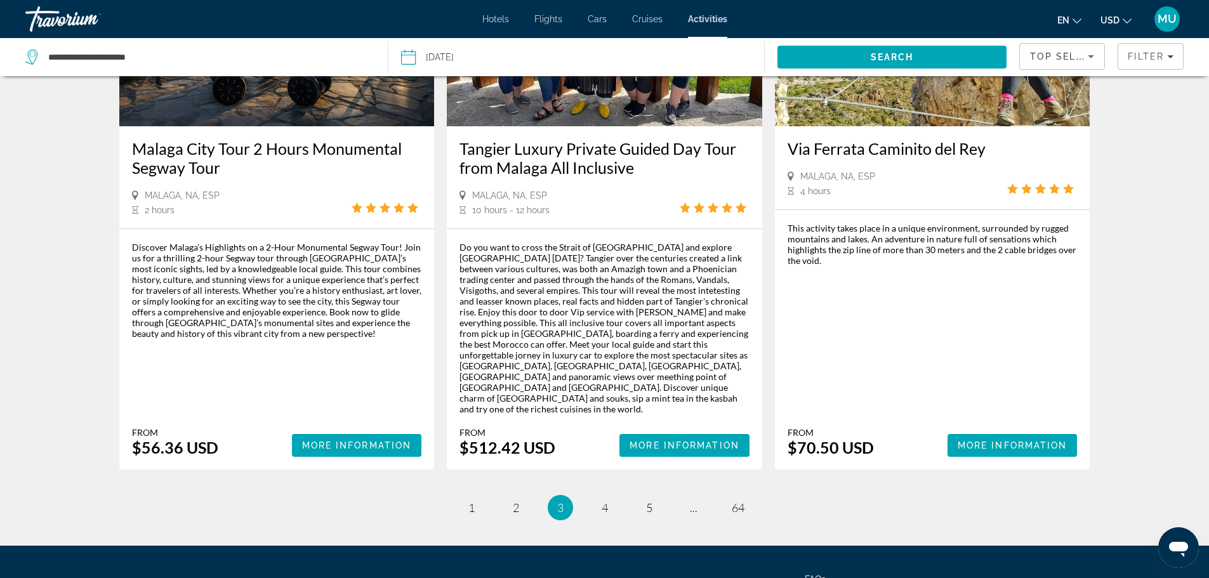
scroll to position [1939, 0]
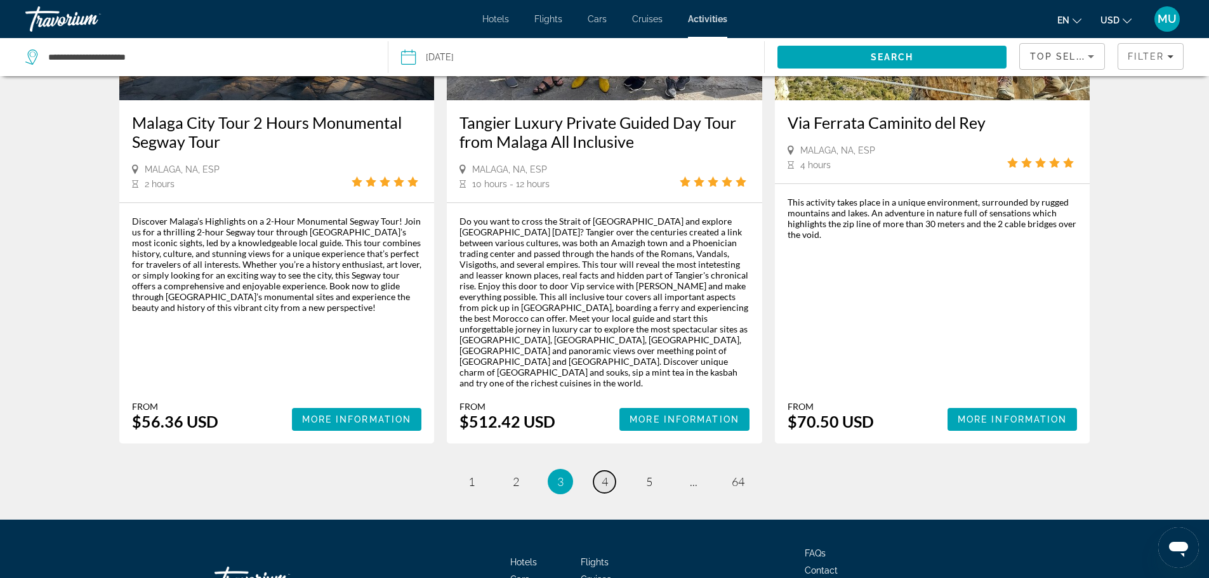
click at [602, 475] on span "4" at bounding box center [605, 482] width 6 height 14
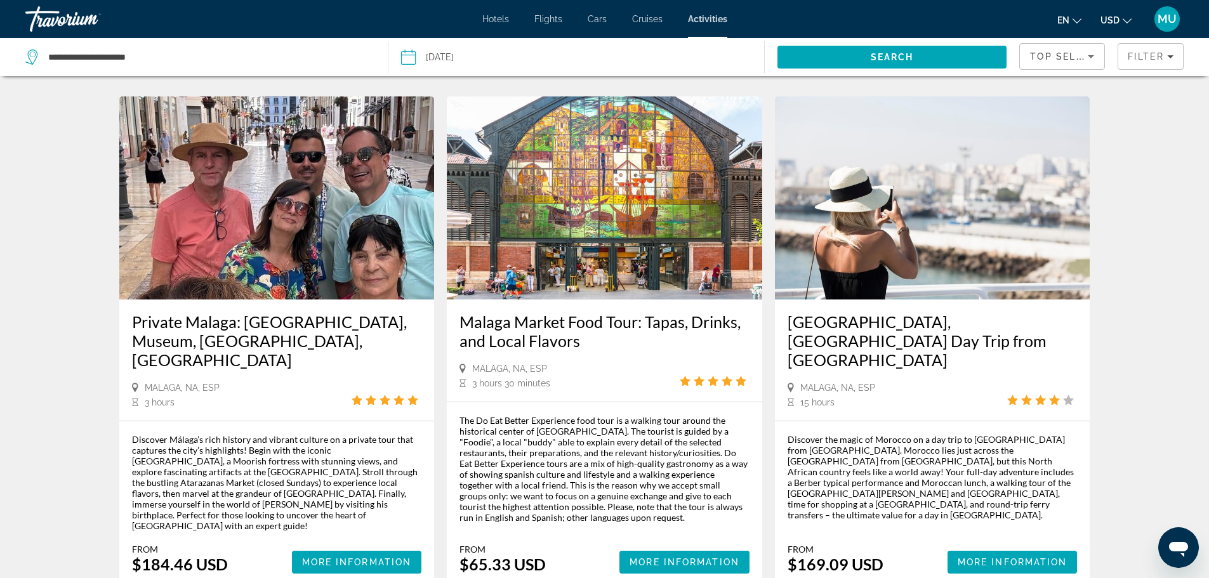
scroll to position [1852, 0]
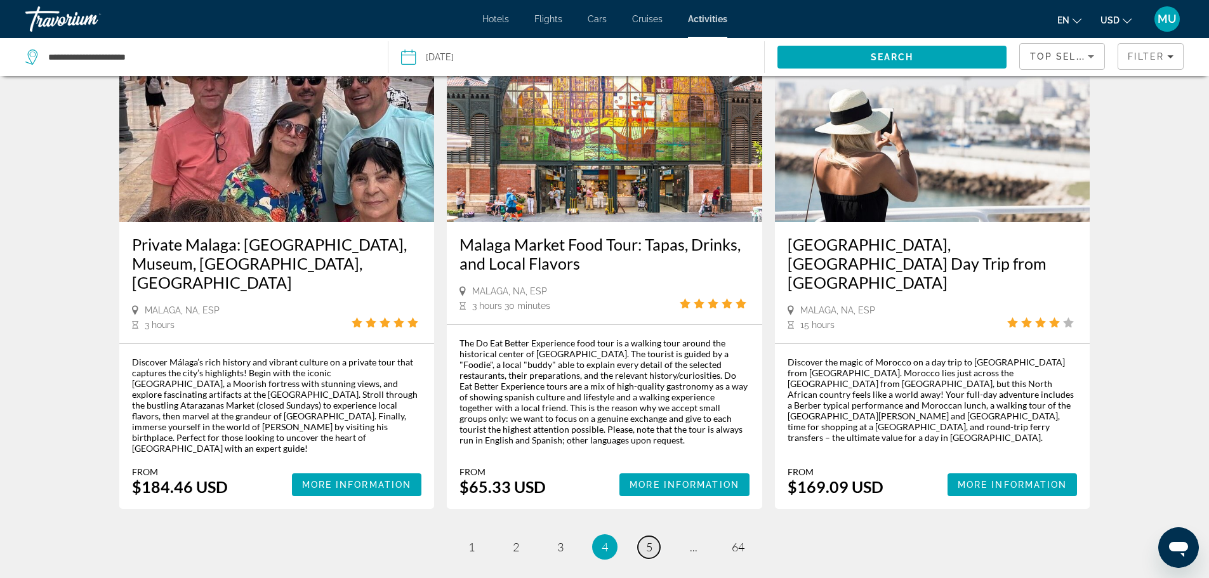
click at [649, 540] on span "5" at bounding box center [649, 547] width 6 height 14
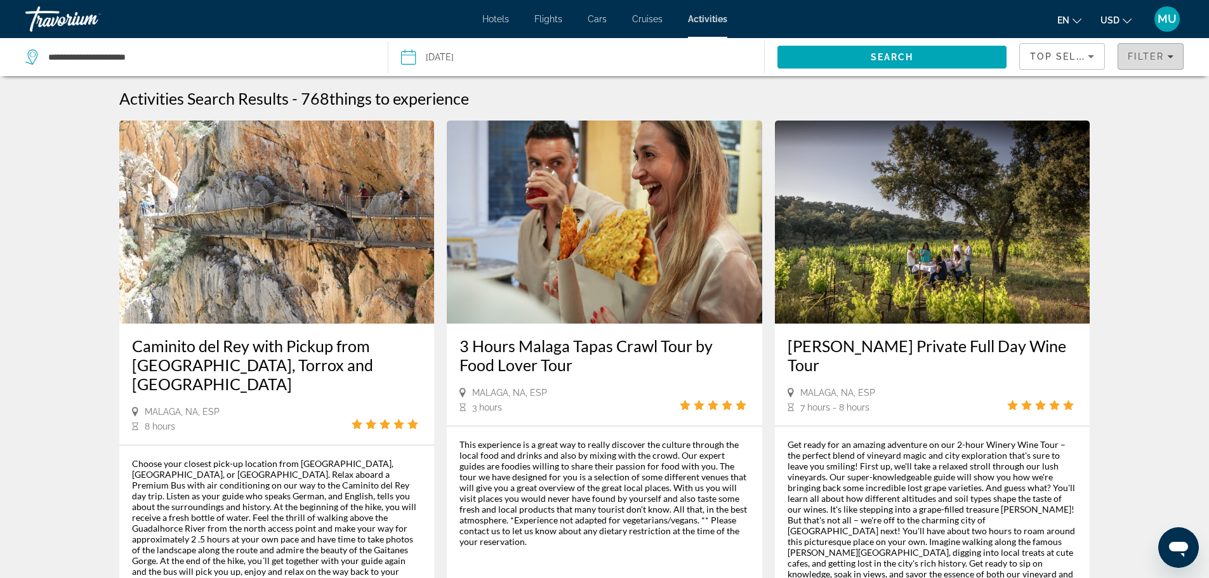
click at [1159, 58] on span "Filter" at bounding box center [1146, 56] width 36 height 10
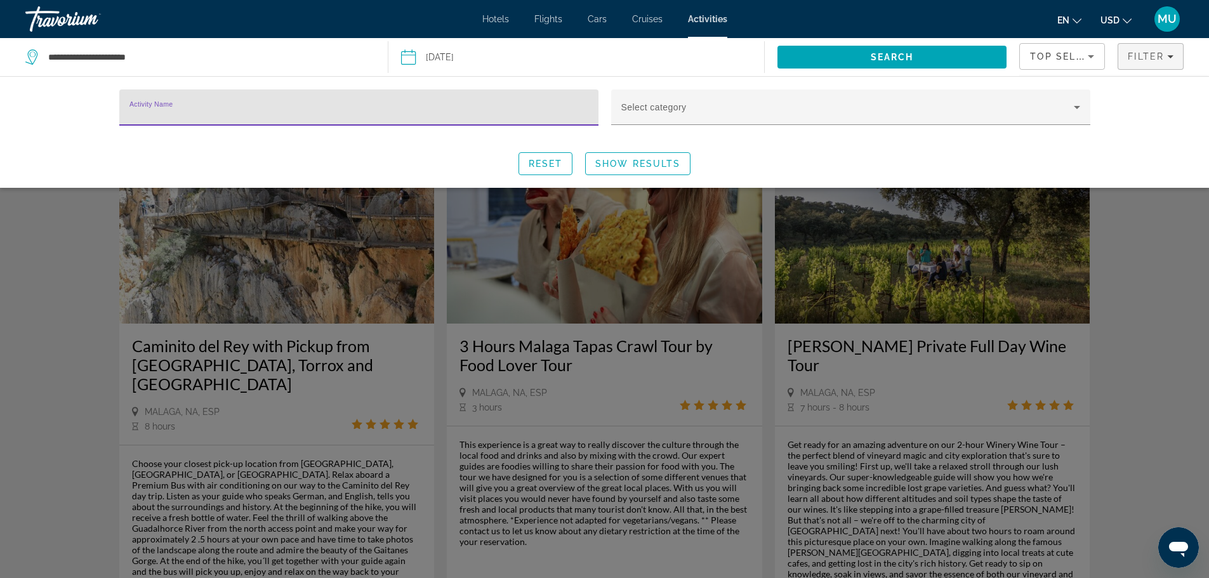
click at [173, 112] on input "Activity Name" at bounding box center [358, 112] width 459 height 15
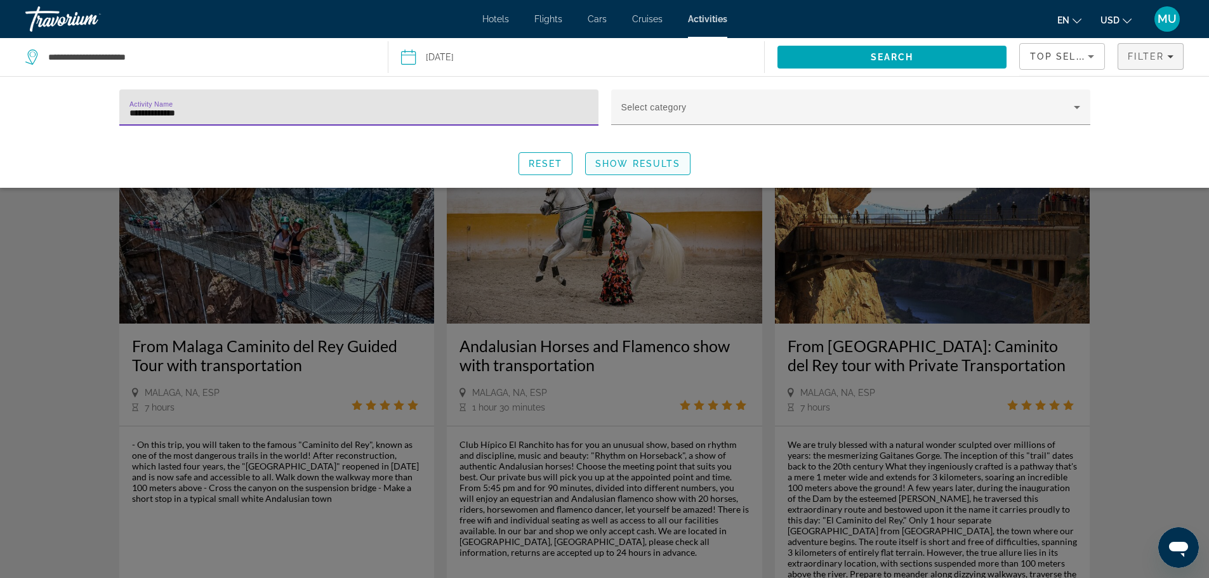
type input "**********"
click at [645, 157] on span "Search widget" at bounding box center [638, 163] width 104 height 30
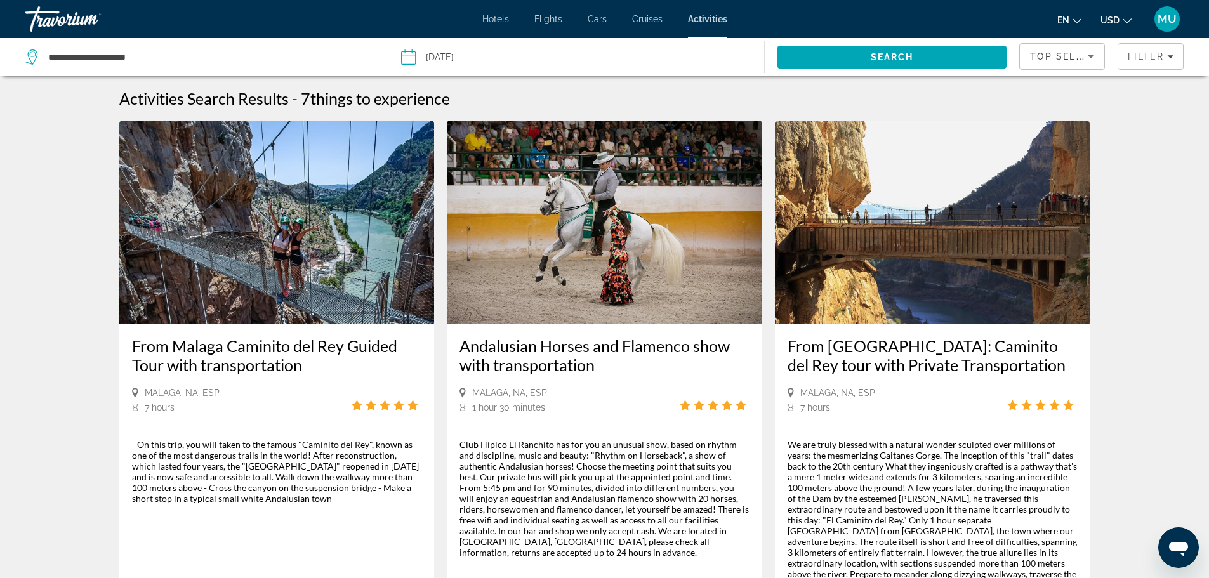
click at [1062, 58] on span "Top Sellers" at bounding box center [1066, 56] width 72 height 10
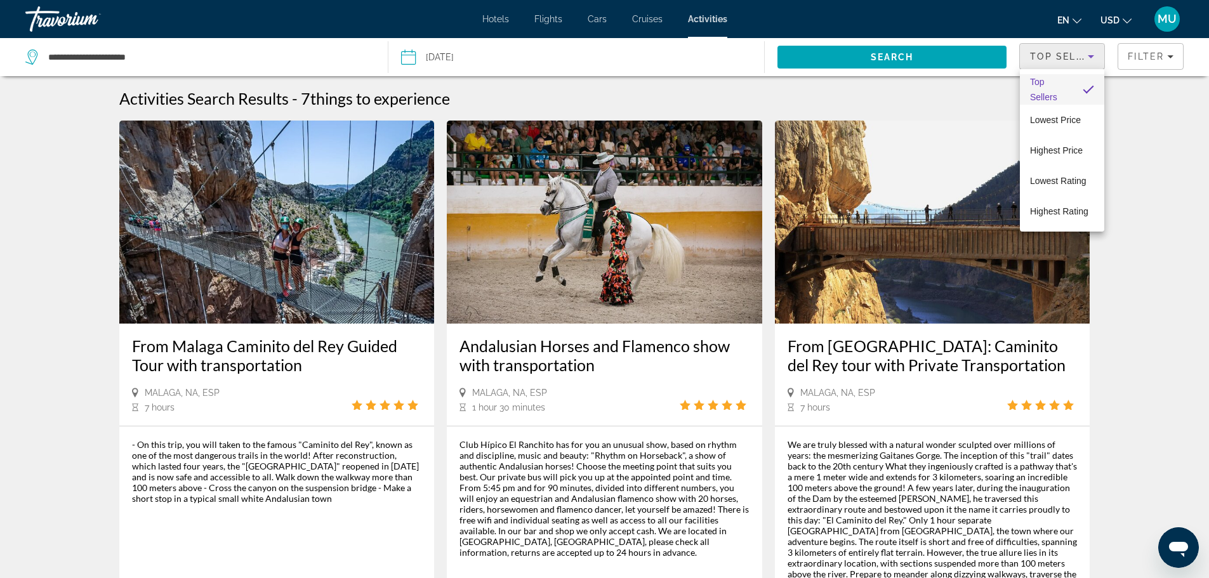
click at [1140, 61] on div at bounding box center [604, 289] width 1209 height 578
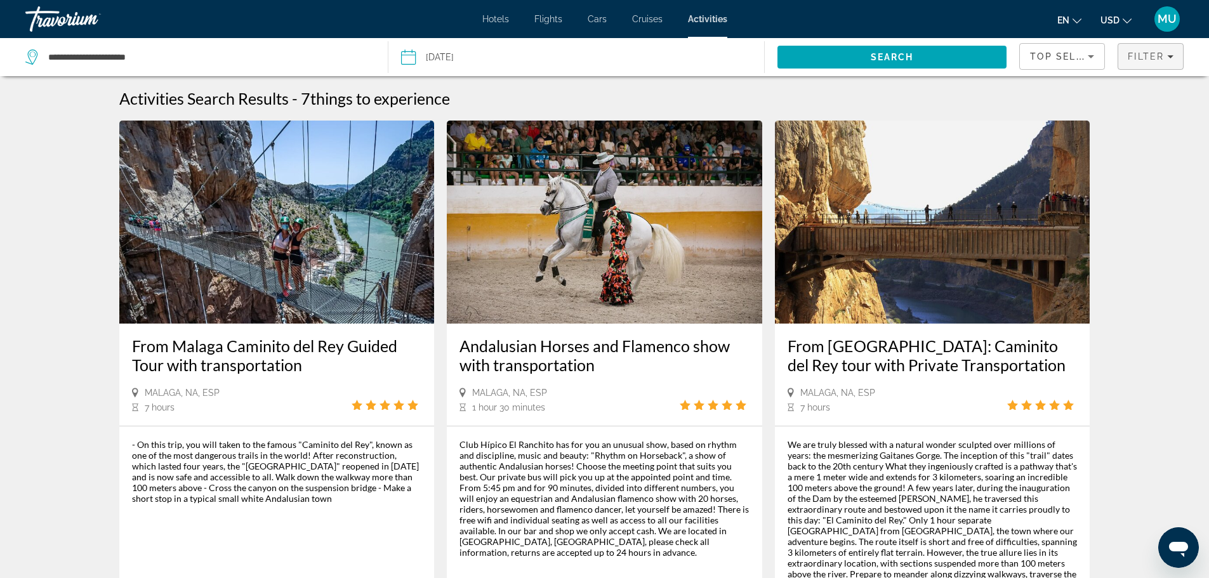
click at [1149, 56] on span "Filter" at bounding box center [1146, 56] width 36 height 10
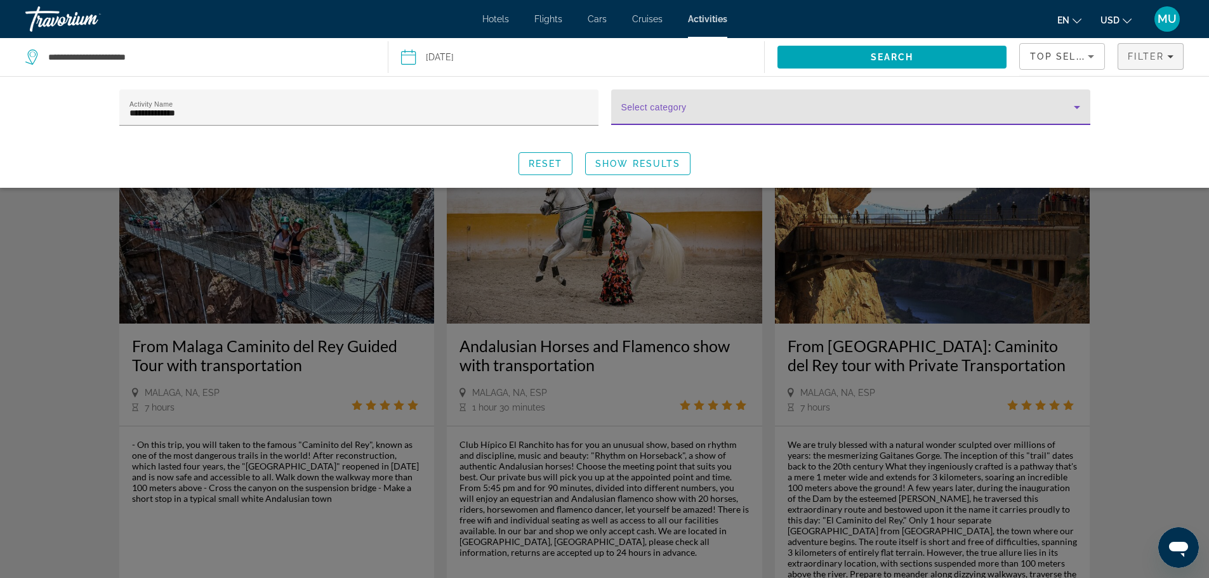
click at [1079, 105] on icon "Search widget" at bounding box center [1076, 107] width 15 height 15
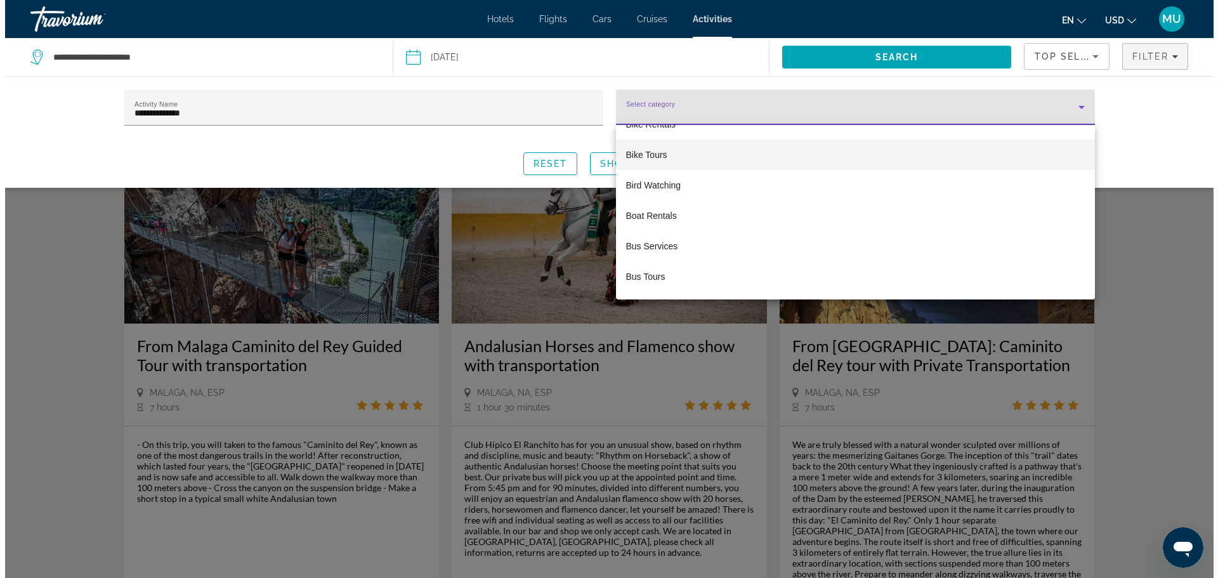
scroll to position [571, 0]
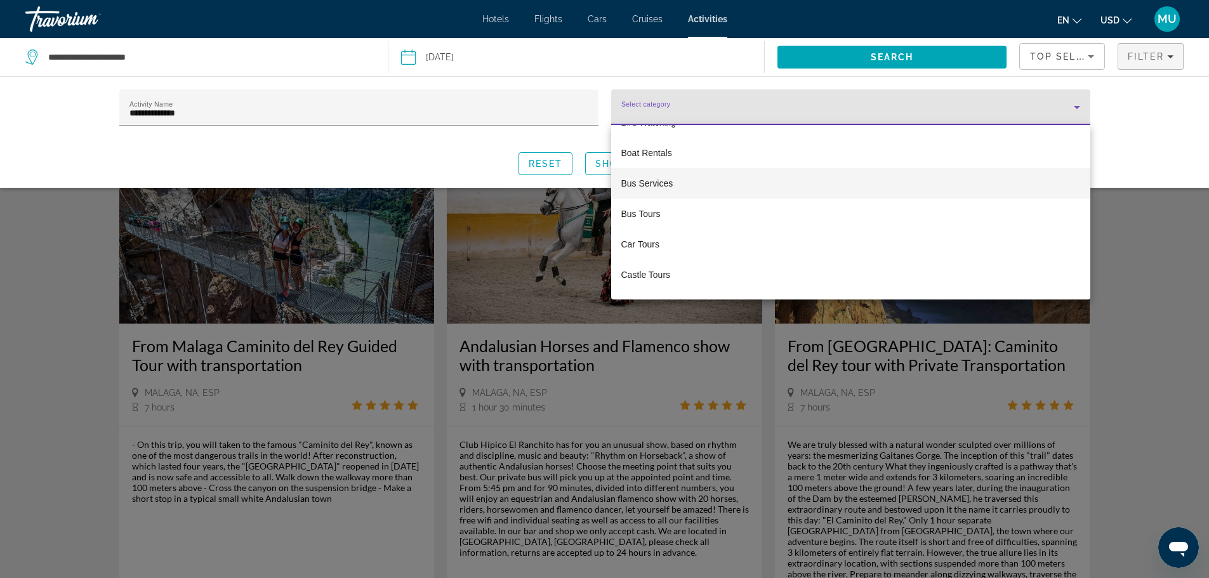
click at [640, 183] on span "Bus Services" at bounding box center [647, 183] width 52 height 15
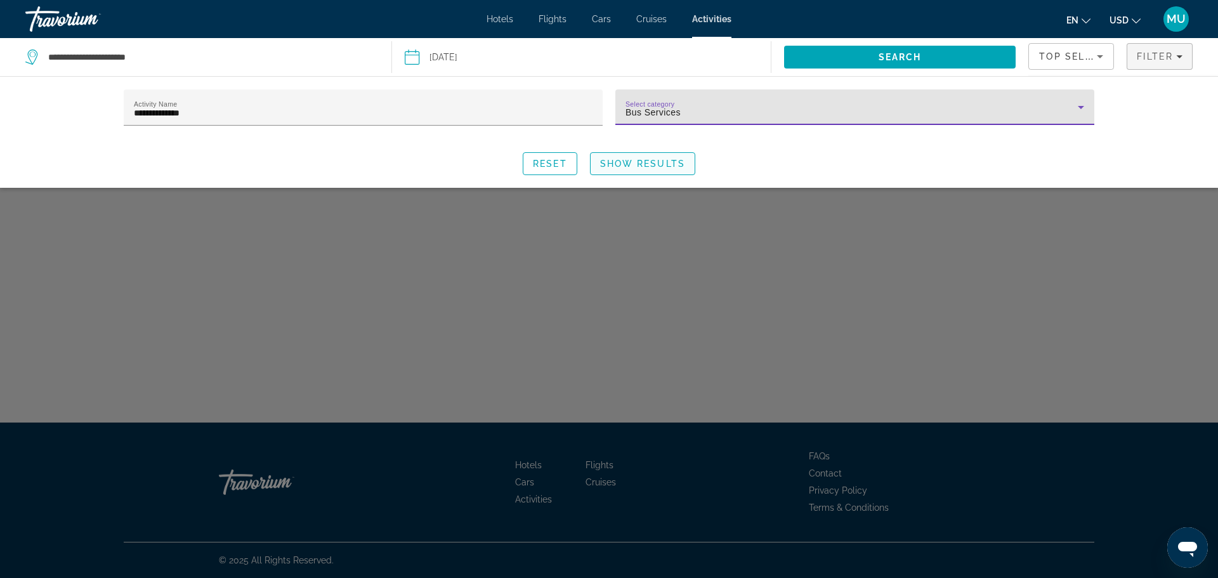
click at [647, 160] on span "Show Results" at bounding box center [642, 164] width 85 height 10
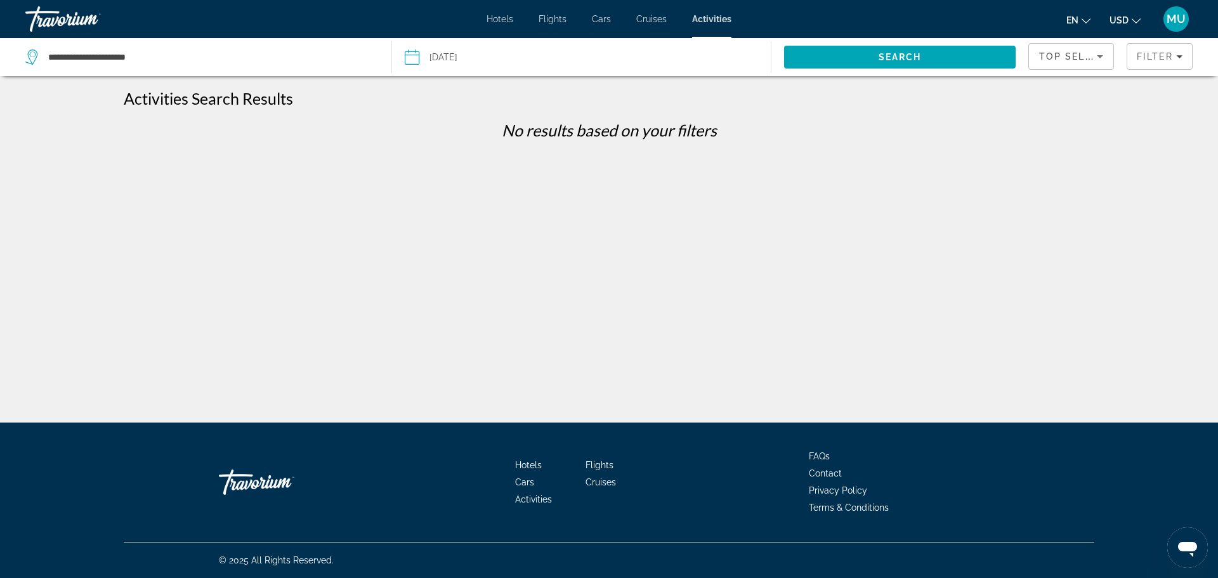
click at [1066, 51] on div "Top Sellers" at bounding box center [1068, 56] width 58 height 15
click at [1154, 55] on div at bounding box center [609, 289] width 1218 height 578
click at [1180, 56] on icon "Filters" at bounding box center [1180, 56] width 6 height 3
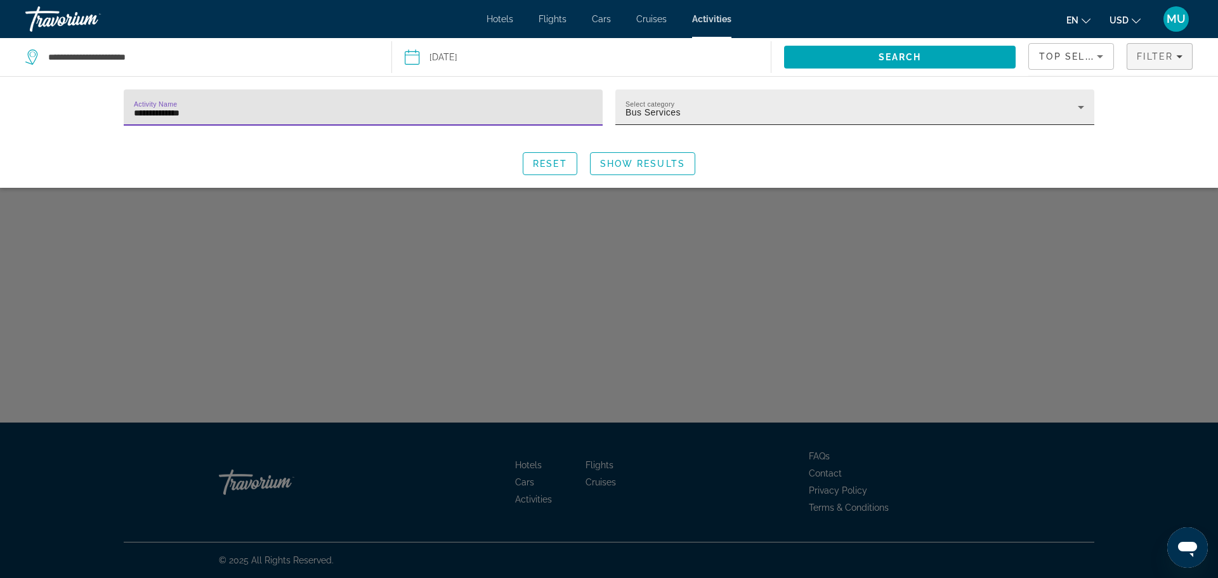
click at [1083, 109] on icon "Search widget" at bounding box center [1081, 107] width 15 height 15
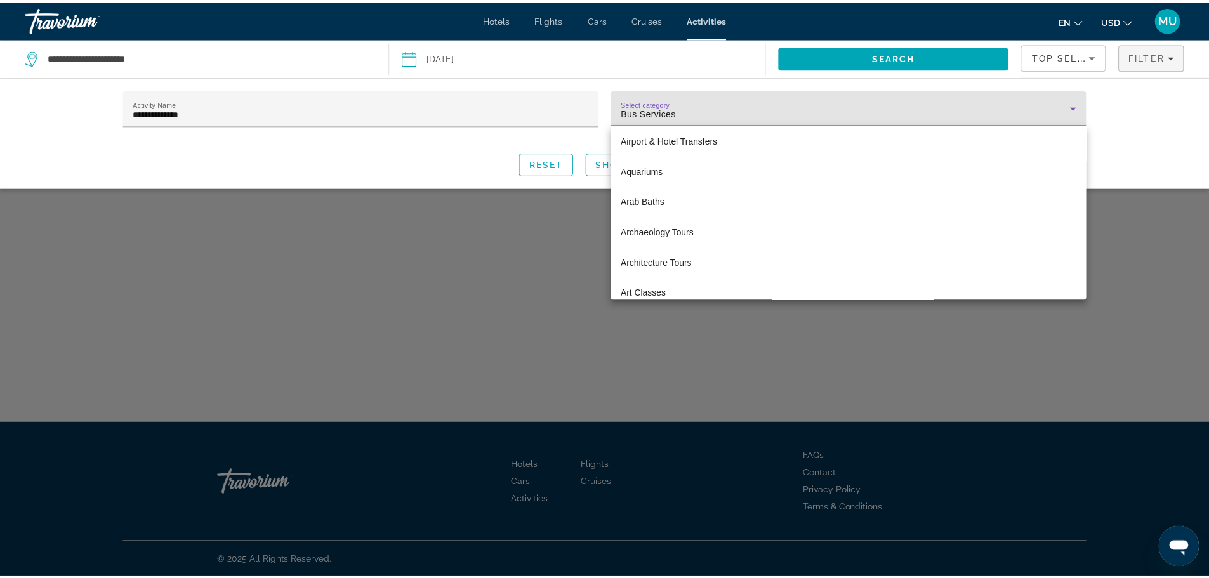
scroll to position [63, 0]
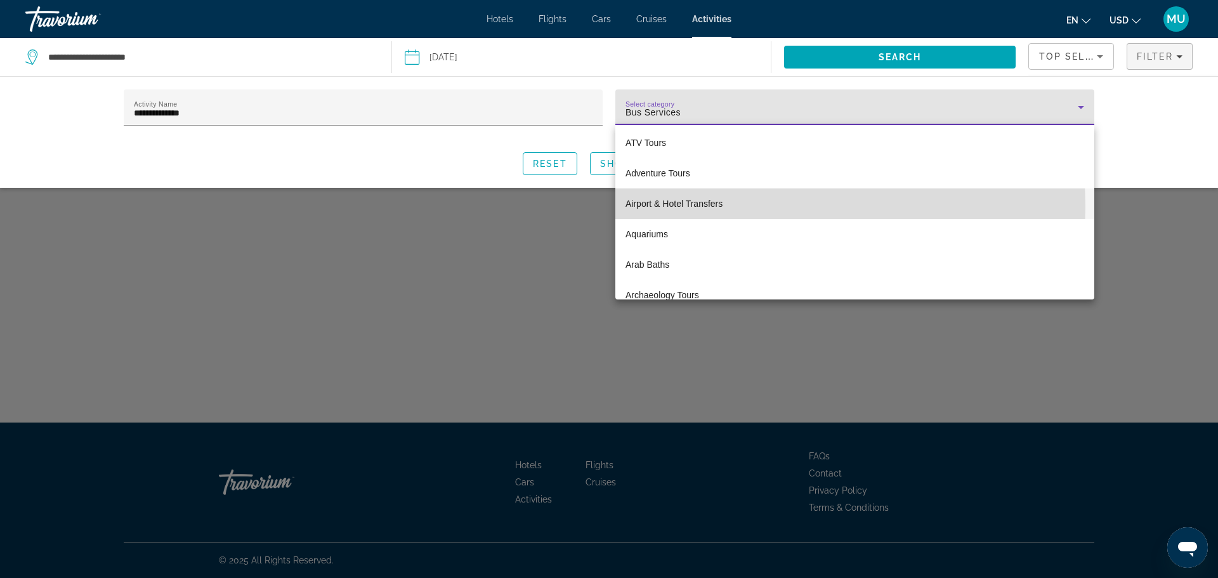
click at [662, 207] on span "Airport & Hotel Transfers" at bounding box center [674, 203] width 97 height 15
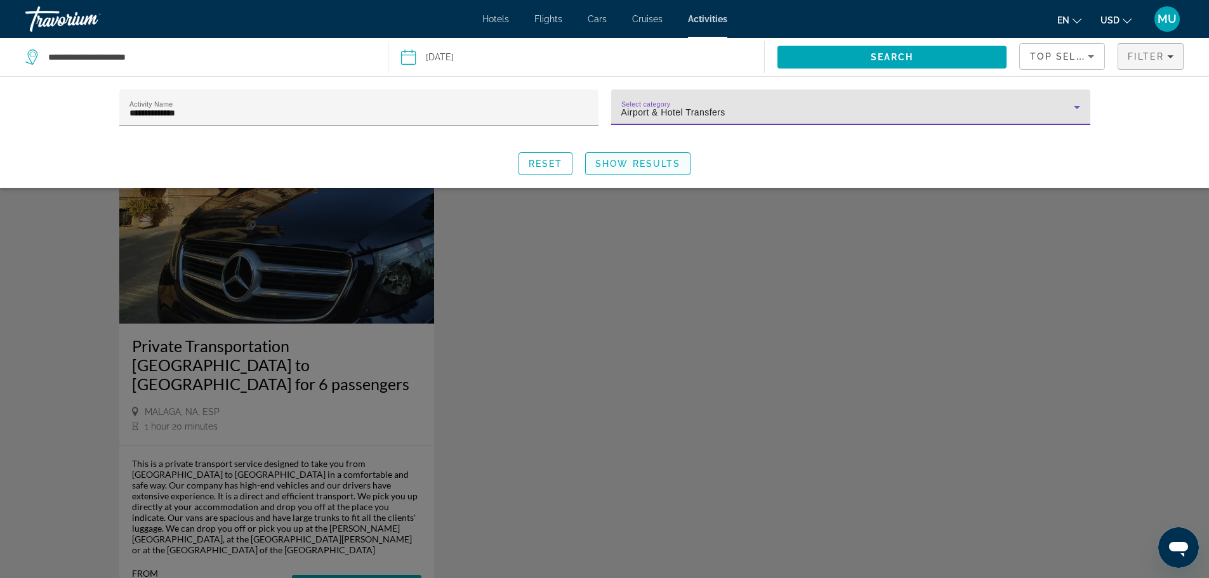
click at [642, 162] on span "Show Results" at bounding box center [637, 164] width 85 height 10
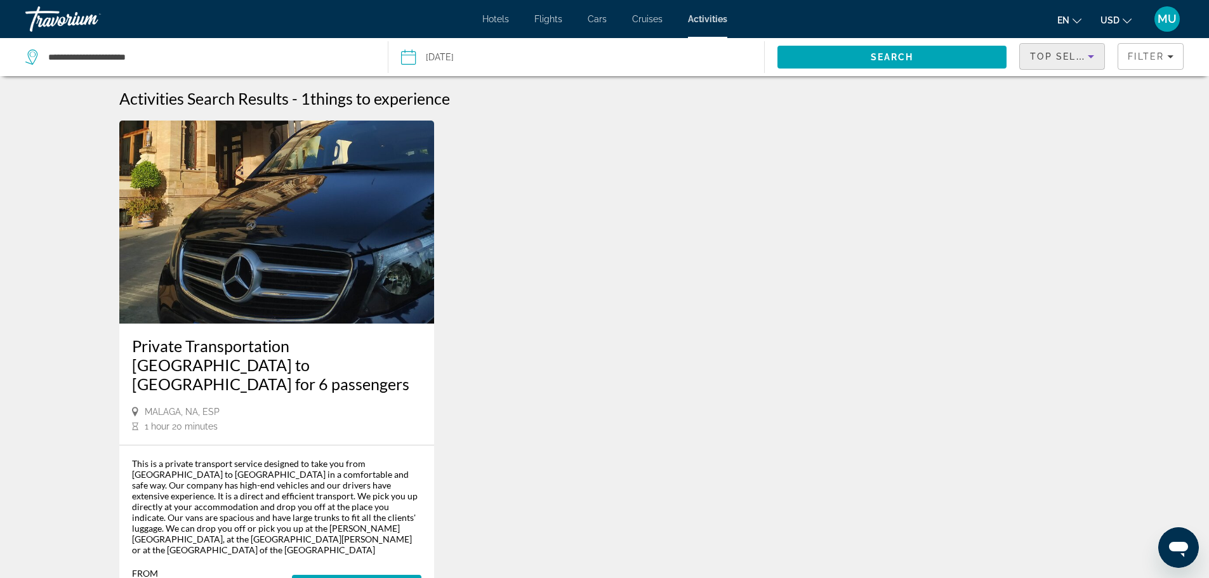
click at [1054, 53] on span "Top Sellers" at bounding box center [1066, 56] width 72 height 10
click at [1062, 118] on span "Lowest Price" at bounding box center [1055, 120] width 51 height 10
click at [1144, 57] on span "Filter" at bounding box center [1146, 56] width 36 height 10
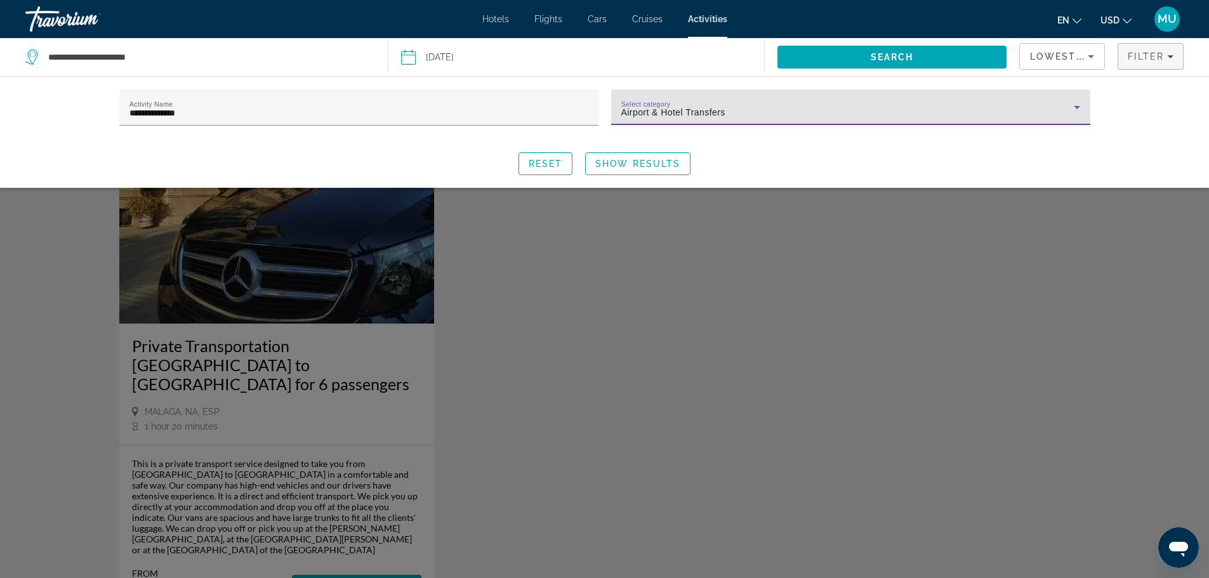
click at [1074, 109] on icon "Search widget" at bounding box center [1076, 107] width 15 height 15
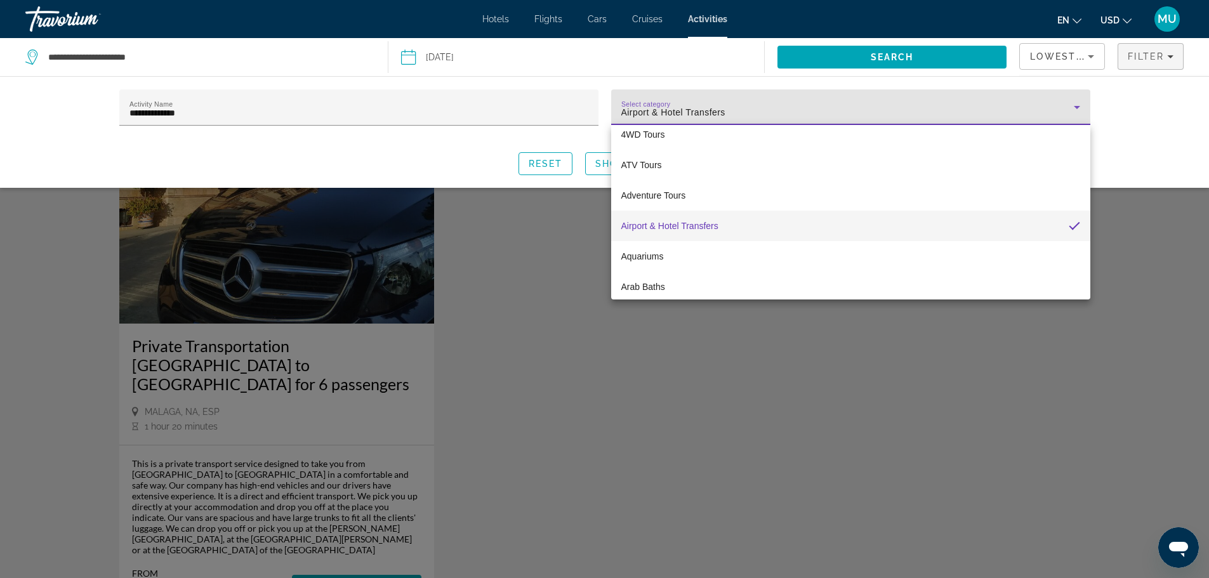
scroll to position [63, 0]
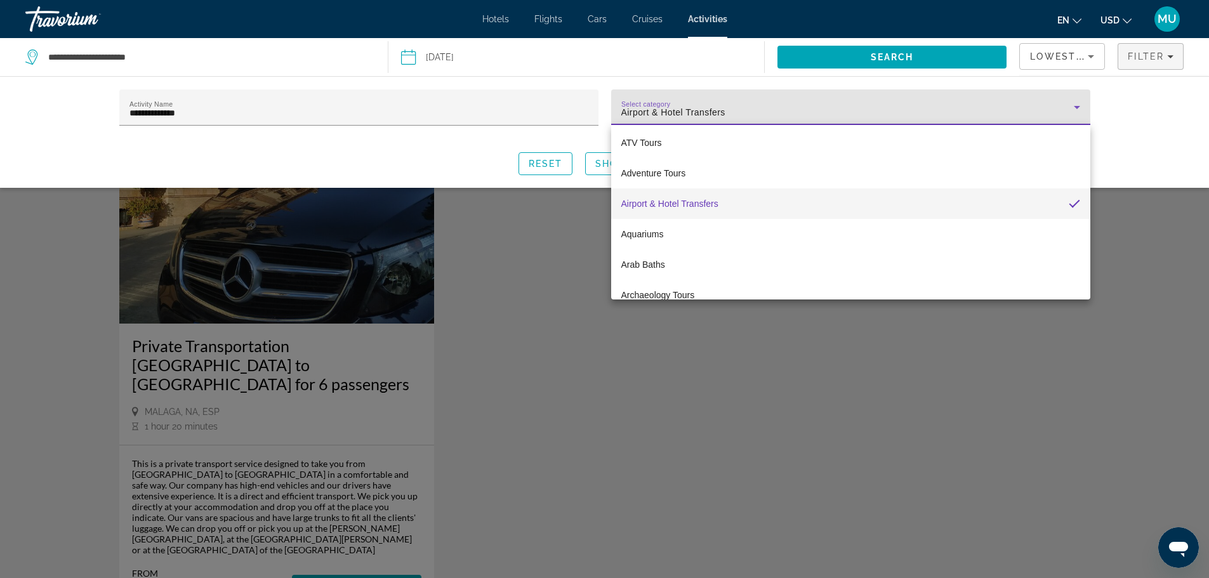
click at [739, 202] on mat-option "Airport & Hotel Transfers" at bounding box center [850, 203] width 479 height 30
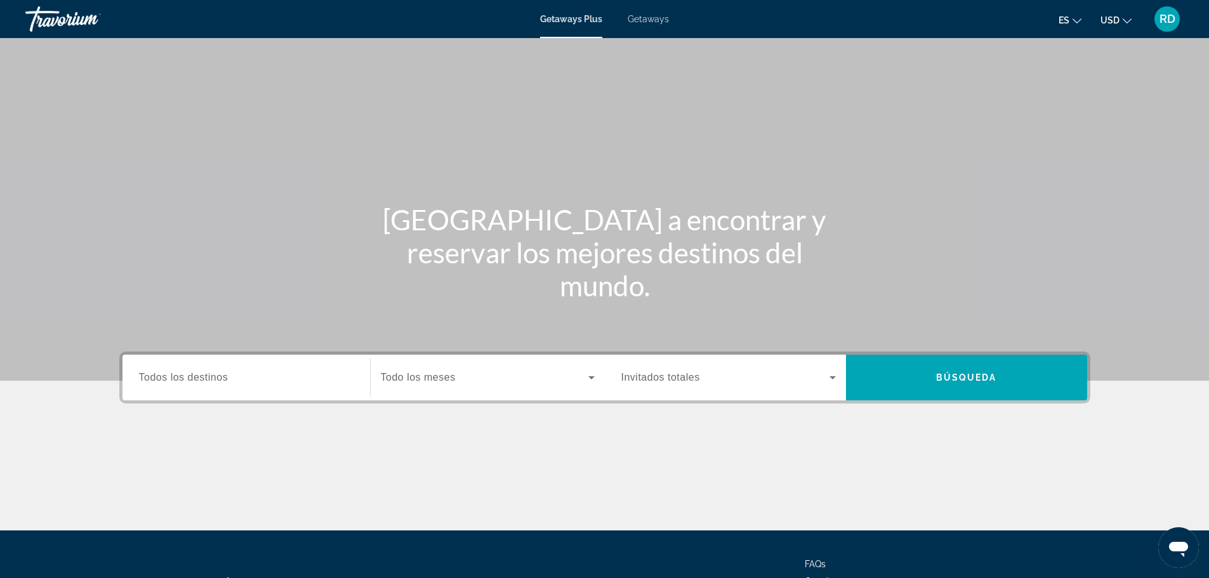
click at [1165, 14] on span "RD" at bounding box center [1167, 19] width 16 height 13
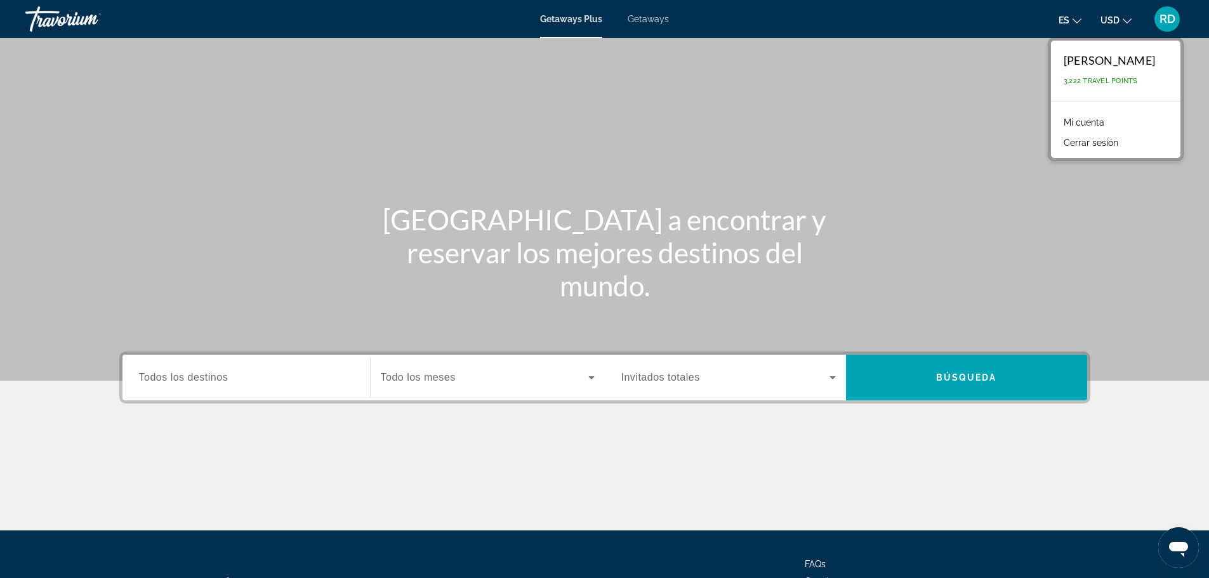
click at [1089, 123] on link "Mi cuenta" at bounding box center [1083, 122] width 53 height 16
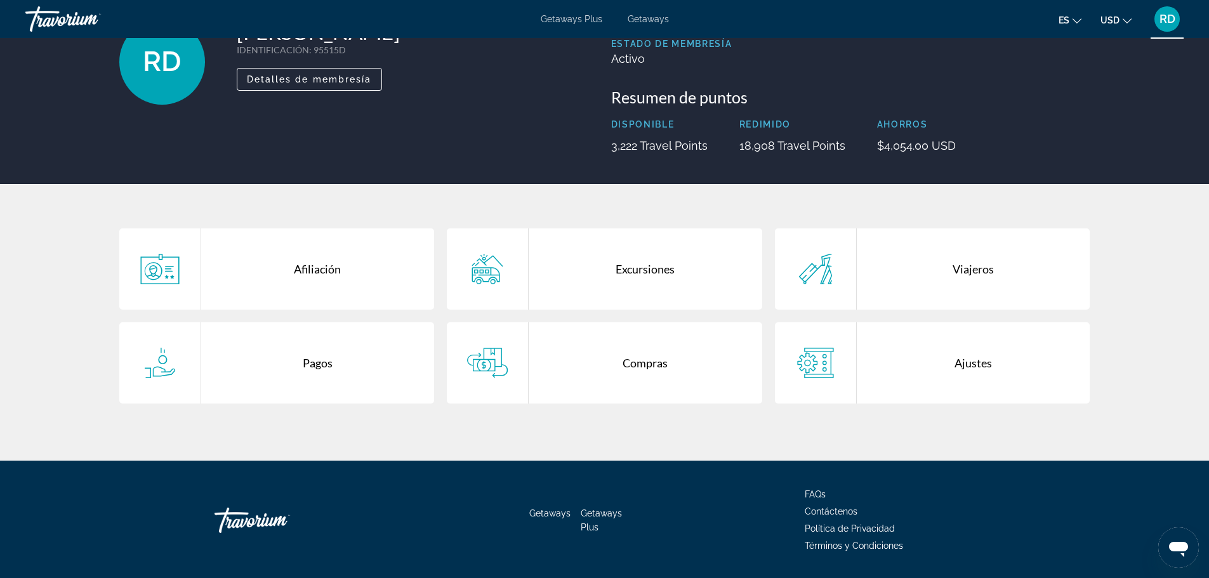
scroll to position [127, 0]
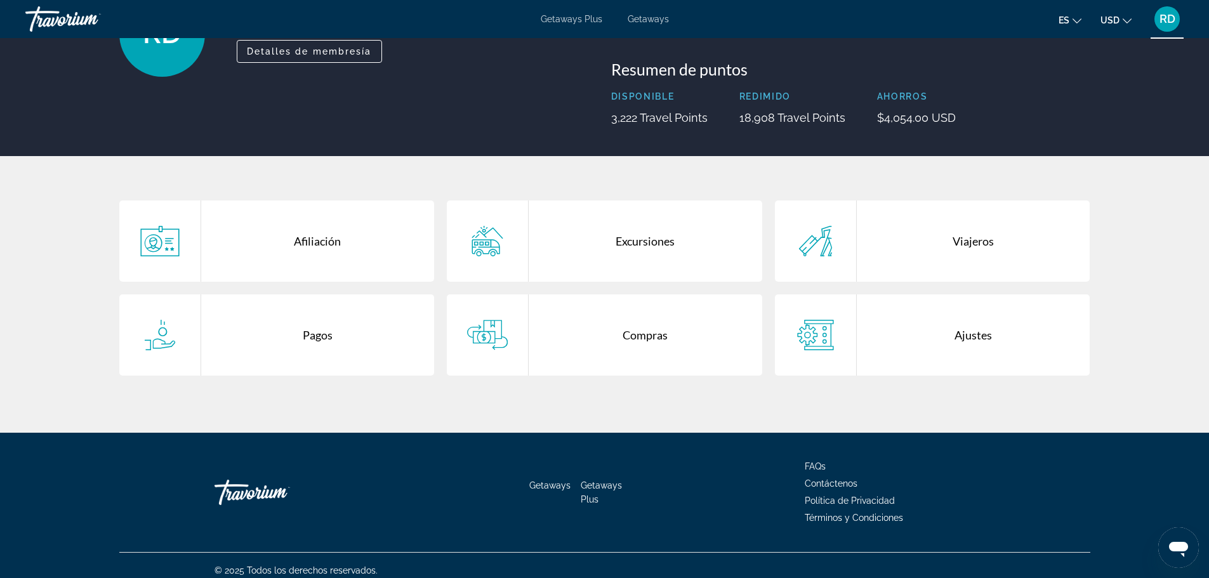
click at [637, 336] on div "Compras" at bounding box center [646, 334] width 234 height 81
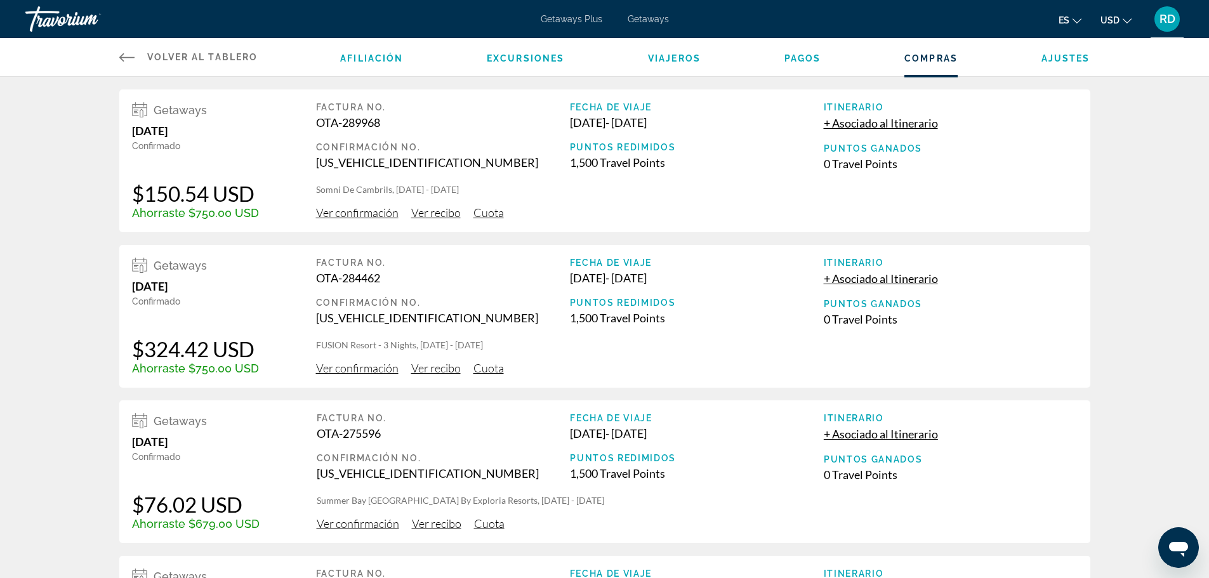
click at [353, 214] on span "Ver confirmación" at bounding box center [357, 213] width 82 height 14
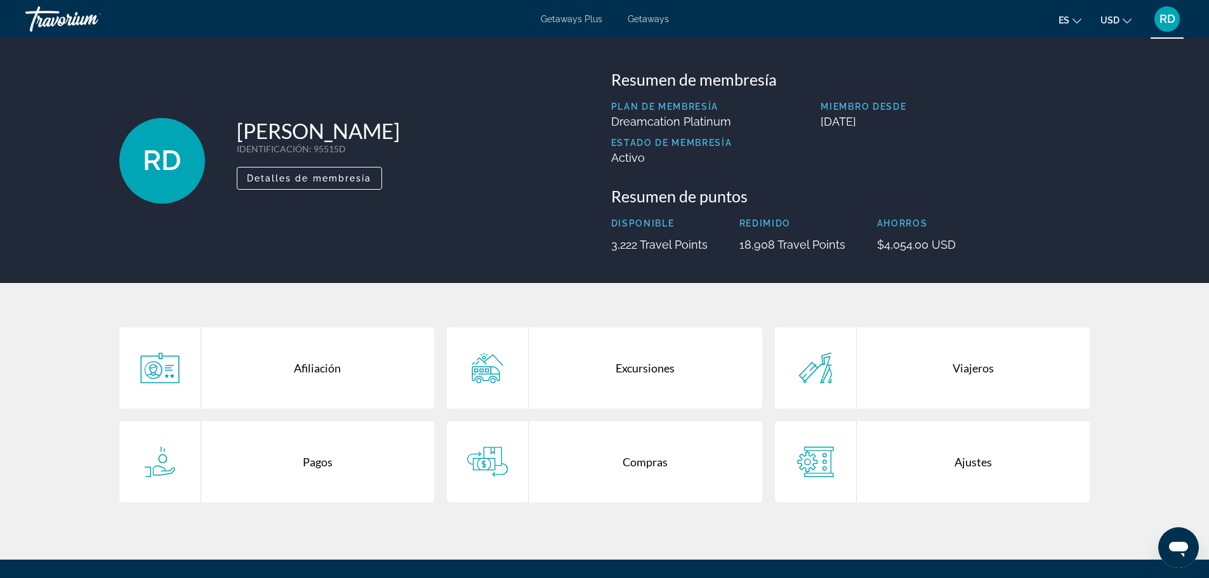
scroll to position [63, 0]
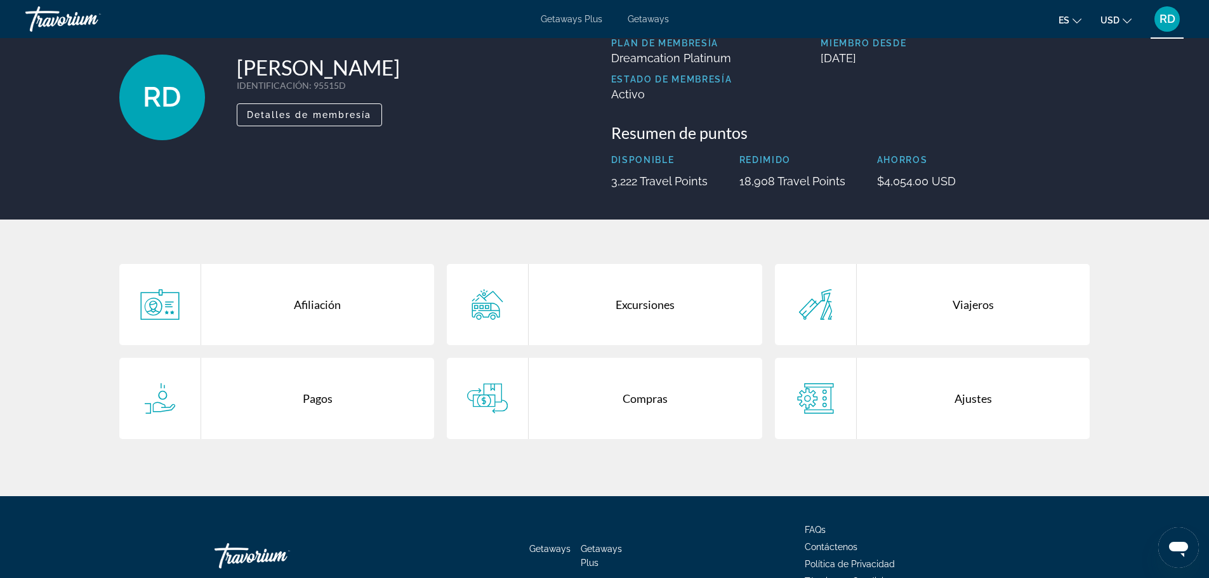
click at [633, 308] on div "Excursiones" at bounding box center [646, 304] width 234 height 81
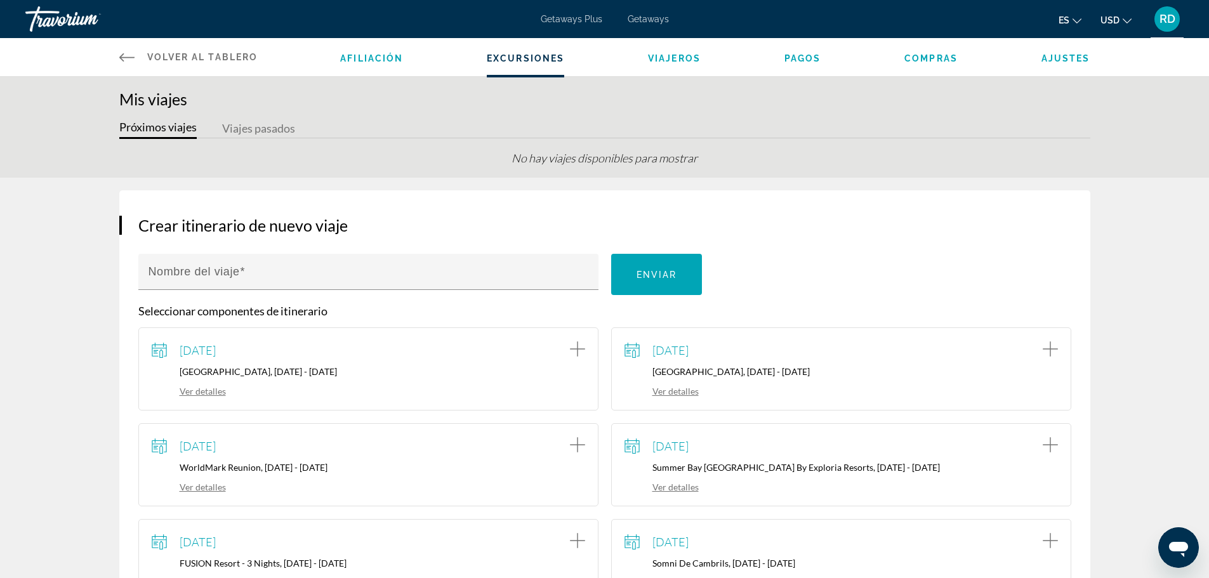
click at [939, 58] on span "Compras" at bounding box center [930, 58] width 53 height 10
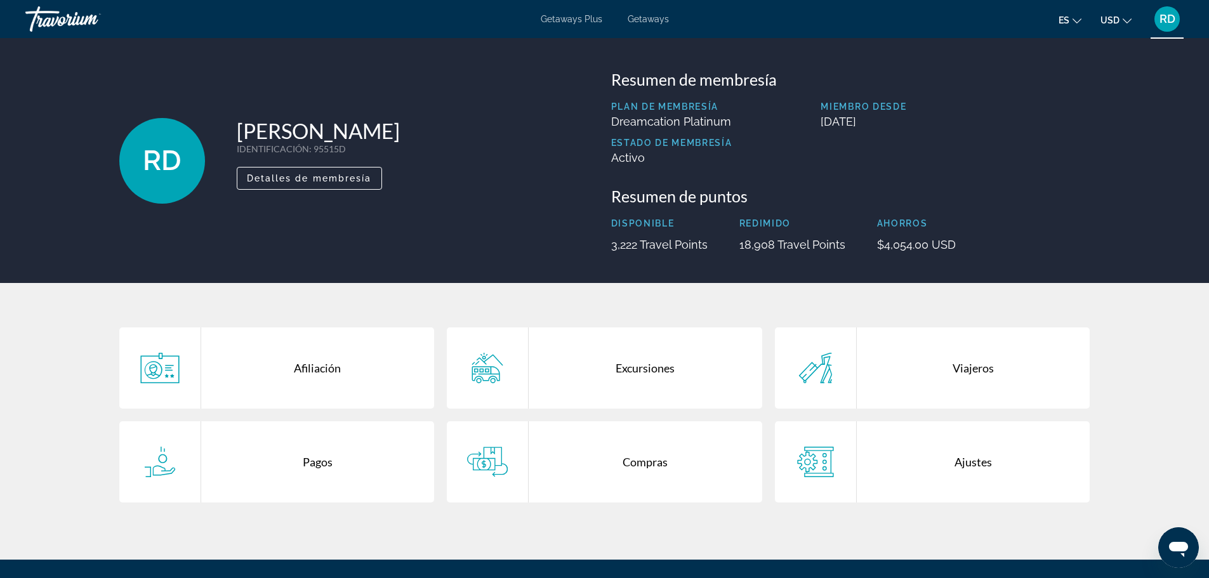
click at [305, 465] on div "Pagos" at bounding box center [318, 461] width 234 height 81
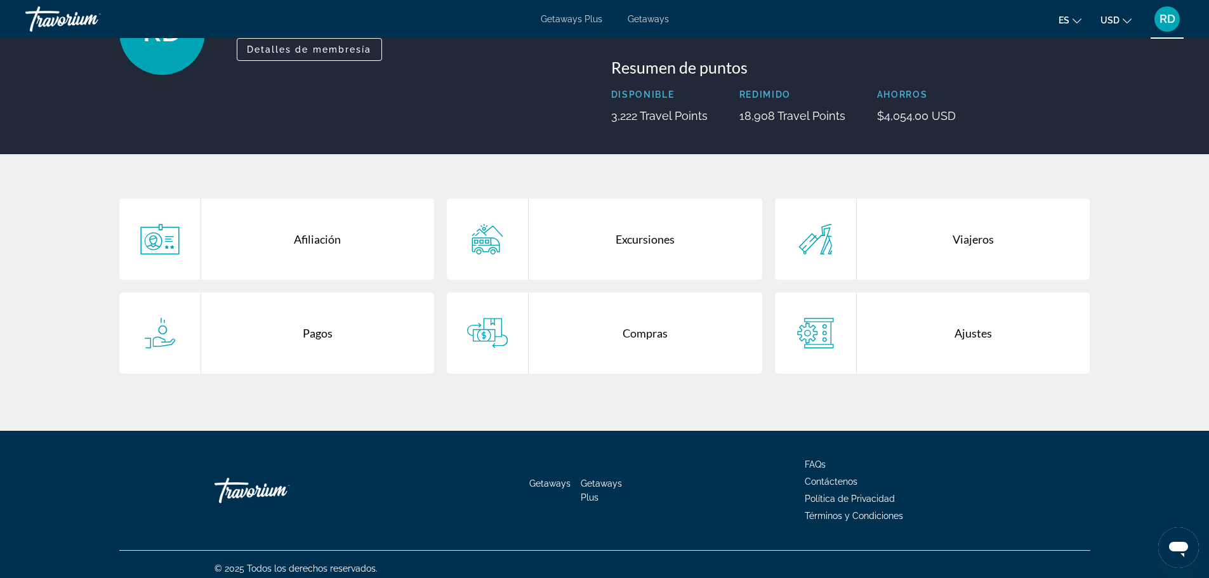
scroll to position [137, 0]
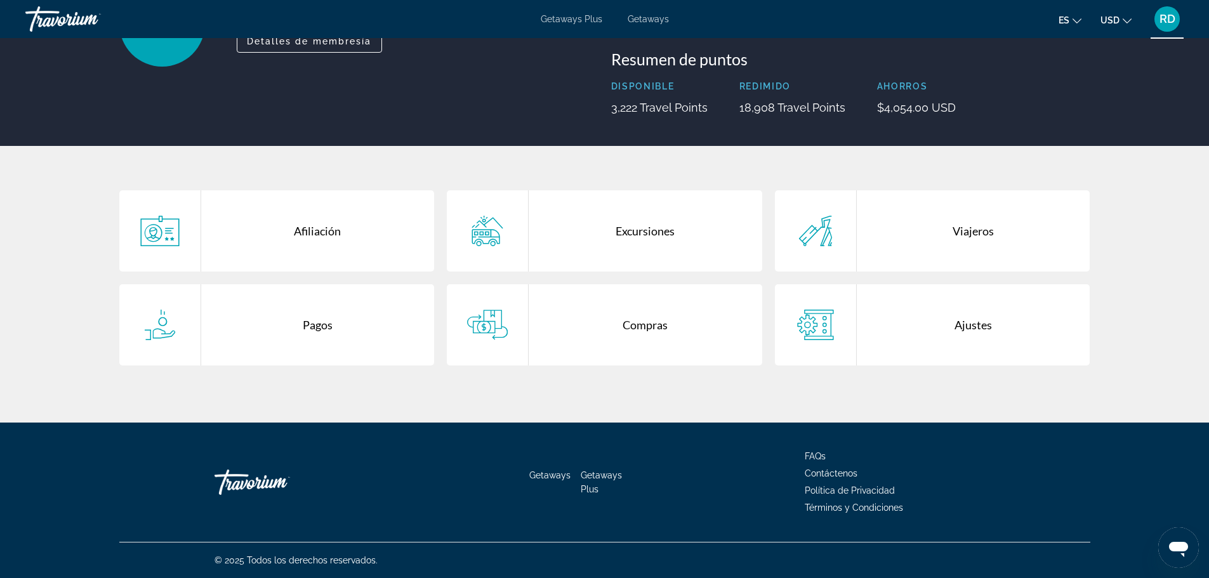
click at [641, 232] on div "Excursiones" at bounding box center [646, 230] width 234 height 81
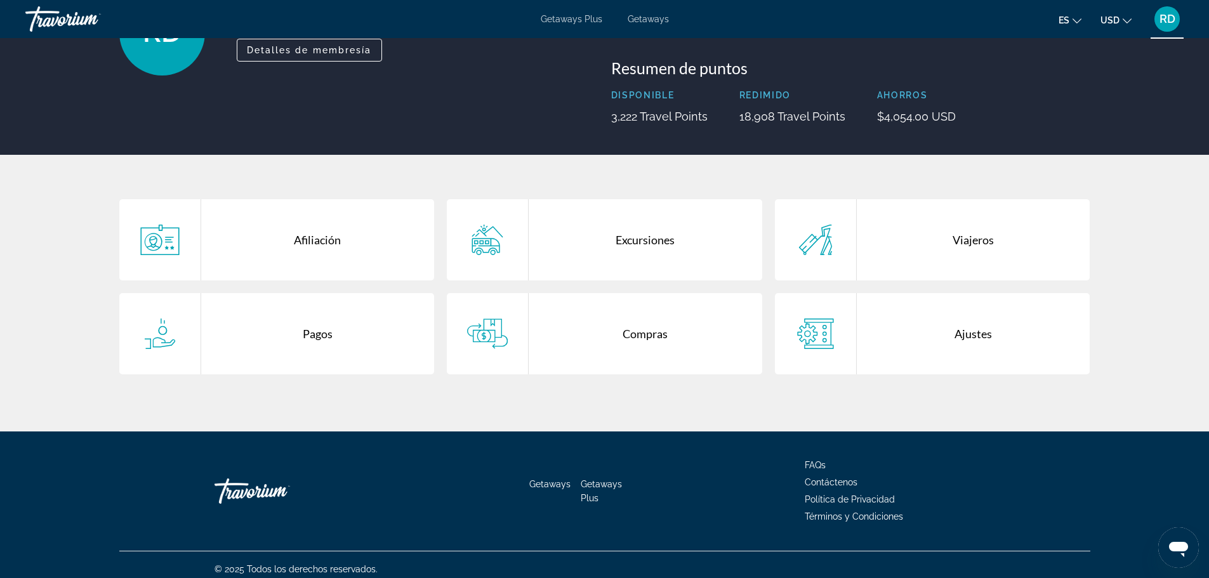
scroll to position [137, 0]
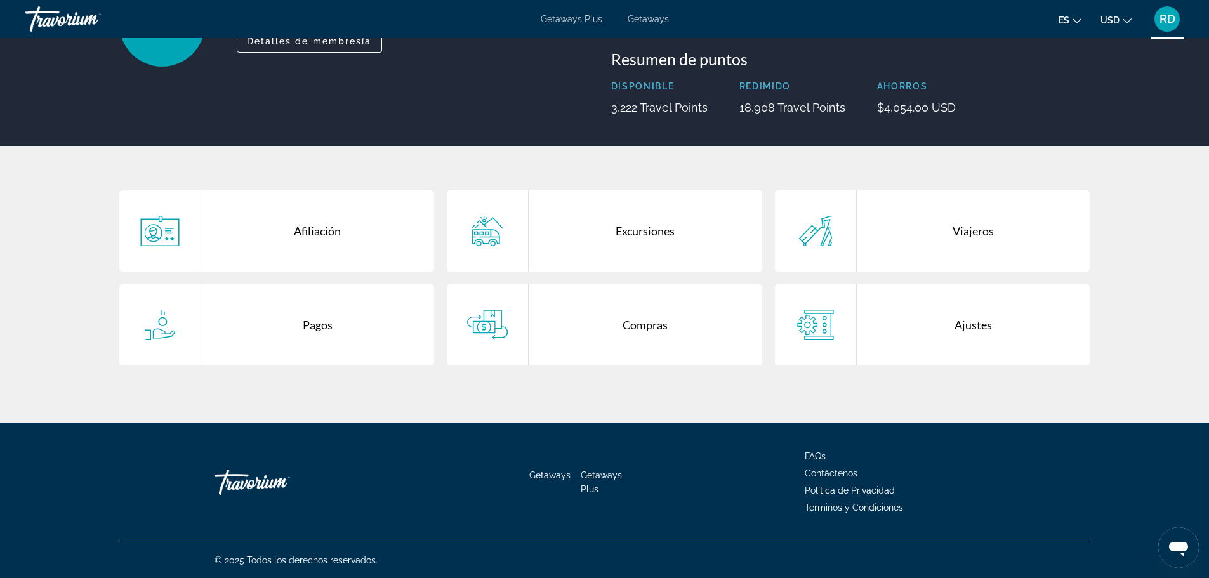
click at [643, 323] on div "Compras" at bounding box center [646, 324] width 234 height 81
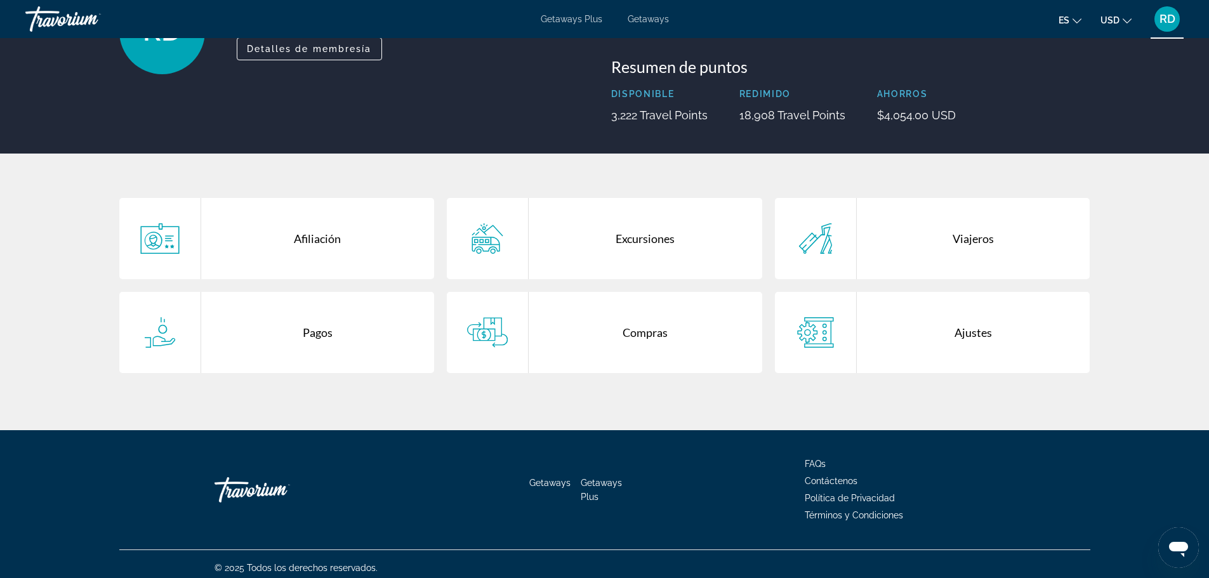
scroll to position [137, 0]
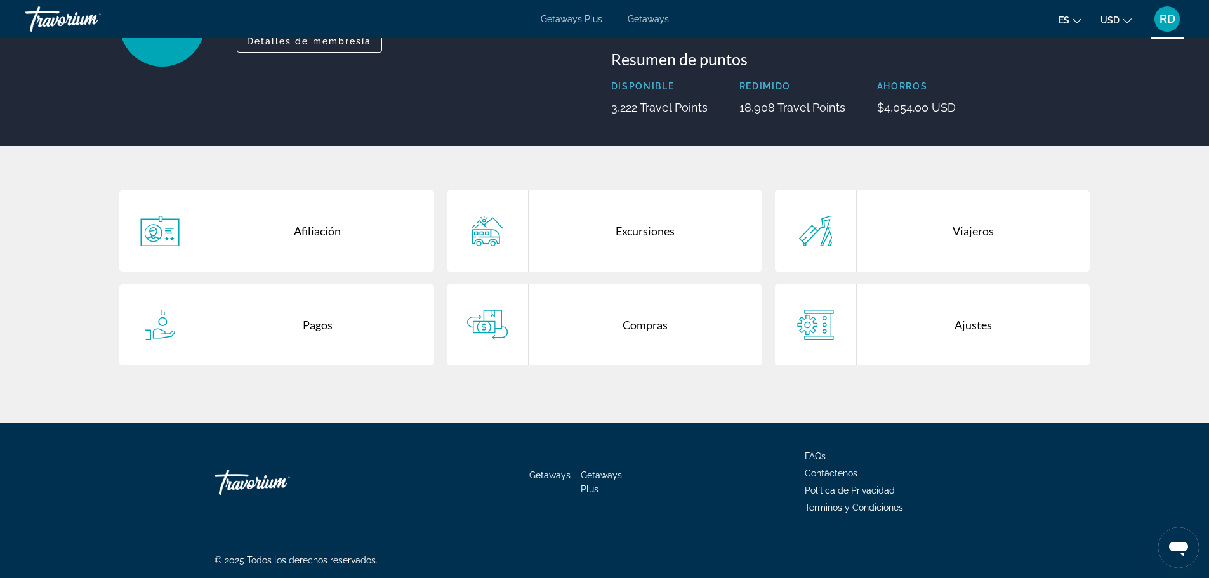
click at [652, 323] on div "Compras" at bounding box center [646, 324] width 234 height 81
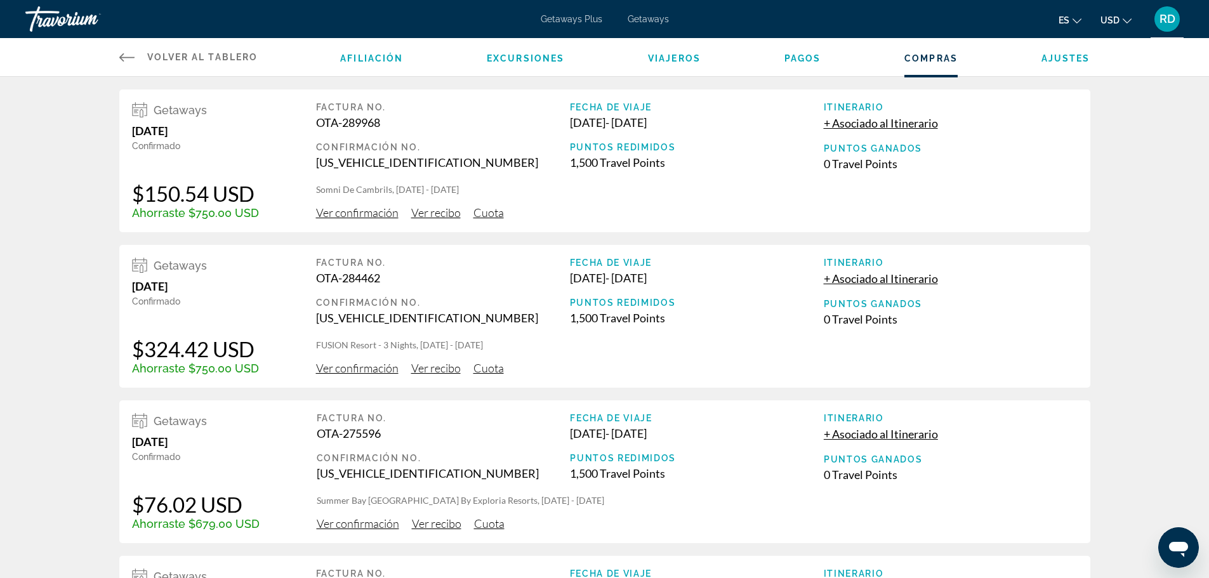
click at [511, 59] on span "Excursiones" at bounding box center [525, 58] width 77 height 10
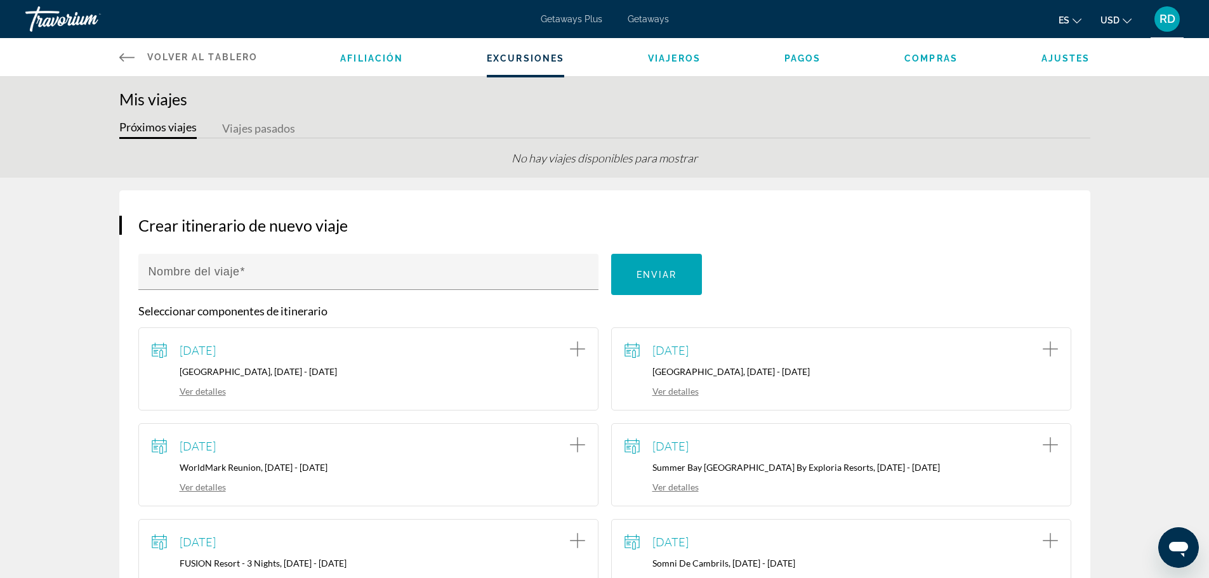
click at [916, 60] on span "Compras" at bounding box center [930, 58] width 53 height 10
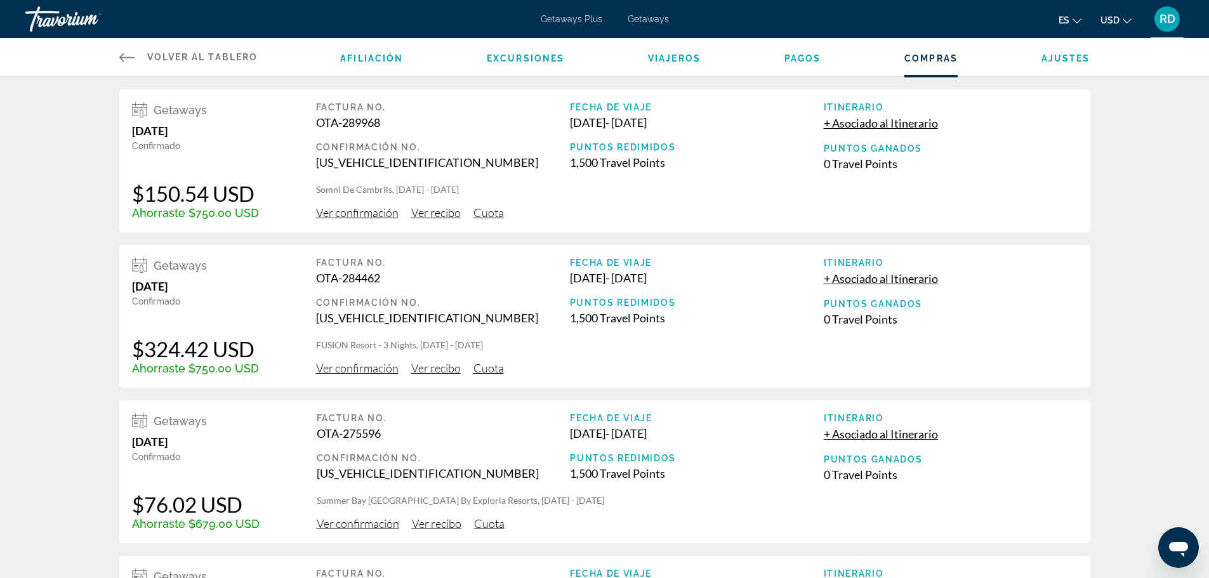
click at [1064, 60] on span "Ajustes" at bounding box center [1065, 58] width 49 height 10
